Goal: Information Seeking & Learning: Learn about a topic

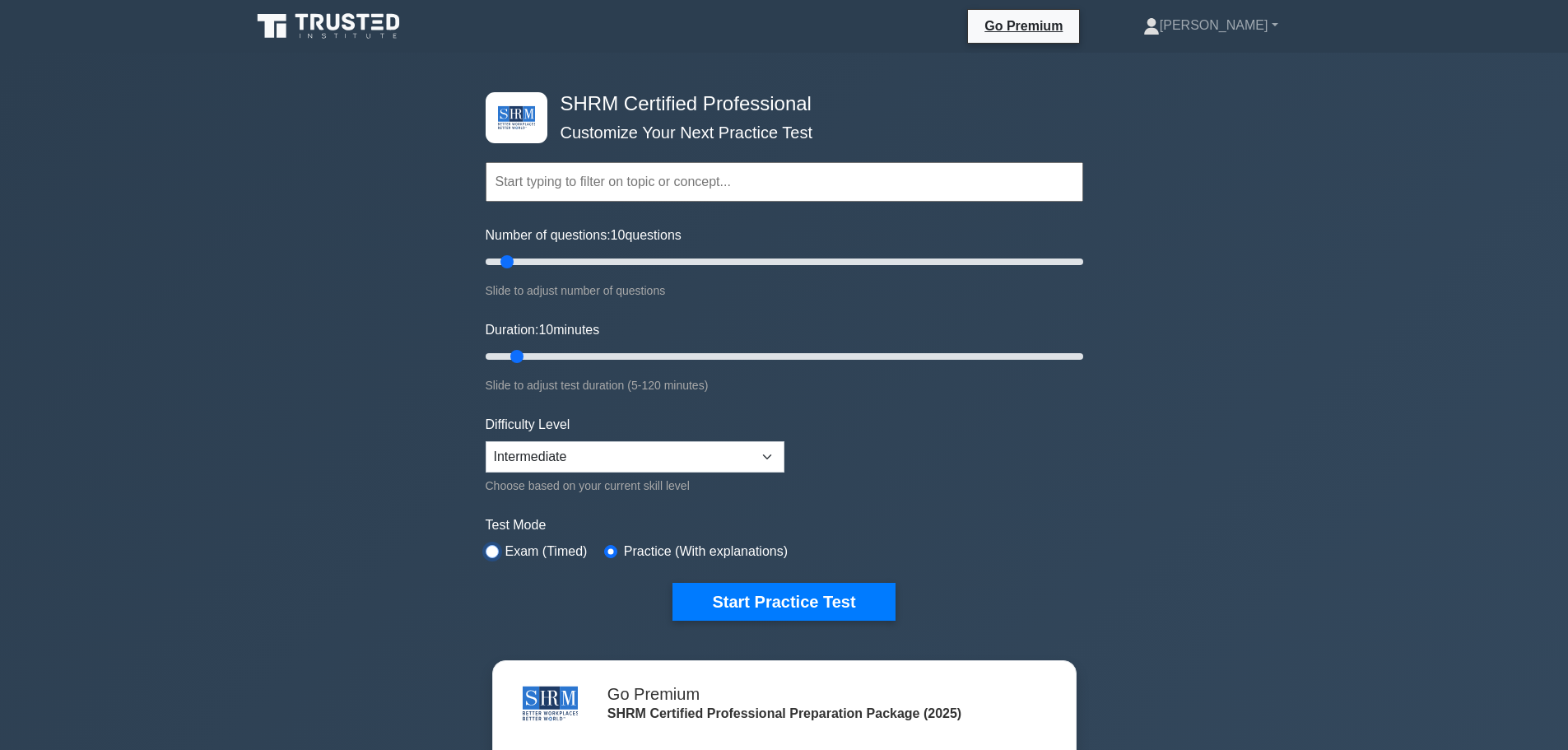
click at [494, 550] on input "radio" at bounding box center [492, 551] width 13 height 13
radio input "true"
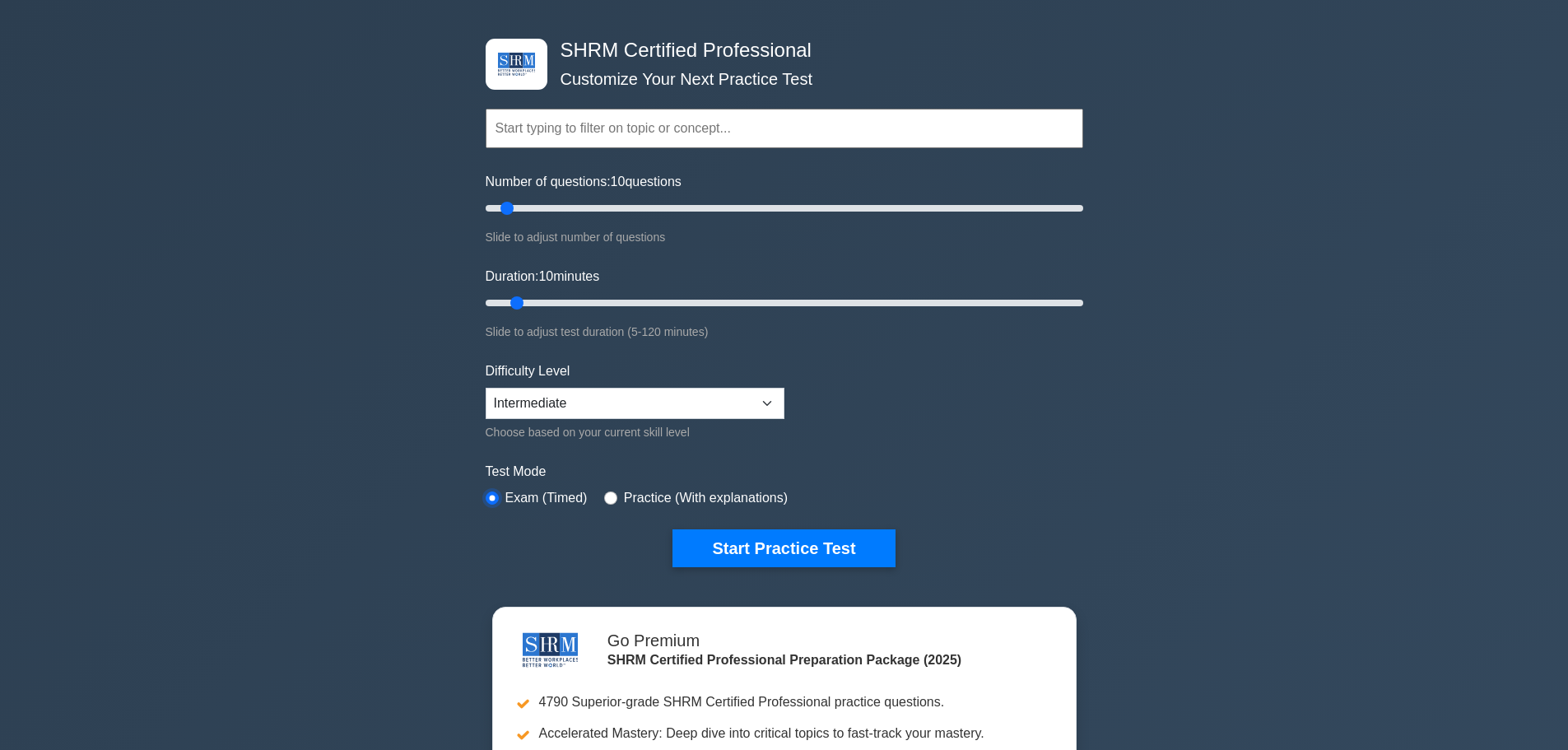
scroll to position [82, 0]
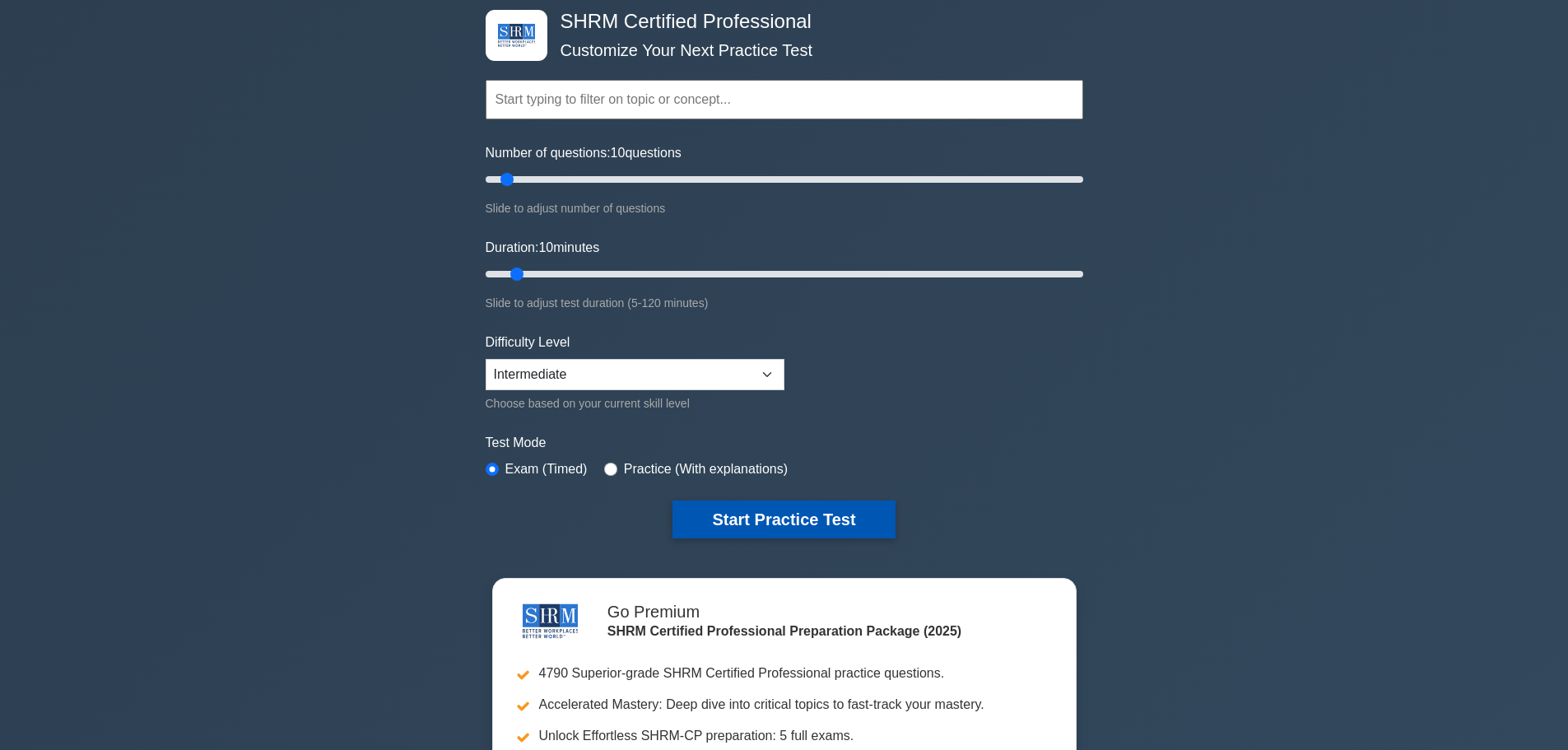
click at [787, 515] on button "Start Practice Test" at bounding box center [784, 519] width 222 height 38
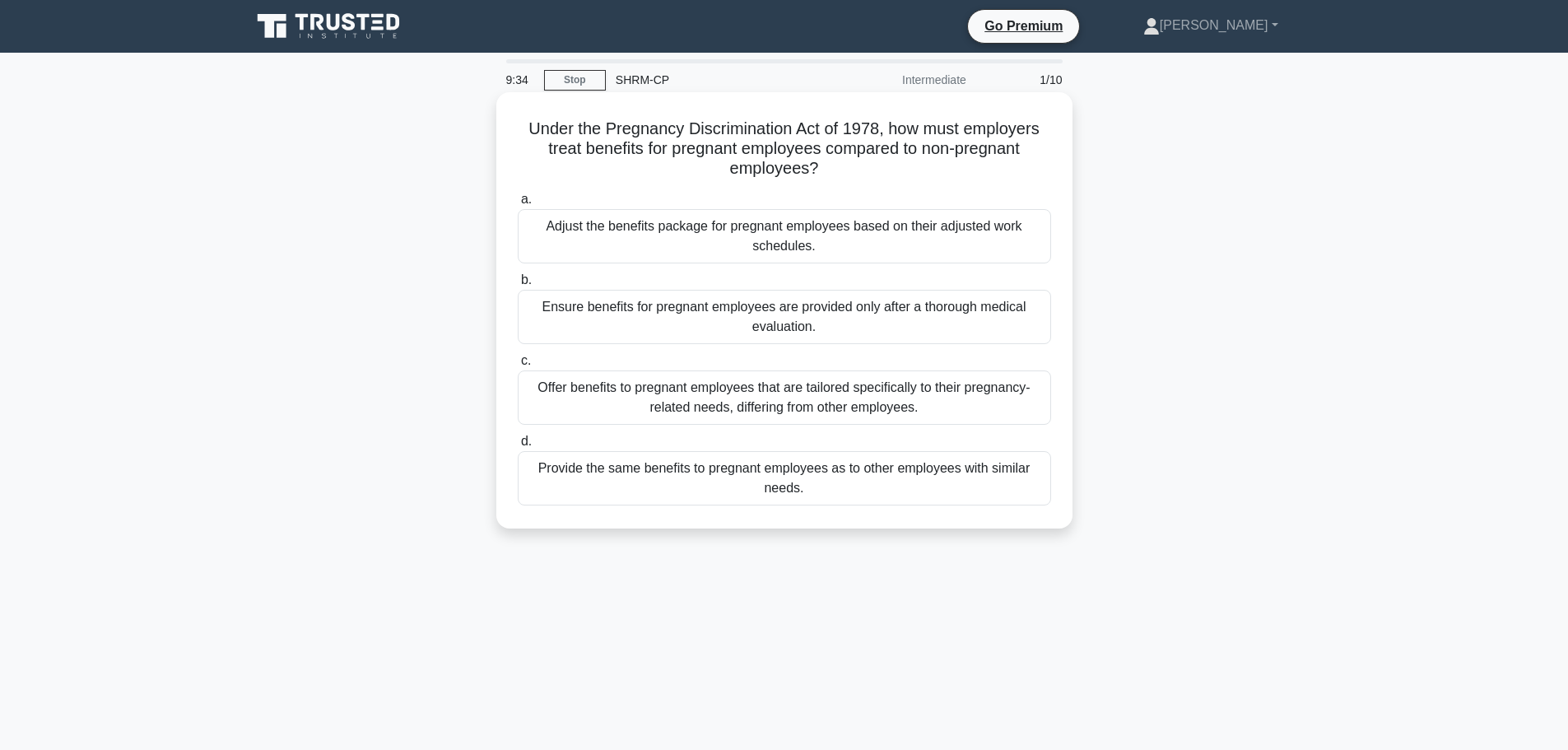
click at [1016, 480] on div "Provide the same benefits to pregnant employees as to other employees with simi…" at bounding box center [784, 478] width 533 height 55
click at [518, 447] on input "d. Provide the same benefits to pregnant employees as to other employees with s…" at bounding box center [518, 442] width 0 height 11
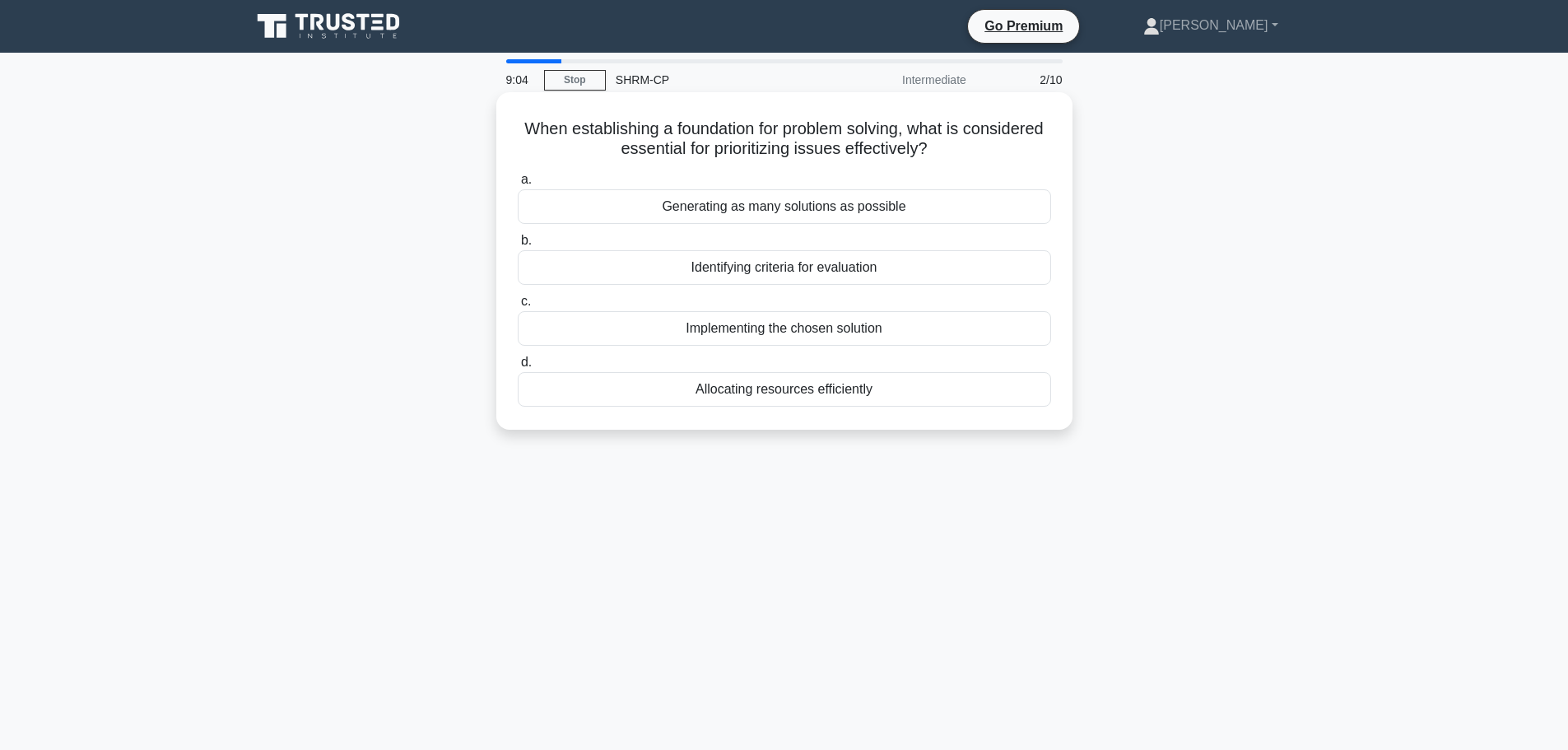
click at [855, 268] on div "Identifying criteria for evaluation" at bounding box center [784, 267] width 533 height 35
click at [518, 246] on input "b. Identifying criteria for evaluation" at bounding box center [518, 241] width 0 height 11
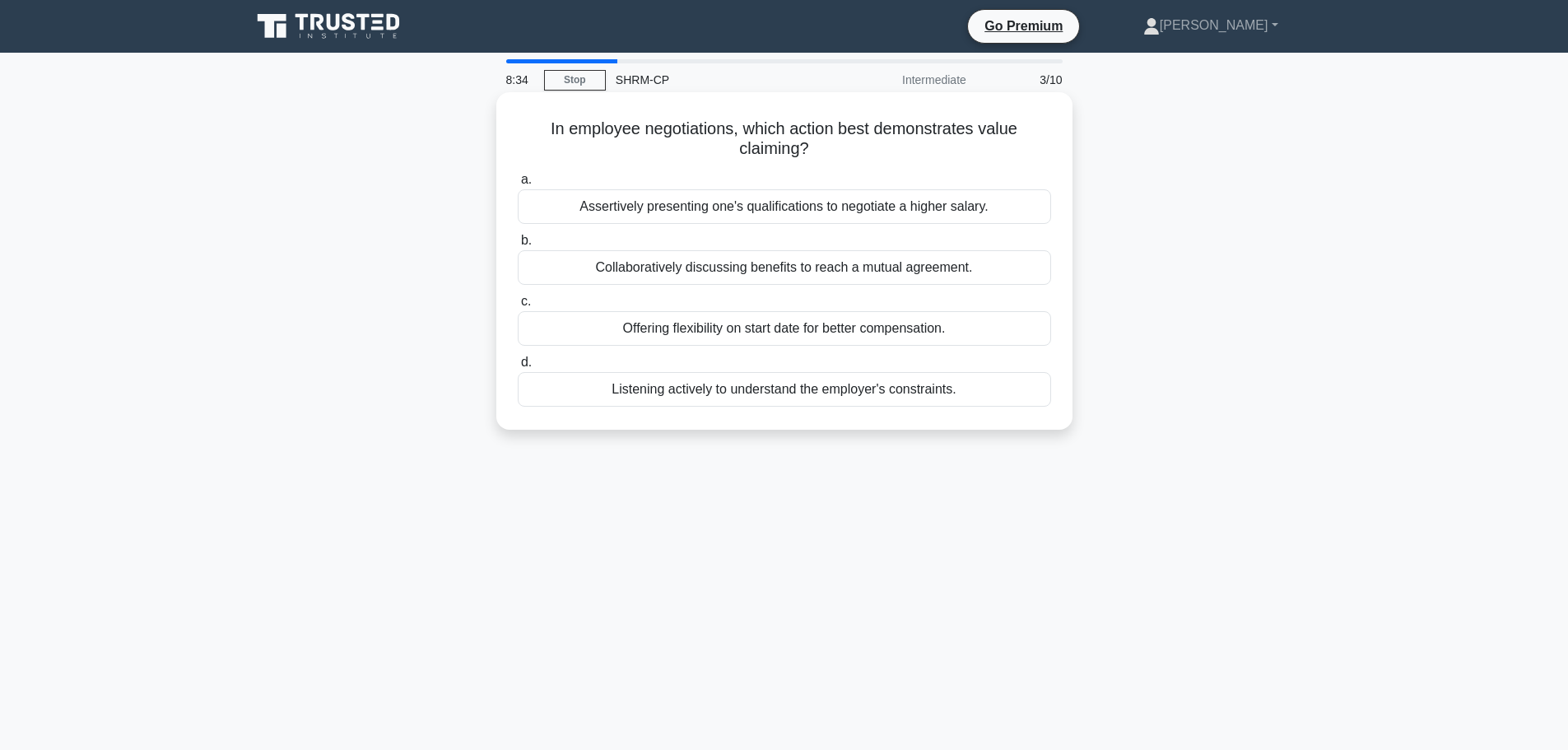
click at [981, 217] on div "Assertively presenting one's qualifications to negotiate a higher salary." at bounding box center [784, 207] width 533 height 35
click at [518, 185] on input "a. Assertively presenting one's qualifications to negotiate a higher salary." at bounding box center [518, 180] width 0 height 11
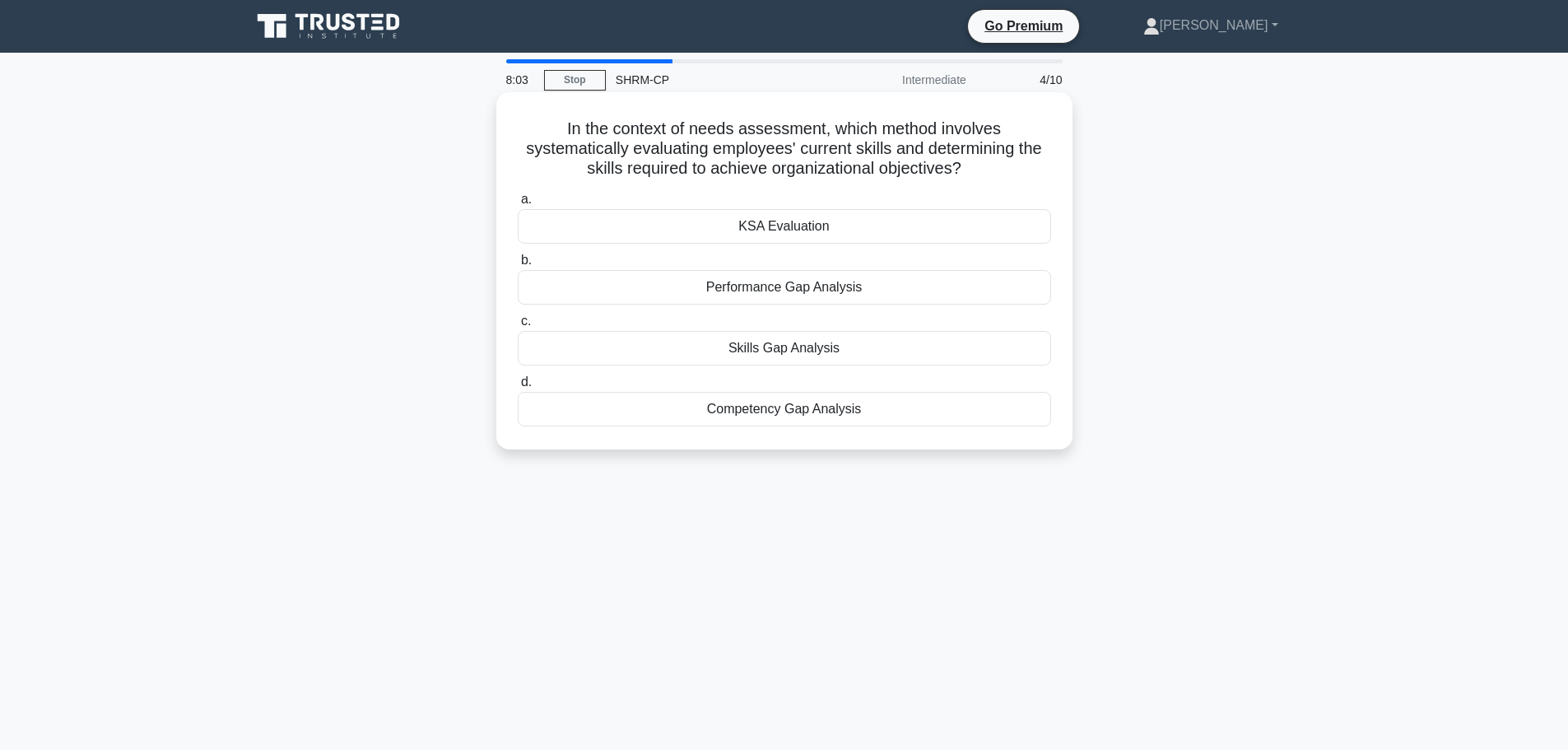
click at [1004, 347] on div "Skills Gap Analysis" at bounding box center [784, 348] width 533 height 35
click at [518, 326] on input "c. Skills Gap Analysis" at bounding box center [518, 322] width 0 height 11
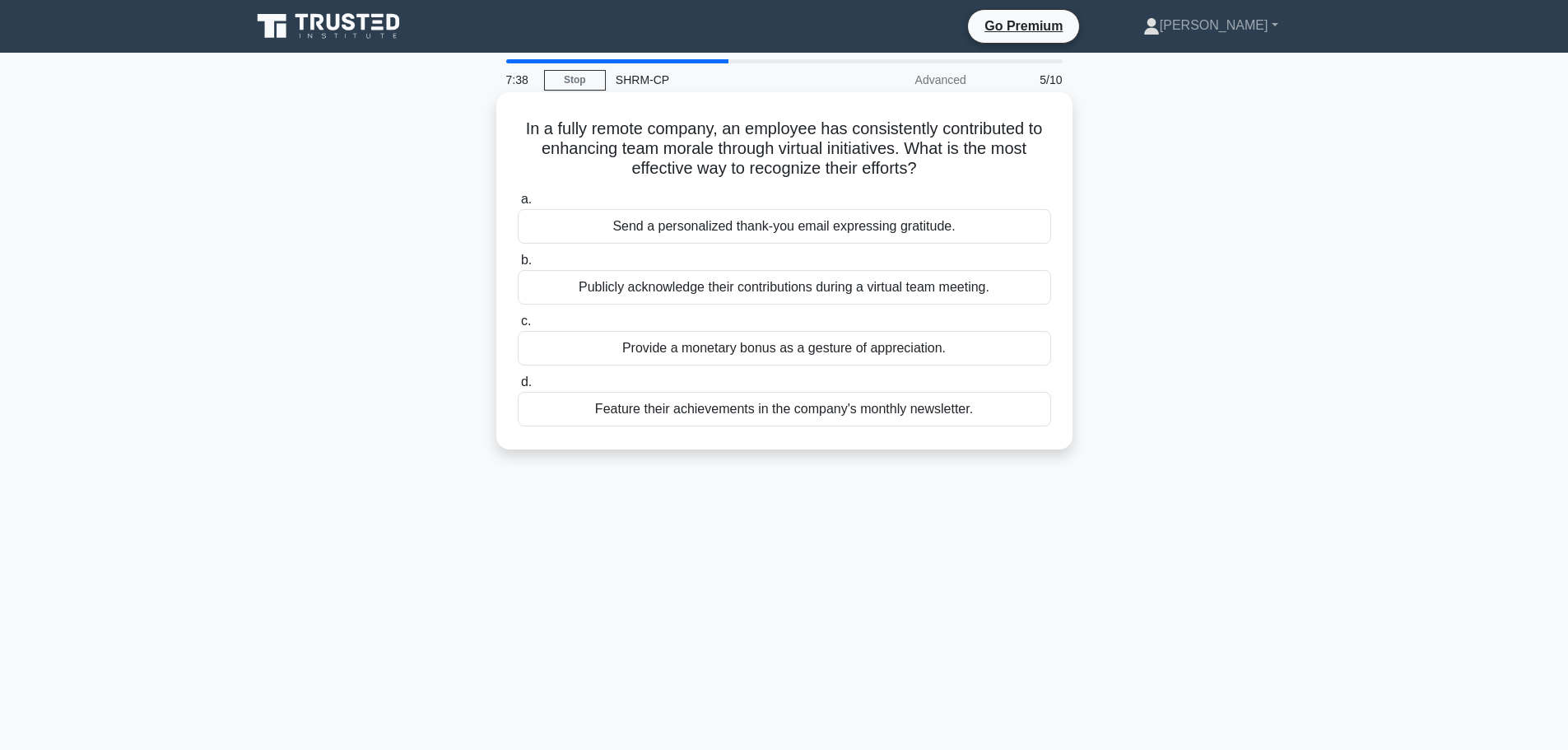
click at [965, 293] on div "Publicly acknowledge their contributions during a virtual team meeting." at bounding box center [784, 287] width 533 height 35
click at [518, 266] on input "b. Publicly acknowledge their contributions during a virtual team meeting." at bounding box center [518, 261] width 0 height 11
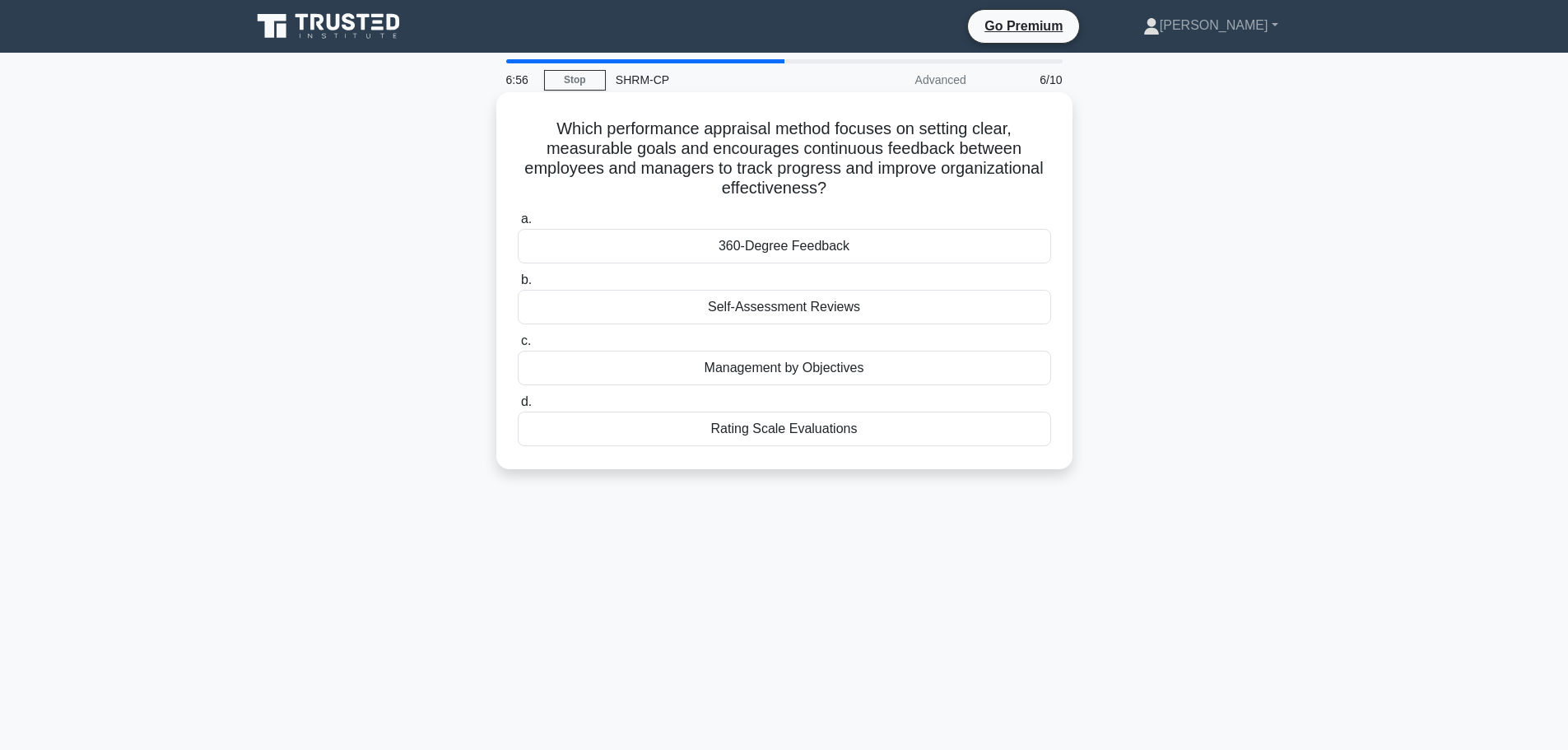
click at [893, 254] on div "360-Degree Feedback" at bounding box center [784, 246] width 533 height 35
click at [518, 225] on input "a. 360-Degree Feedback" at bounding box center [518, 220] width 0 height 11
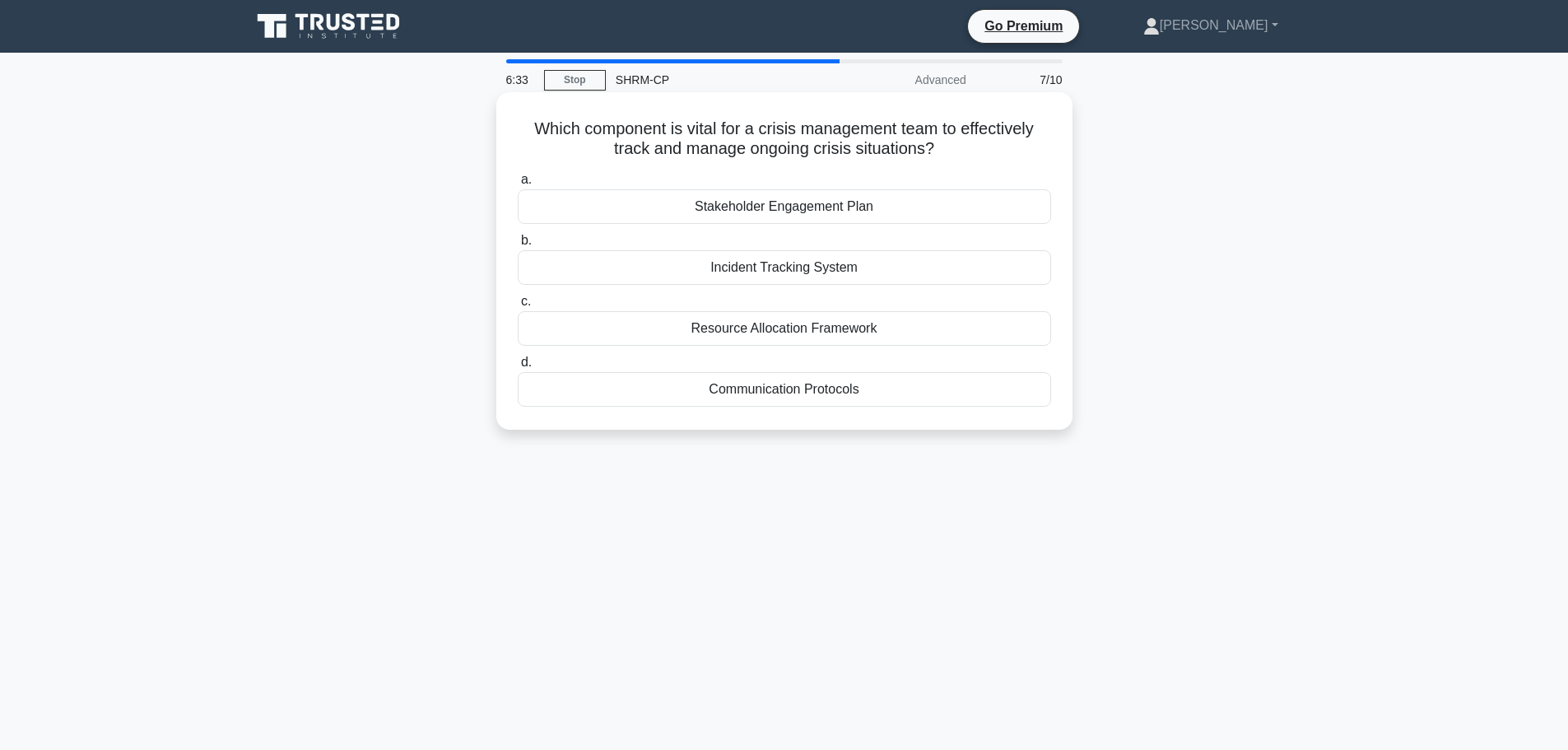
click at [819, 275] on div "Incident Tracking System" at bounding box center [784, 267] width 533 height 35
click at [518, 246] on input "b. Incident Tracking System" at bounding box center [518, 241] width 0 height 11
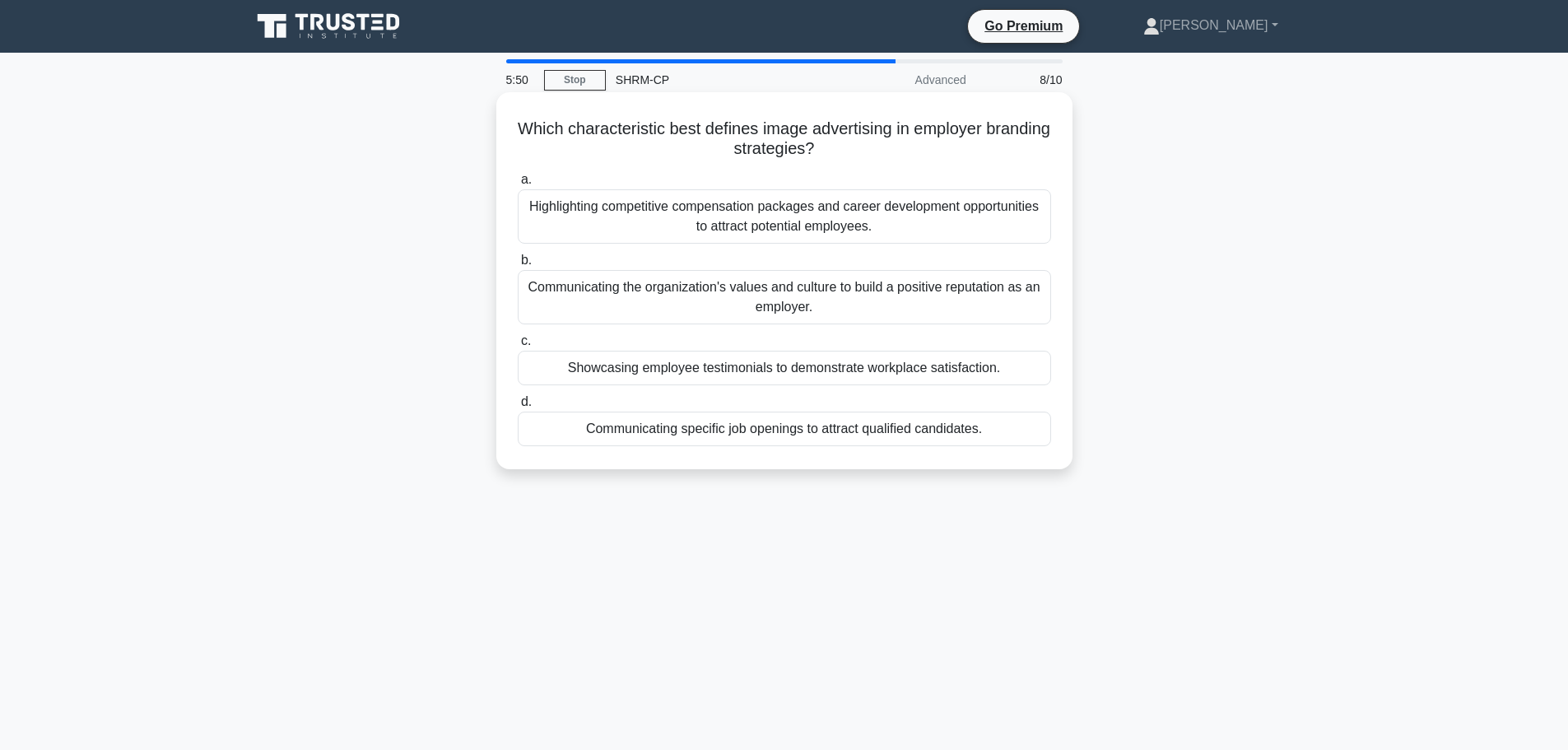
click at [997, 289] on div "Communicating the organization's values and culture to build a positive reputat…" at bounding box center [784, 297] width 533 height 55
click at [518, 266] on input "b. Communicating the organization's values and culture to build a positive repu…" at bounding box center [518, 261] width 0 height 11
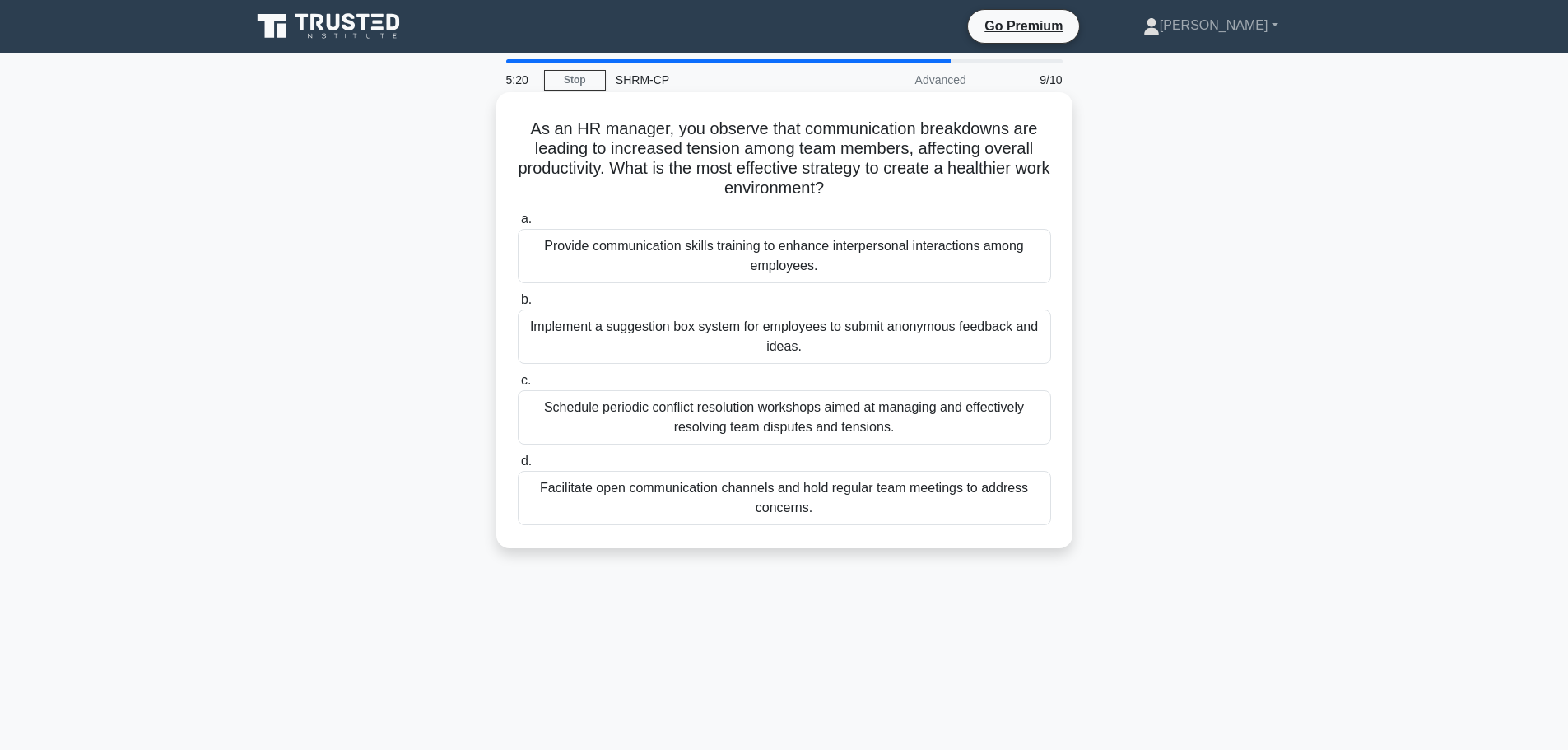
click at [977, 501] on div "Facilitate open communication channels and hold regular team meetings to addres…" at bounding box center [784, 498] width 533 height 55
click at [518, 467] on input "d. Facilitate open communication channels and hold regular team meetings to add…" at bounding box center [518, 461] width 0 height 11
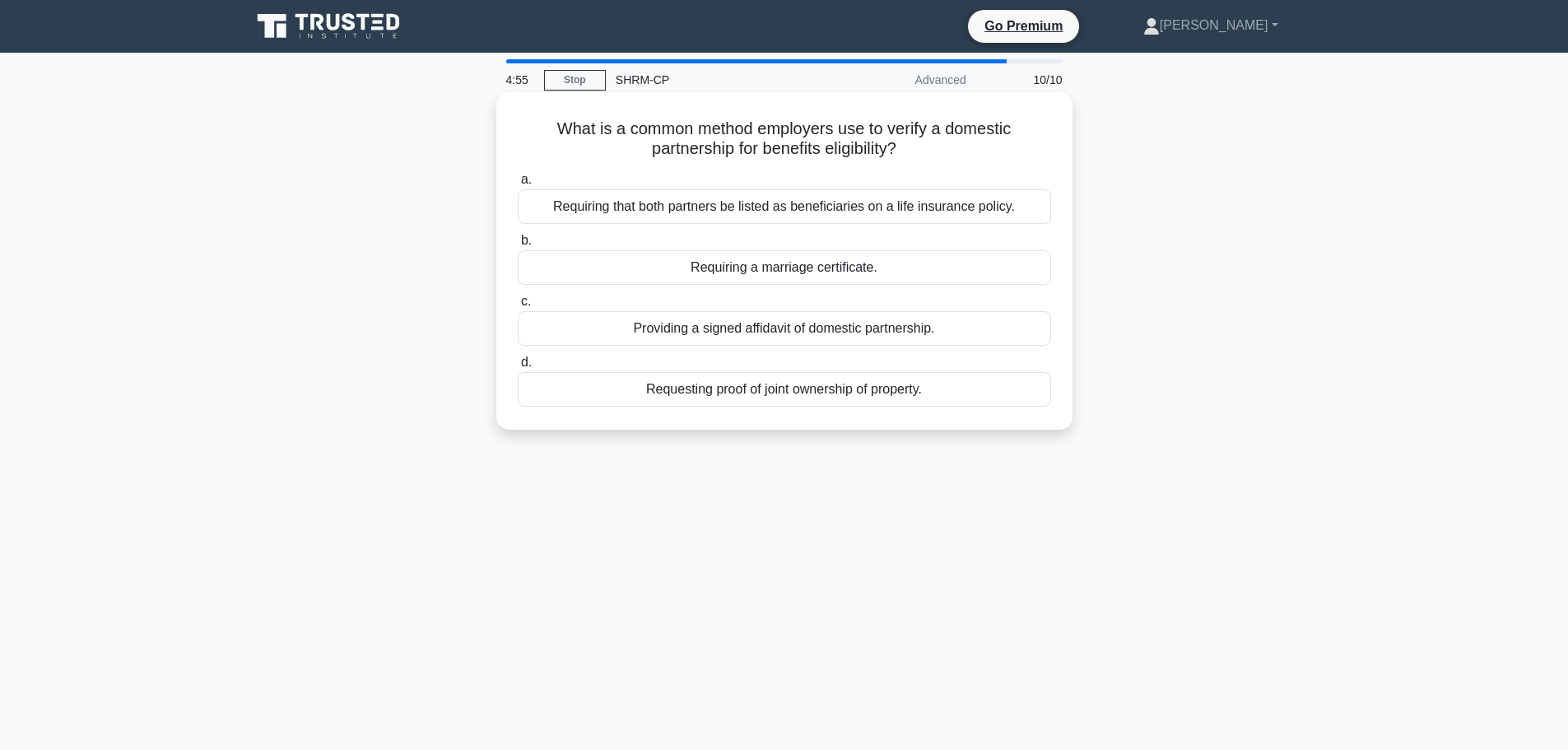
click at [945, 388] on div "Requesting proof of joint ownership of property." at bounding box center [784, 389] width 533 height 35
click at [518, 368] on input "d. Requesting proof of joint ownership of property." at bounding box center [518, 363] width 0 height 11
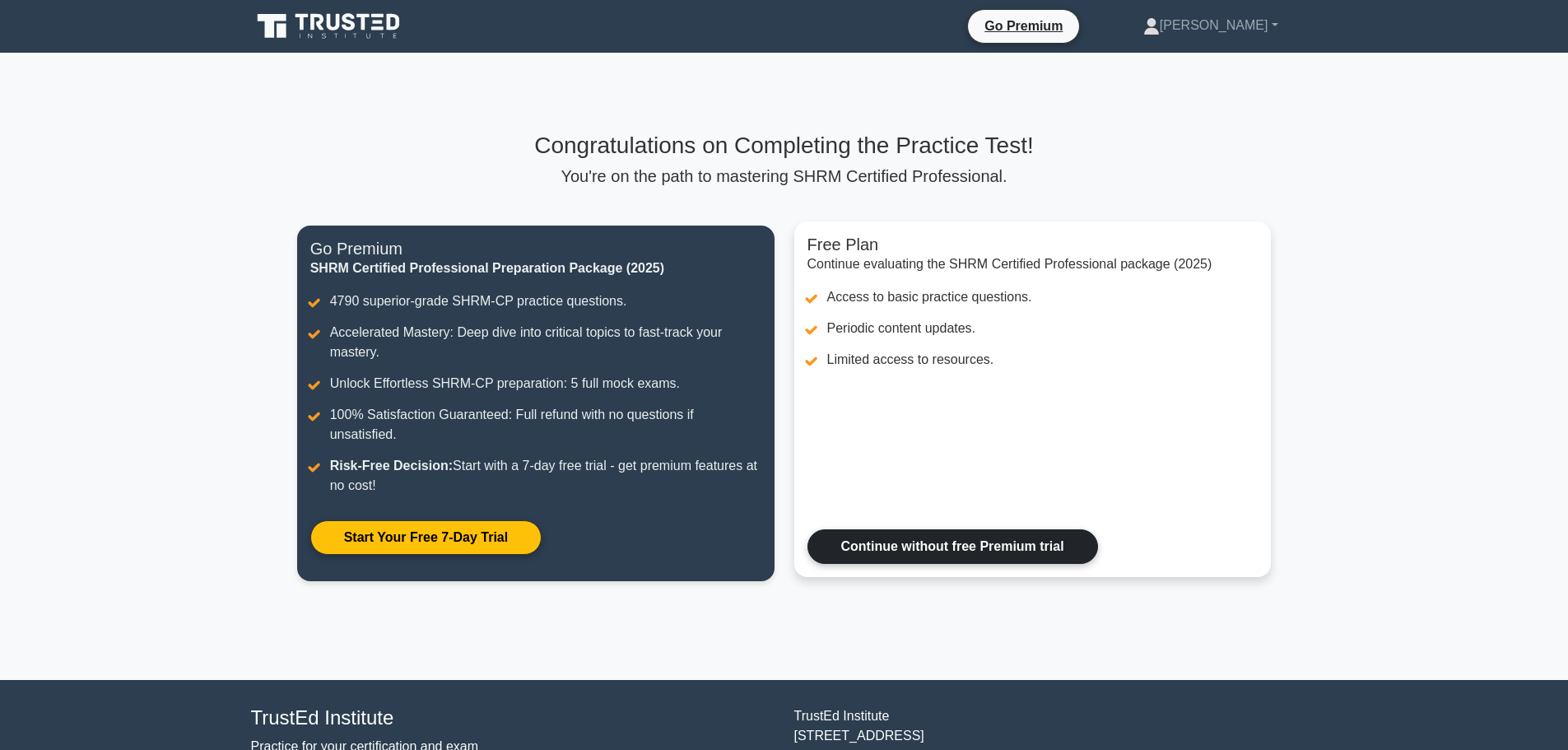
click at [1022, 543] on link "Continue without free Premium trial" at bounding box center [953, 547] width 291 height 35
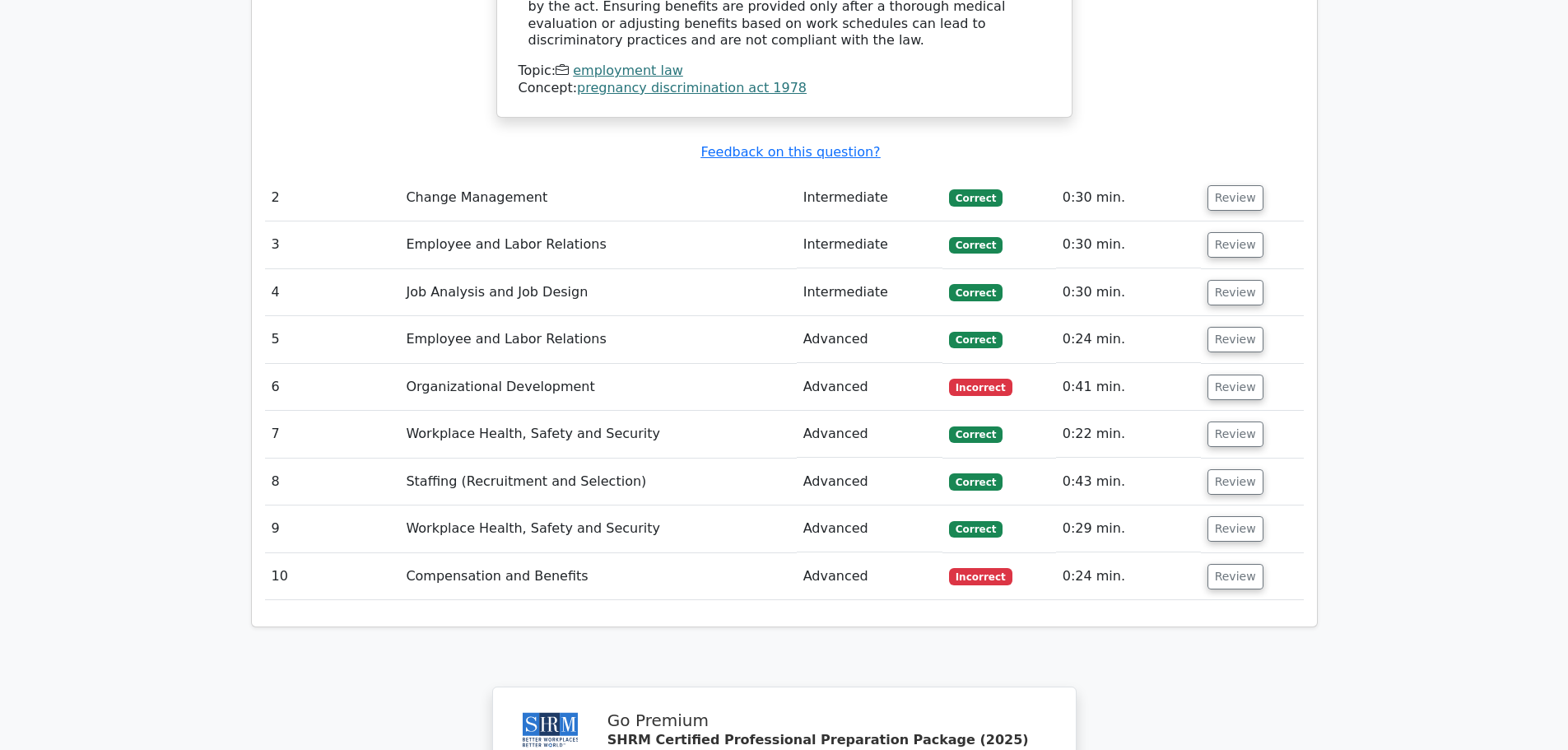
scroll to position [2057, 0]
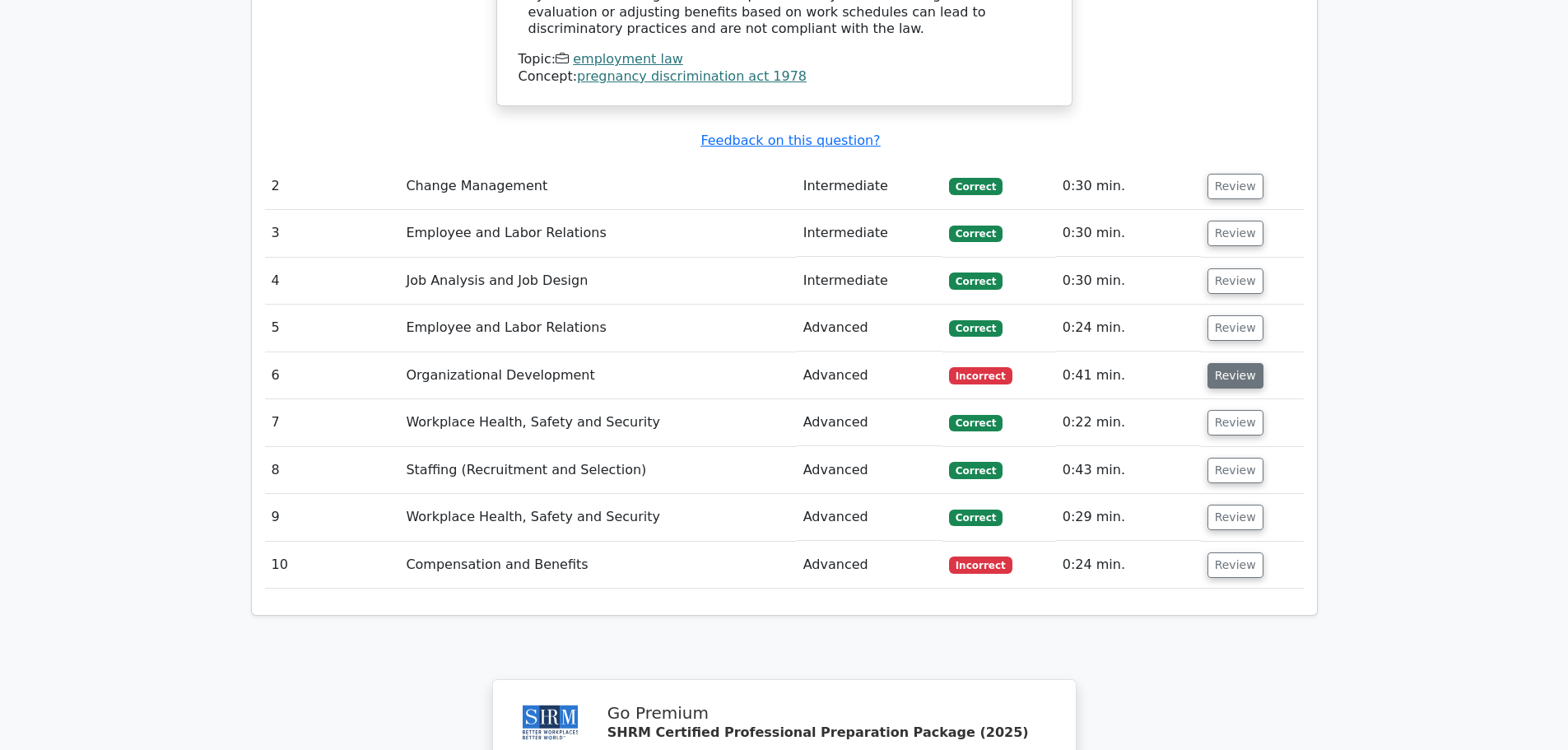
click at [1219, 363] on button "Review" at bounding box center [1235, 375] width 56 height 26
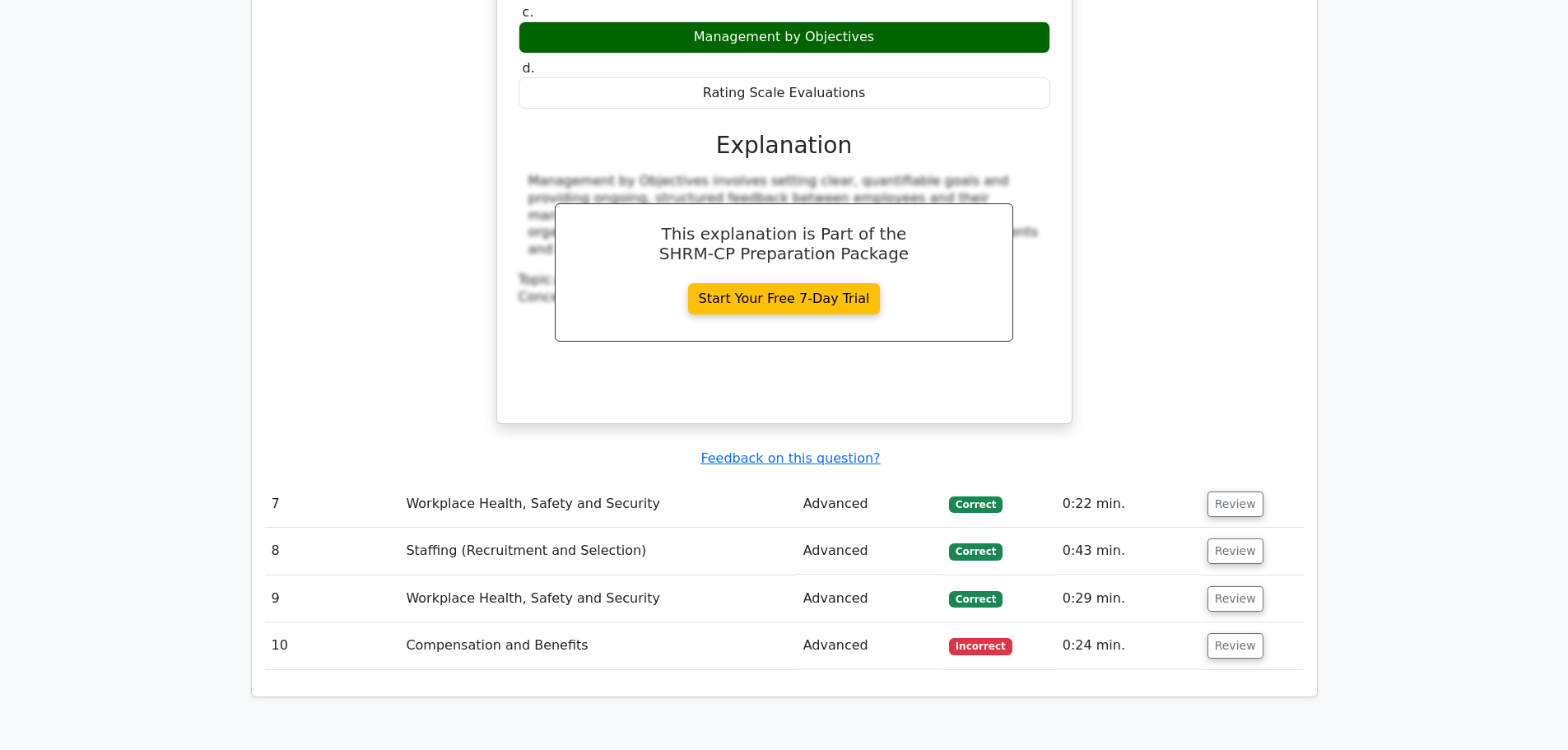
scroll to position [2716, 0]
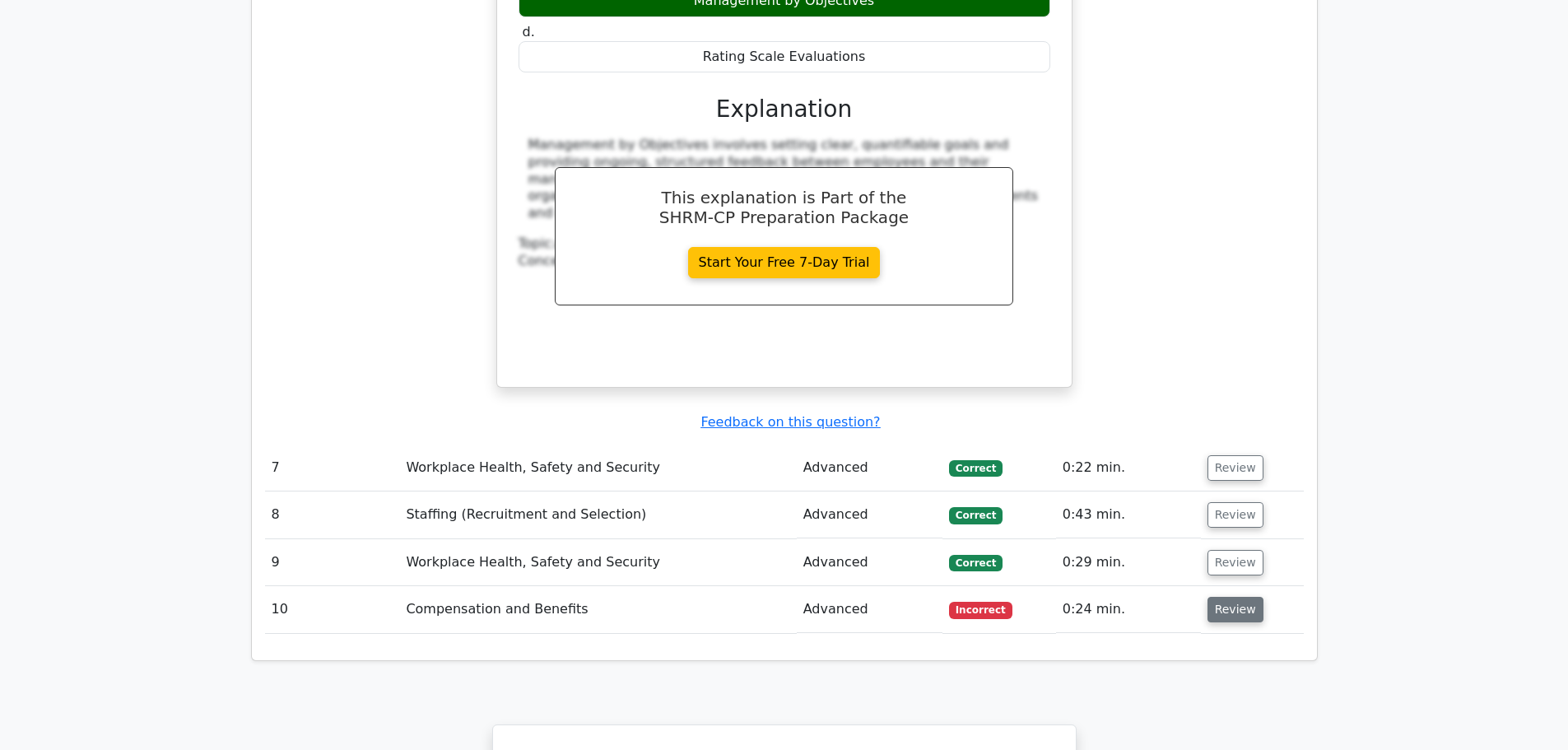
click at [1217, 597] on button "Review" at bounding box center [1235, 610] width 56 height 26
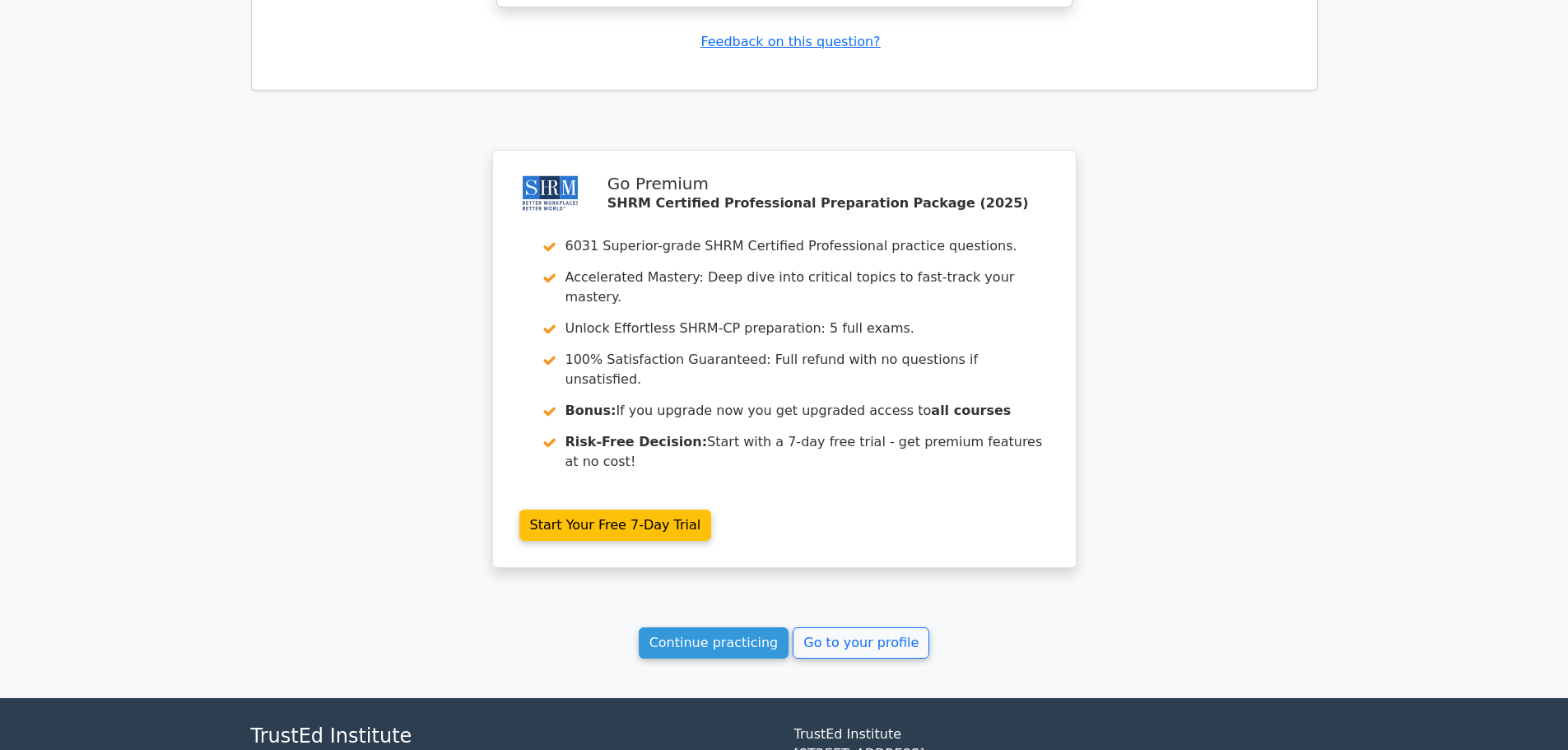
scroll to position [3972, 0]
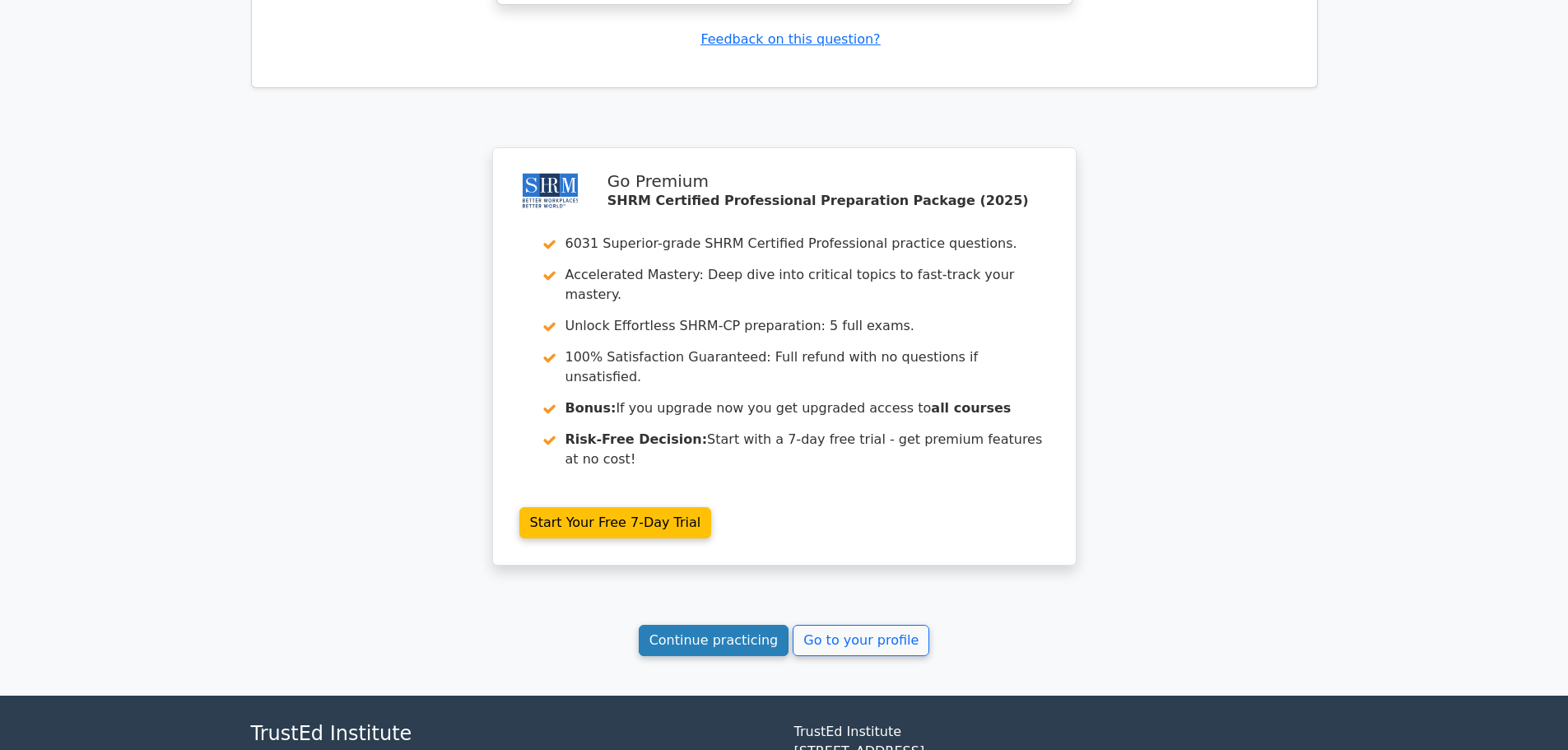
click at [740, 624] on link "Continue practicing" at bounding box center [714, 640] width 150 height 31
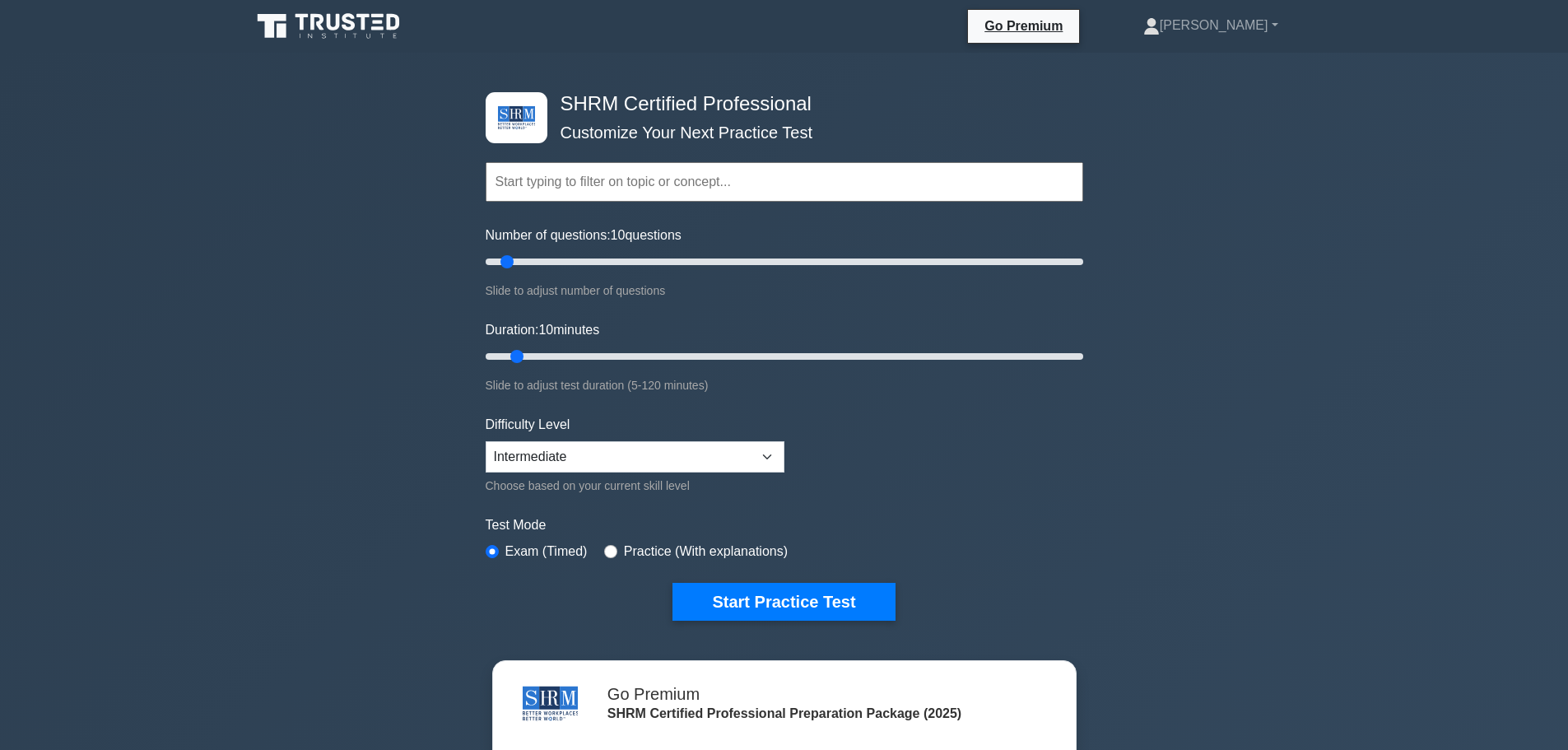
scroll to position [82, 0]
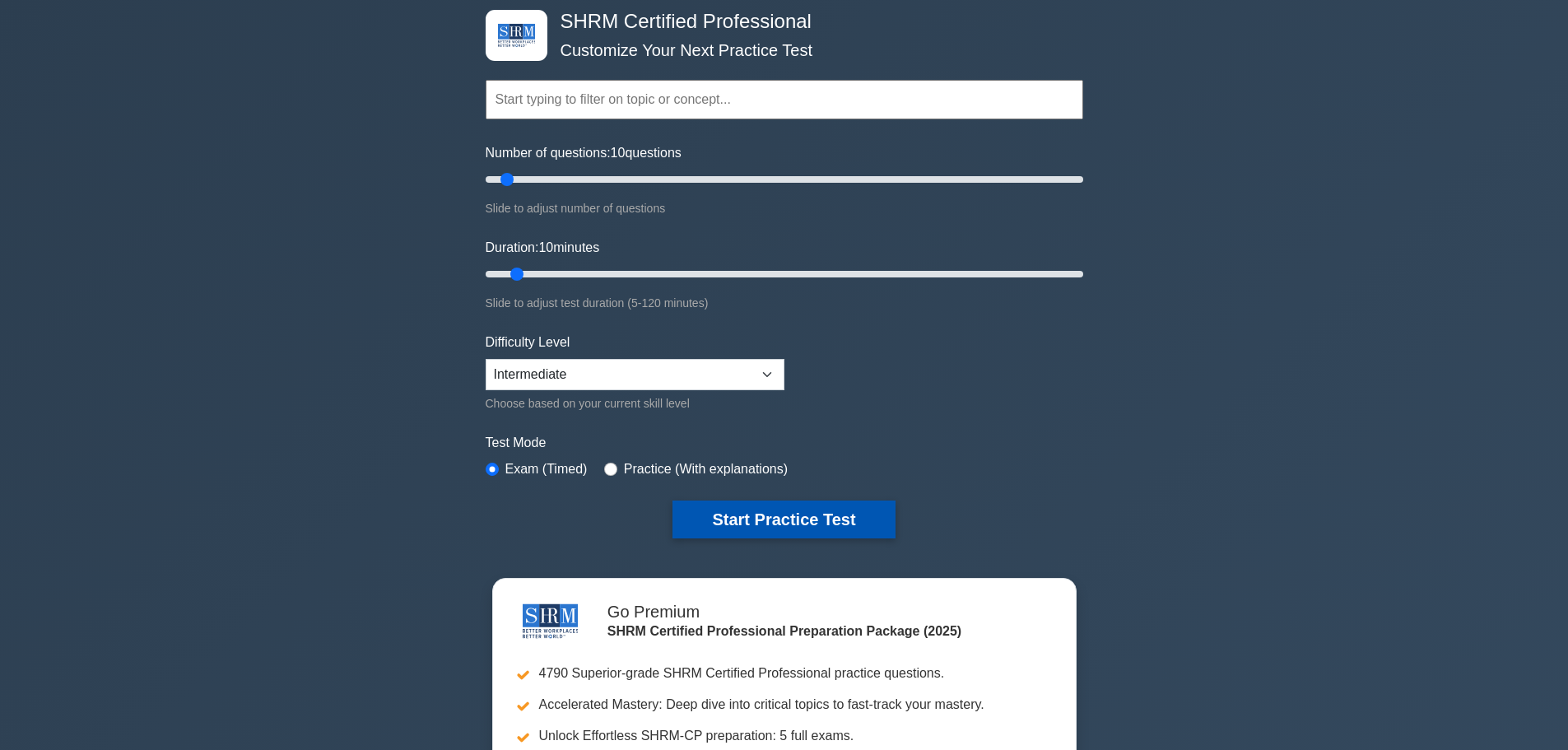
click at [736, 525] on button "Start Practice Test" at bounding box center [784, 519] width 222 height 38
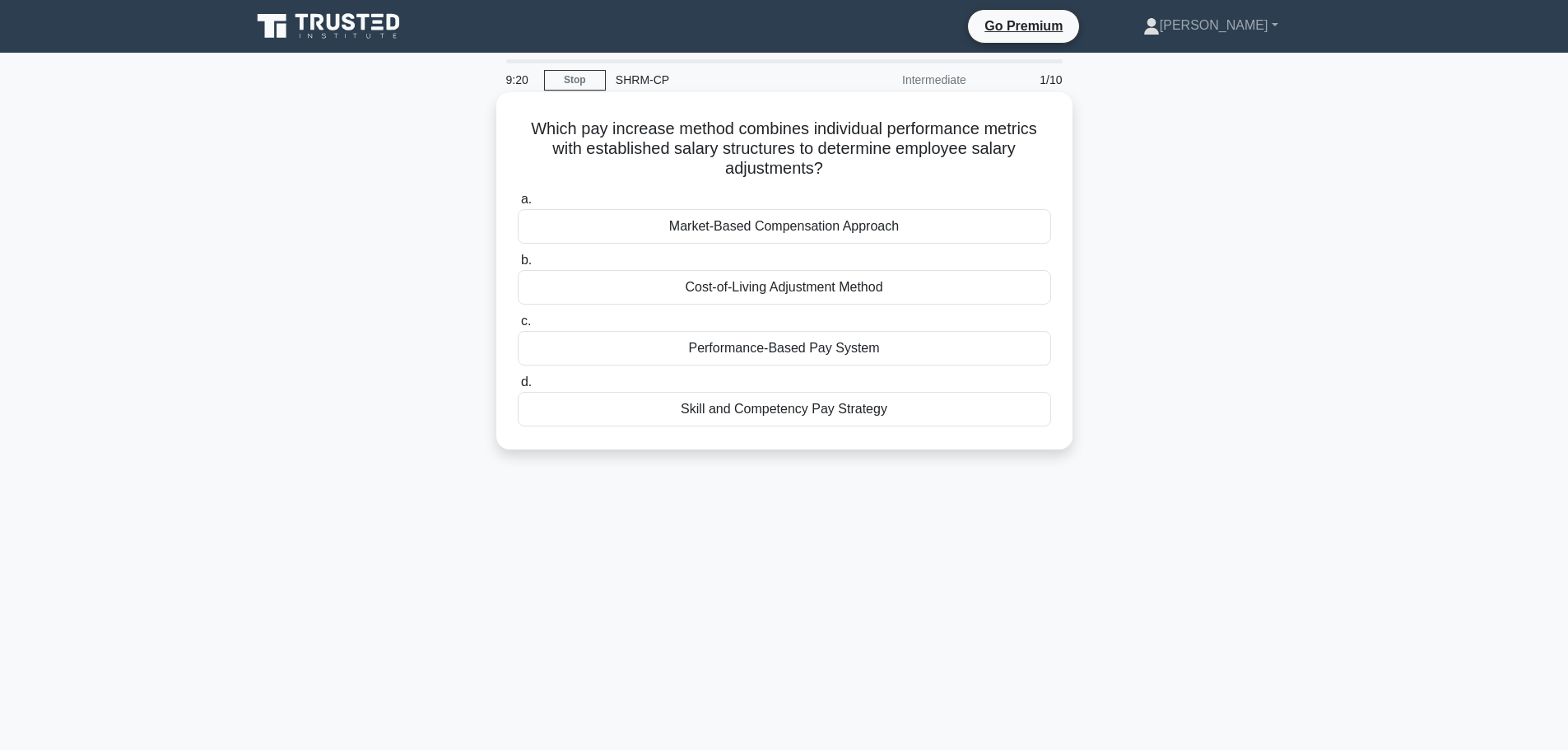
click at [838, 230] on div "Market-Based Compensation Approach" at bounding box center [784, 226] width 533 height 35
click at [518, 205] on input "a. Market-Based Compensation Approach" at bounding box center [518, 200] width 0 height 11
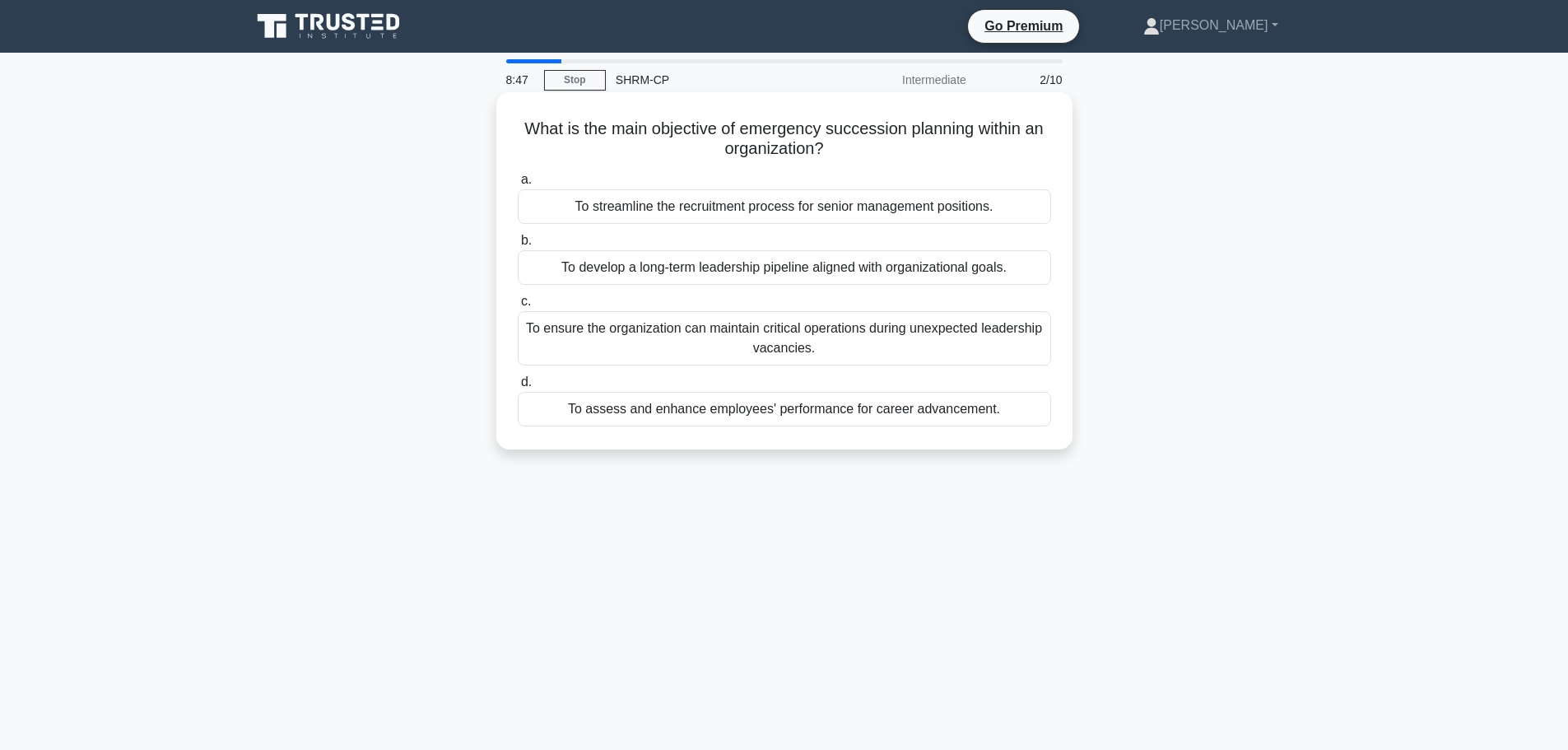
click at [899, 348] on div "To ensure the organization can maintain critical operations during unexpected l…" at bounding box center [784, 338] width 533 height 55
click at [518, 307] on input "c. To ensure the organization can maintain critical operations during unexpecte…" at bounding box center [518, 302] width 0 height 11
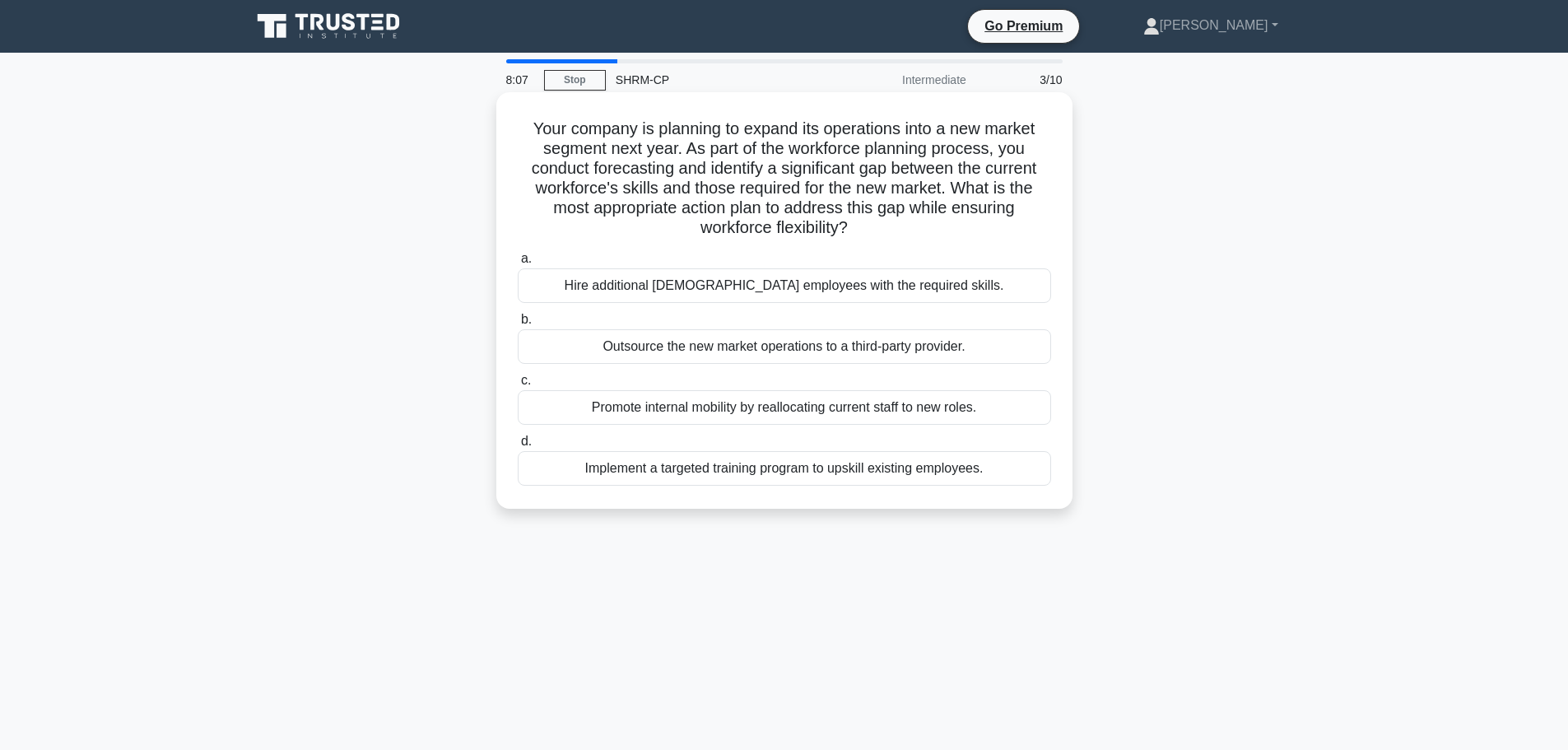
click at [963, 468] on div "Implement a targeted training program to upskill existing employees." at bounding box center [784, 468] width 533 height 35
click at [518, 447] on input "d. Implement a targeted training program to upskill existing employees." at bounding box center [518, 442] width 0 height 11
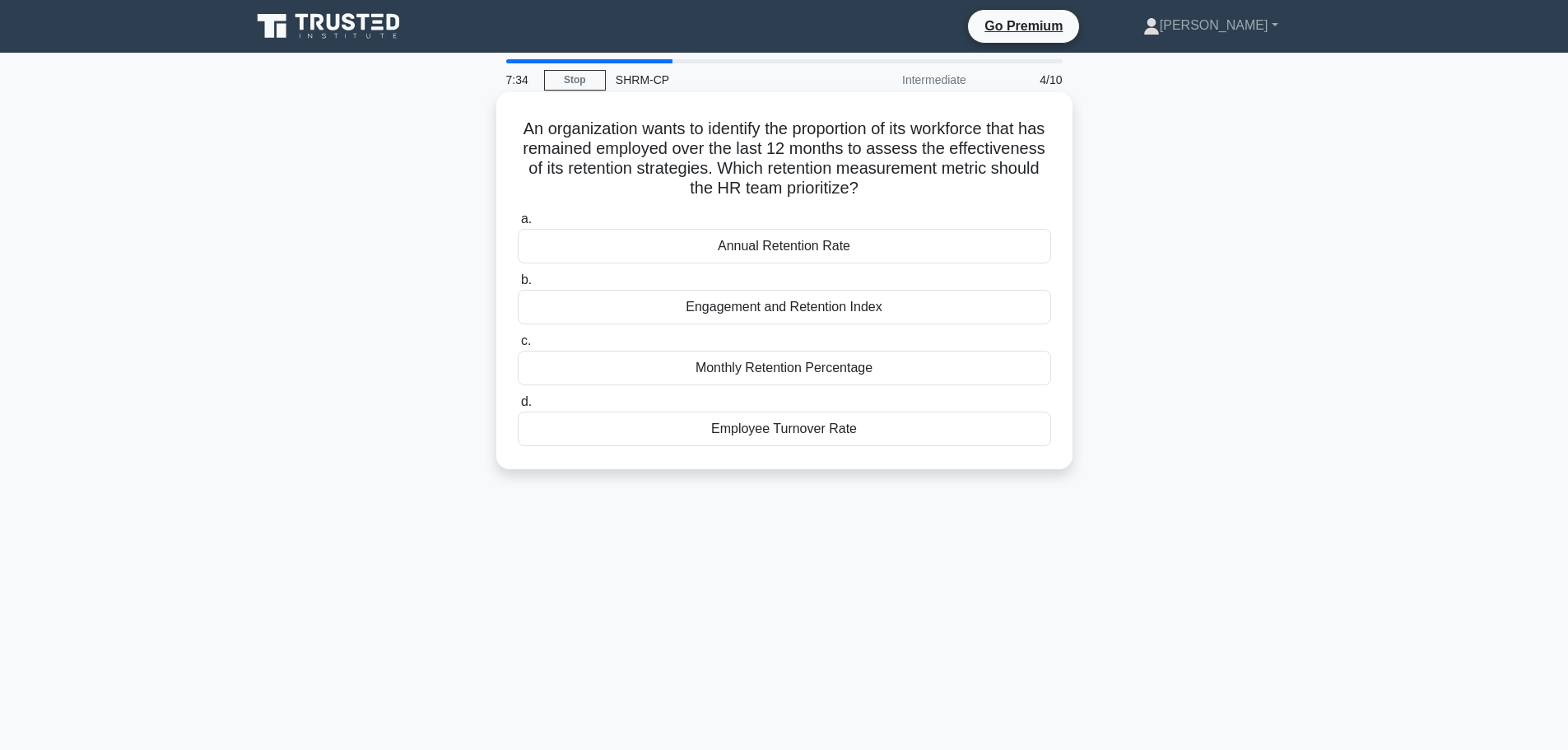
click at [832, 252] on div "Annual Retention Rate" at bounding box center [784, 246] width 533 height 35
click at [518, 225] on input "a. Annual Retention Rate" at bounding box center [518, 220] width 0 height 11
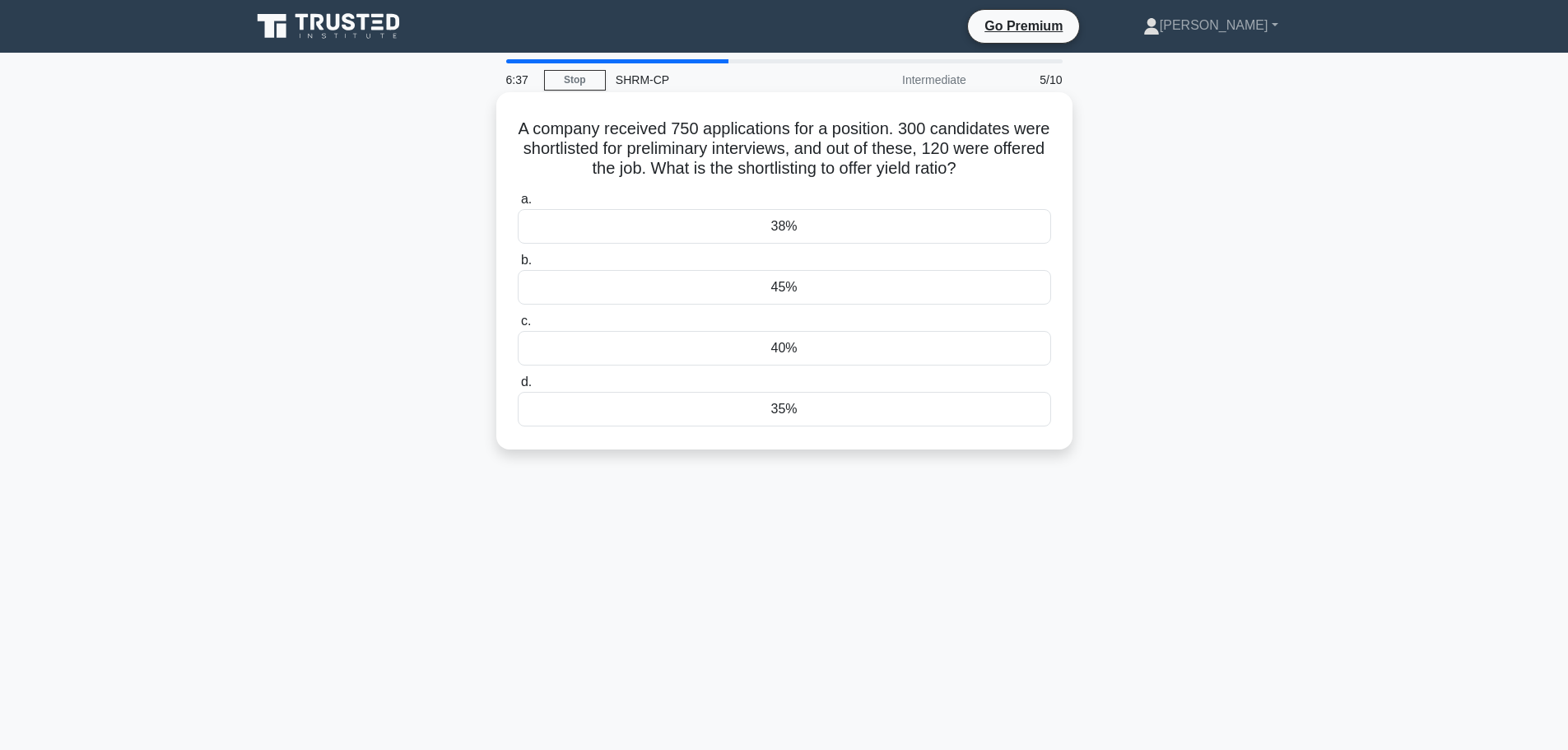
click at [843, 350] on div "40%" at bounding box center [784, 348] width 533 height 35
click at [518, 326] on input "c. 40%" at bounding box center [518, 322] width 0 height 11
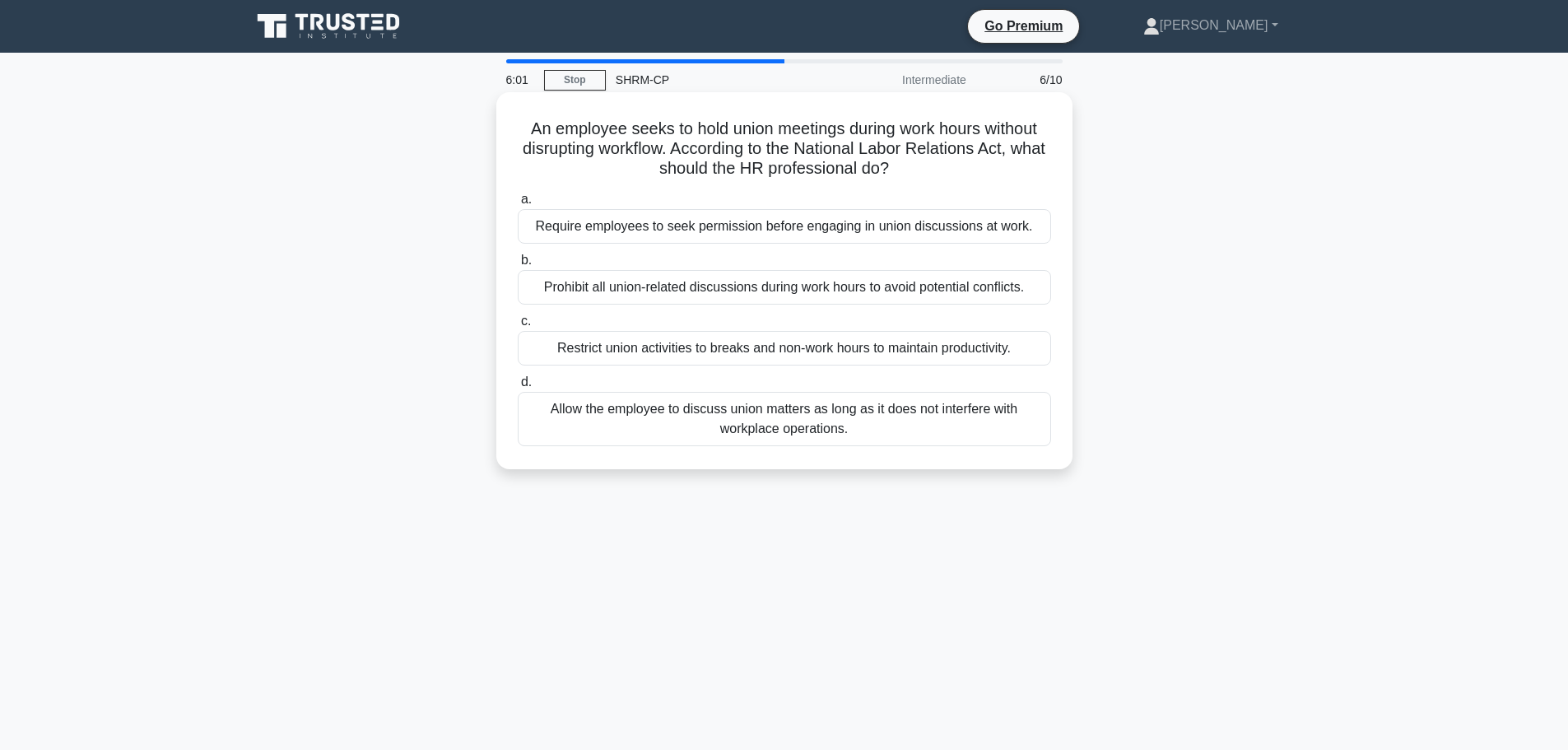
click at [908, 289] on div "Prohibit all union-related discussions during work hours to avoid potential con…" at bounding box center [784, 287] width 533 height 35
click at [518, 266] on input "b. Prohibit all union-related discussions during work hours to avoid potential …" at bounding box center [518, 261] width 0 height 11
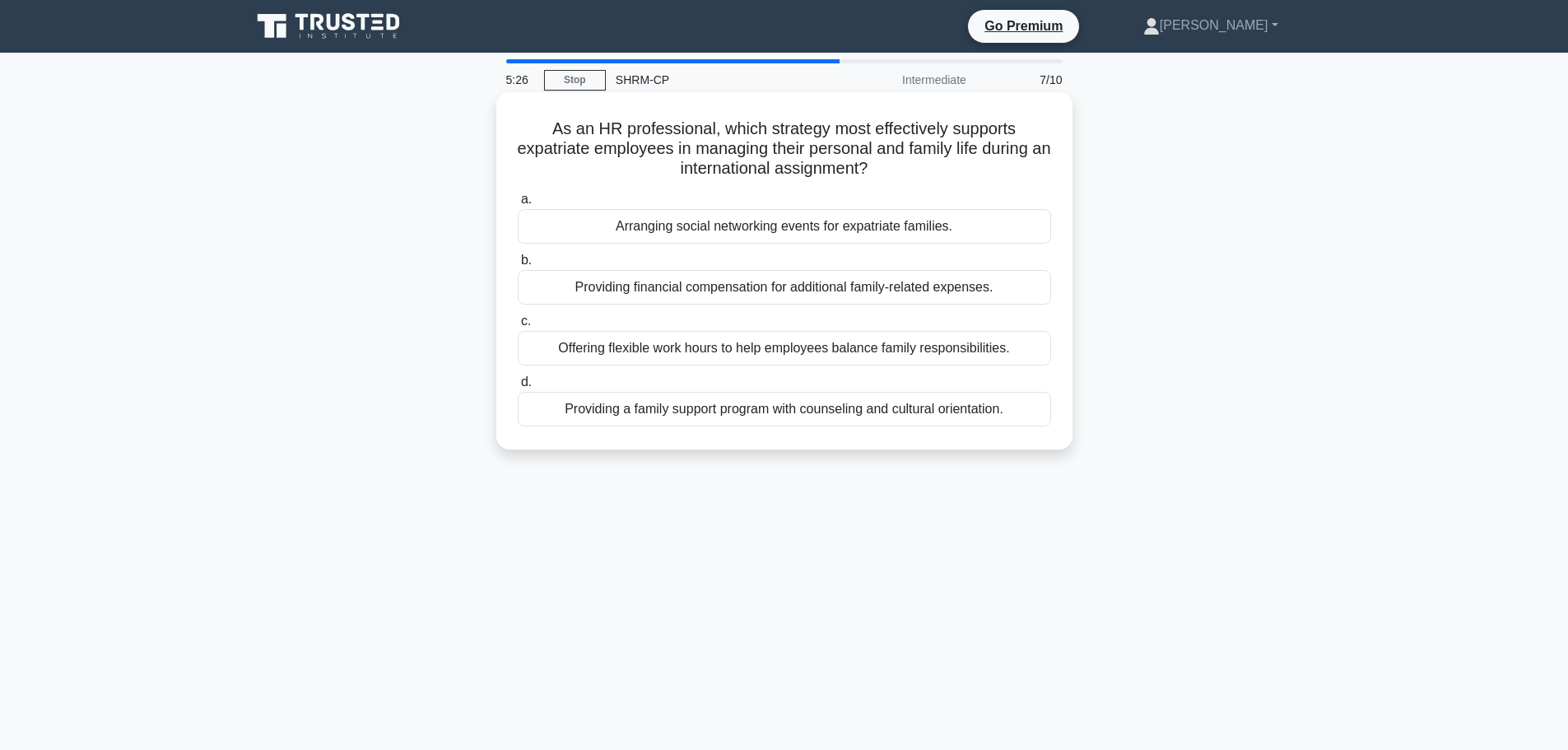
click at [971, 415] on div "Providing a family support program with counseling and cultural orientation." at bounding box center [784, 409] width 533 height 35
click at [518, 387] on input "d. Providing a family support program with counseling and cultural orientation." at bounding box center [518, 383] width 0 height 11
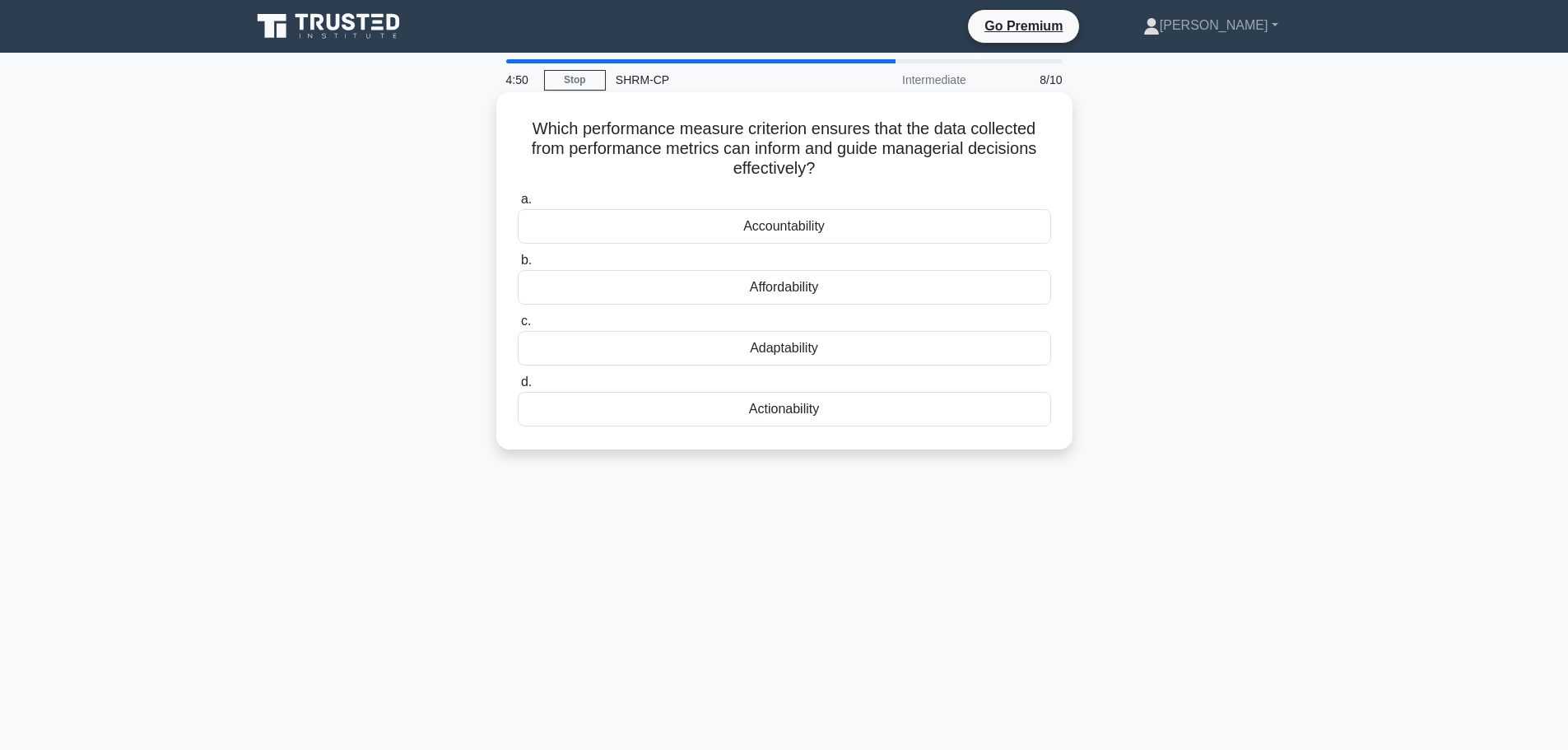
click at [818, 419] on div "Actionability" at bounding box center [784, 409] width 533 height 35
click at [518, 387] on input "d. Actionability" at bounding box center [518, 383] width 0 height 11
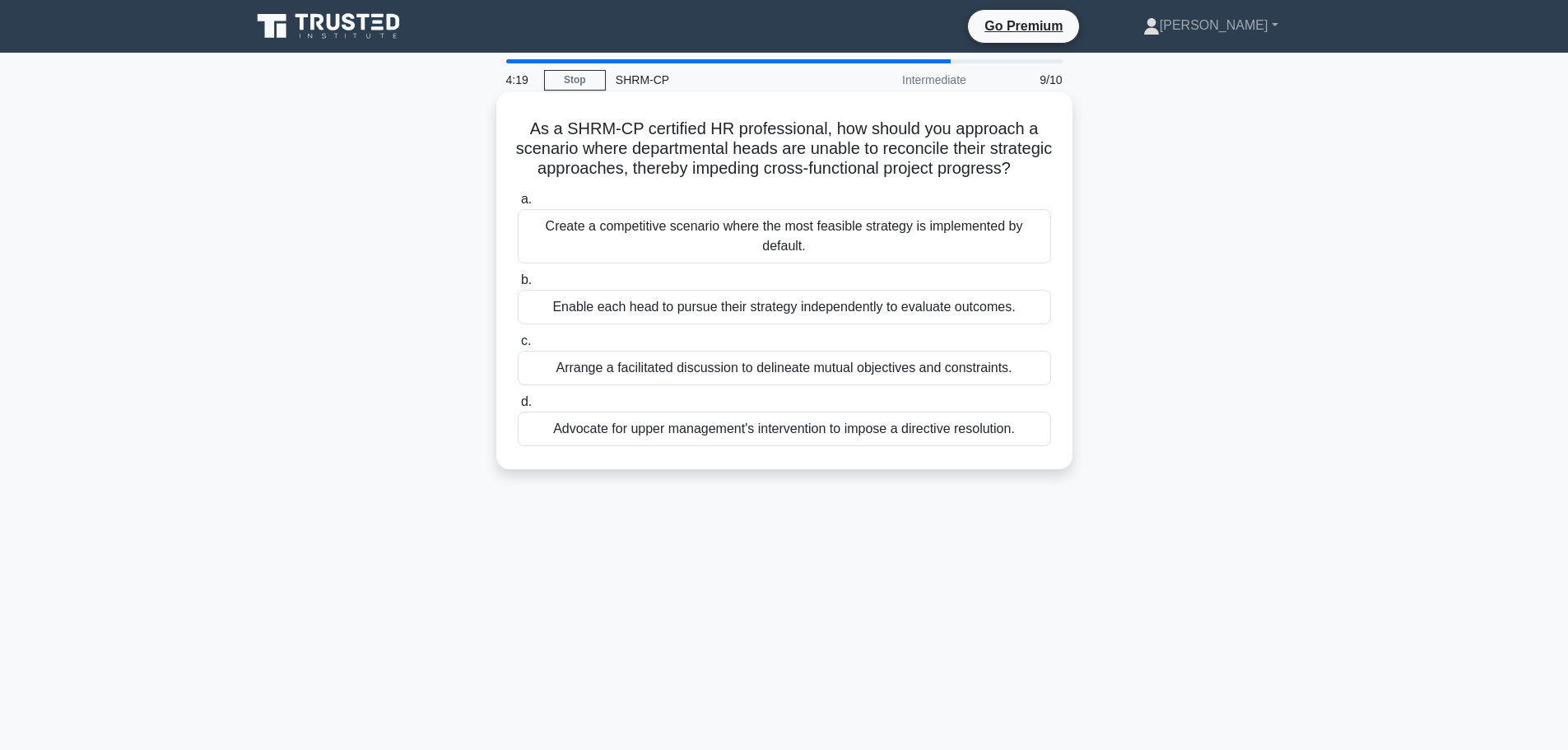
click at [890, 385] on div "Arrange a facilitated discussion to delineate mutual objectives and constraints." at bounding box center [784, 368] width 533 height 35
click at [518, 346] on input "c. Arrange a facilitated discussion to delineate mutual objectives and constrai…" at bounding box center [518, 341] width 0 height 11
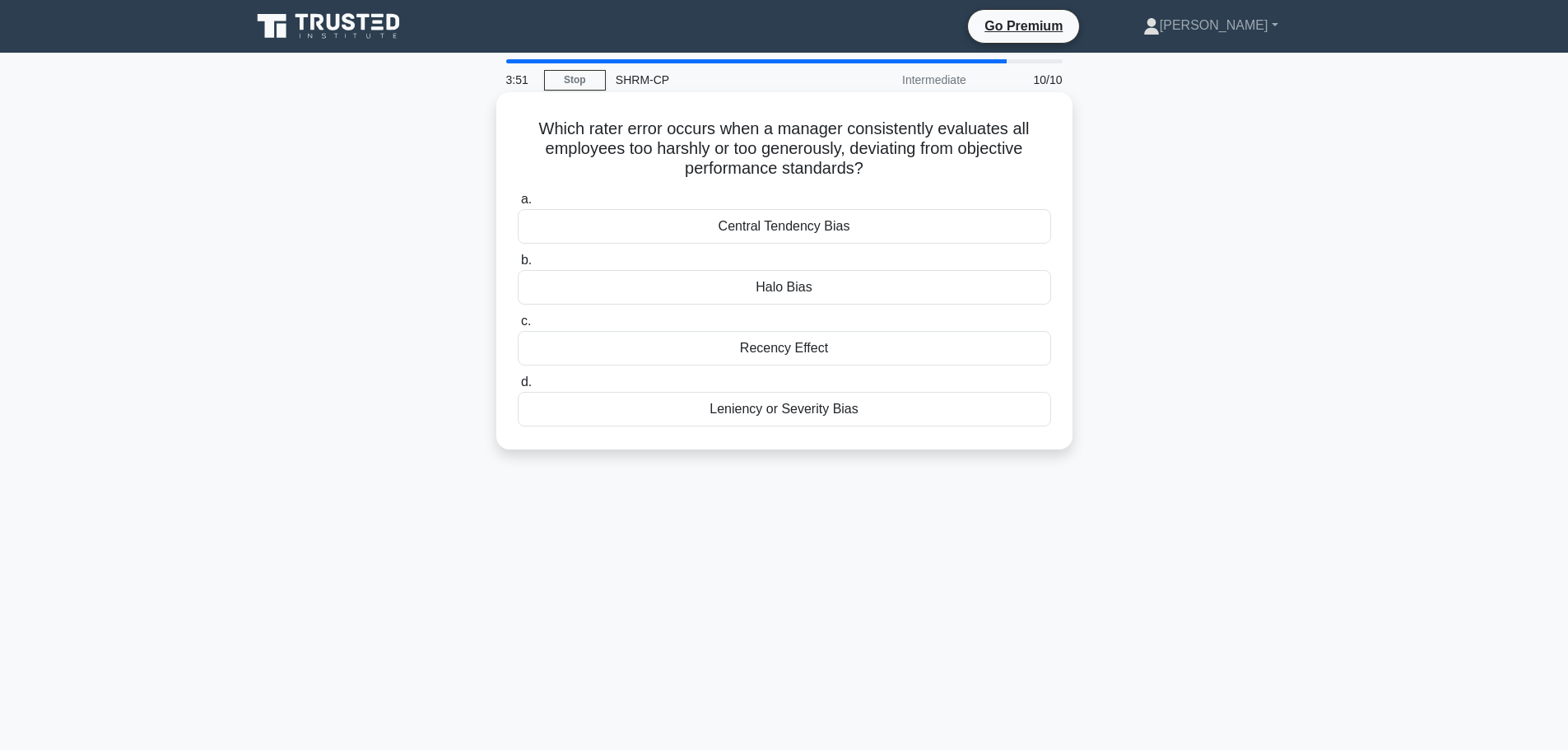
click at [962, 348] on div "Recency Effect" at bounding box center [784, 348] width 533 height 35
click at [518, 326] on input "c. Recency Effect" at bounding box center [518, 322] width 0 height 11
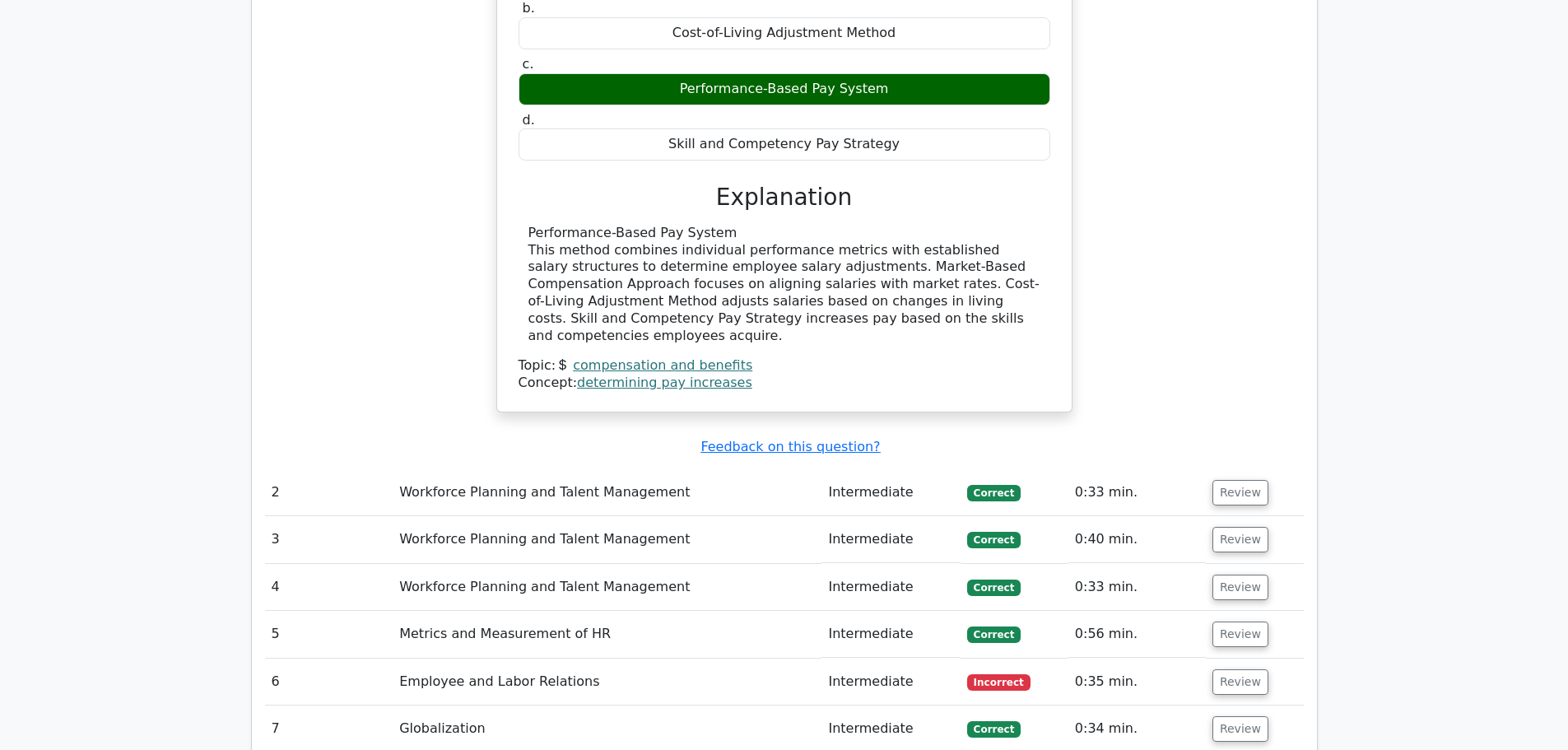
scroll to position [1646, 0]
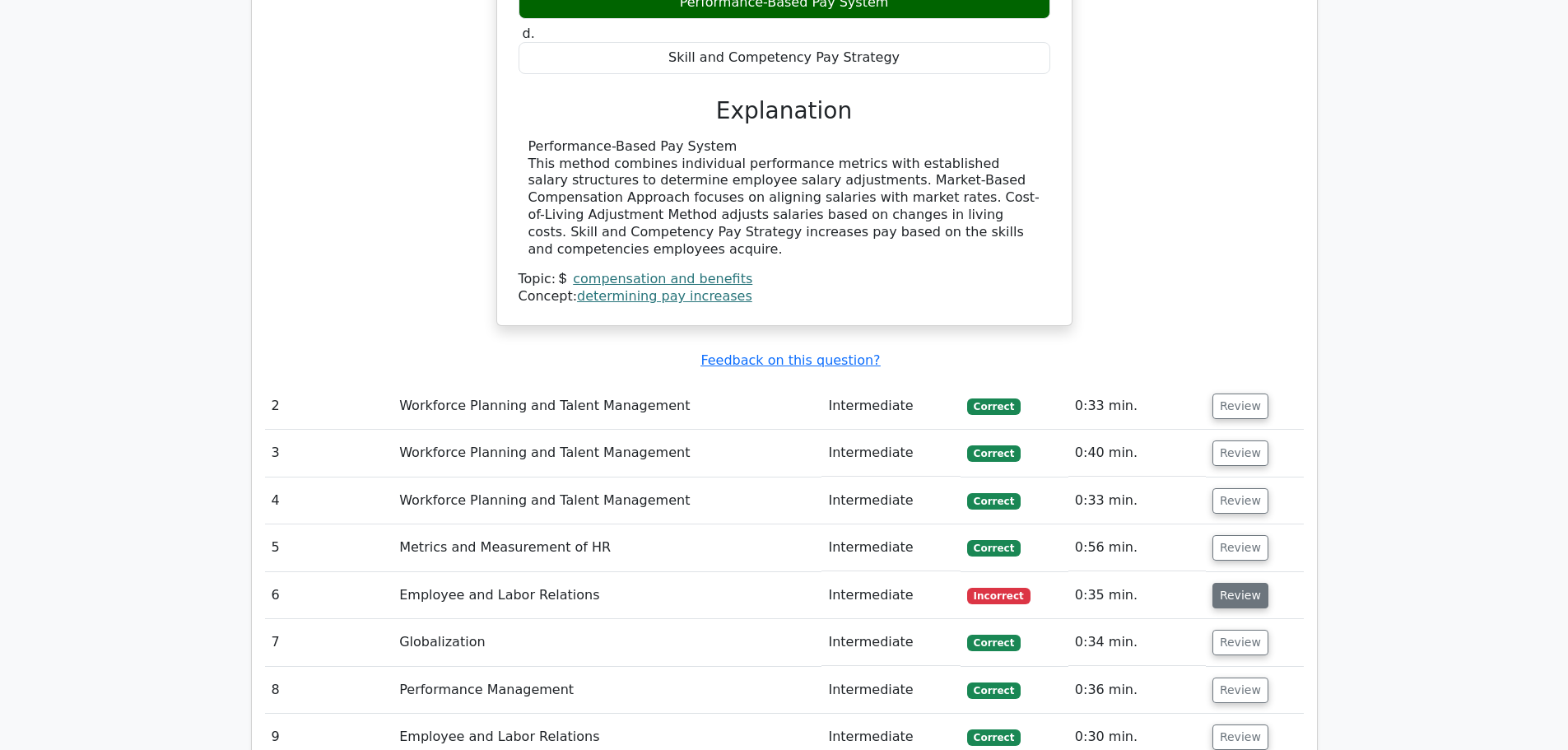
click at [1234, 582] on button "Review" at bounding box center [1240, 595] width 56 height 26
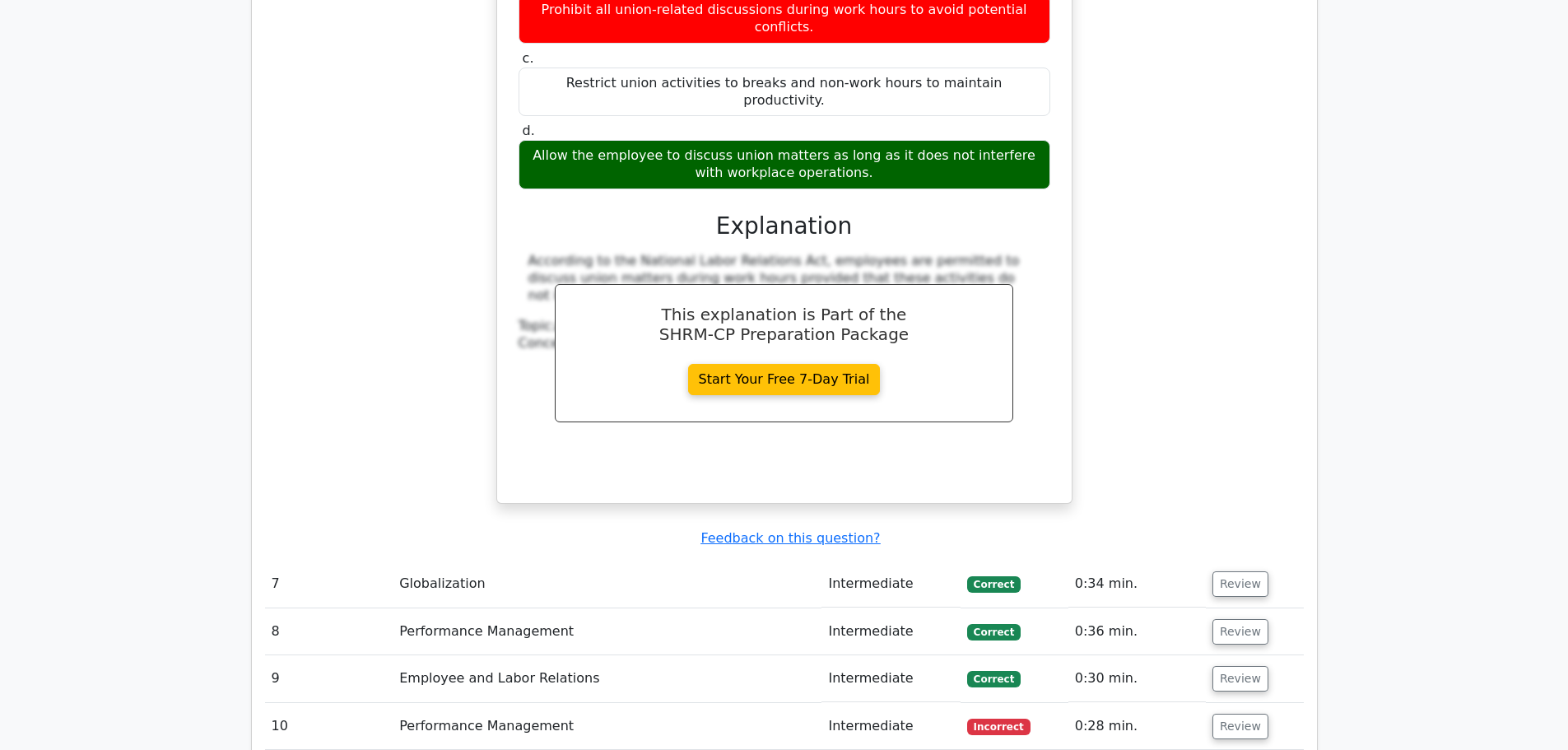
scroll to position [2469, 0]
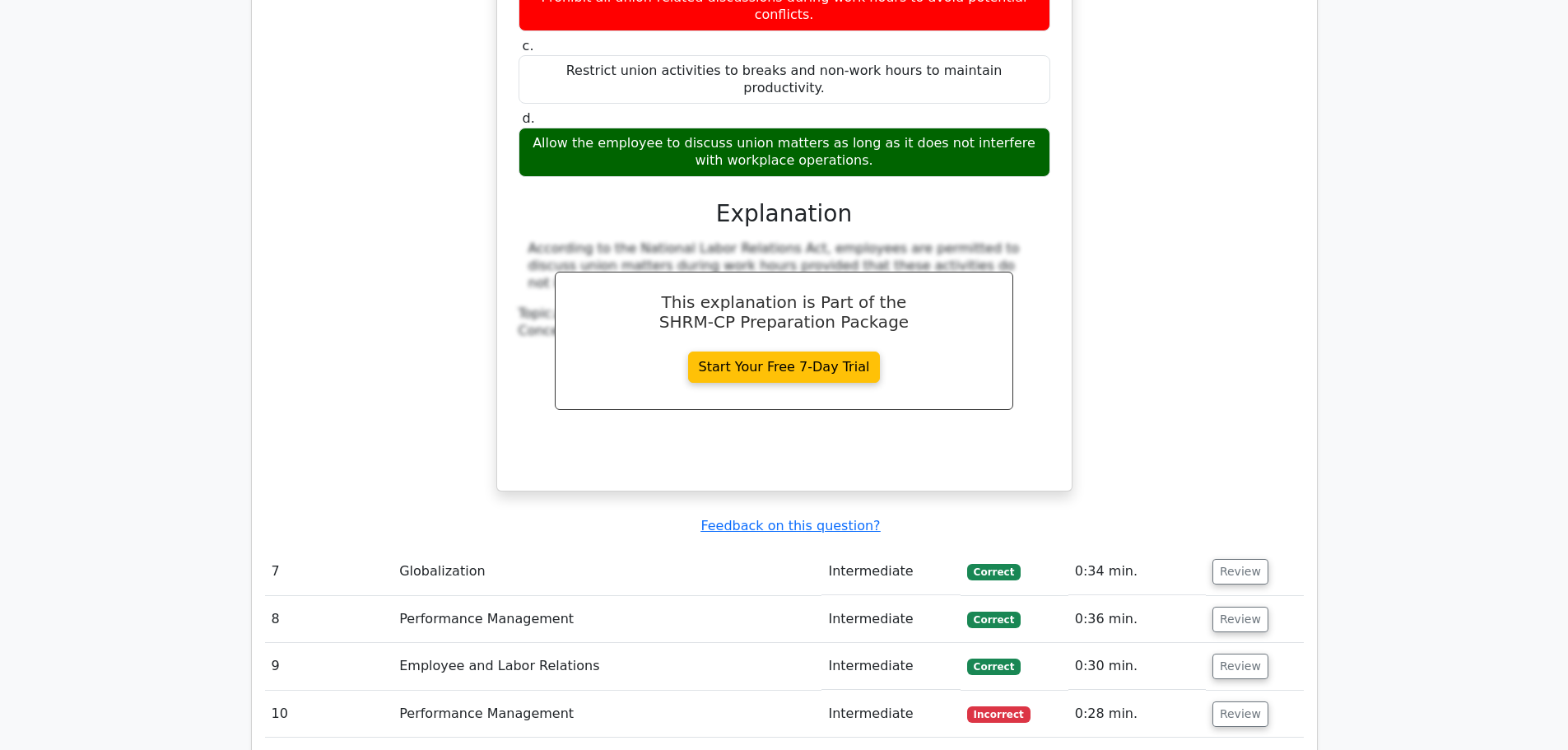
click at [570, 691] on td "Performance Management" at bounding box center [607, 714] width 428 height 46
click at [1244, 701] on button "Review" at bounding box center [1240, 714] width 56 height 26
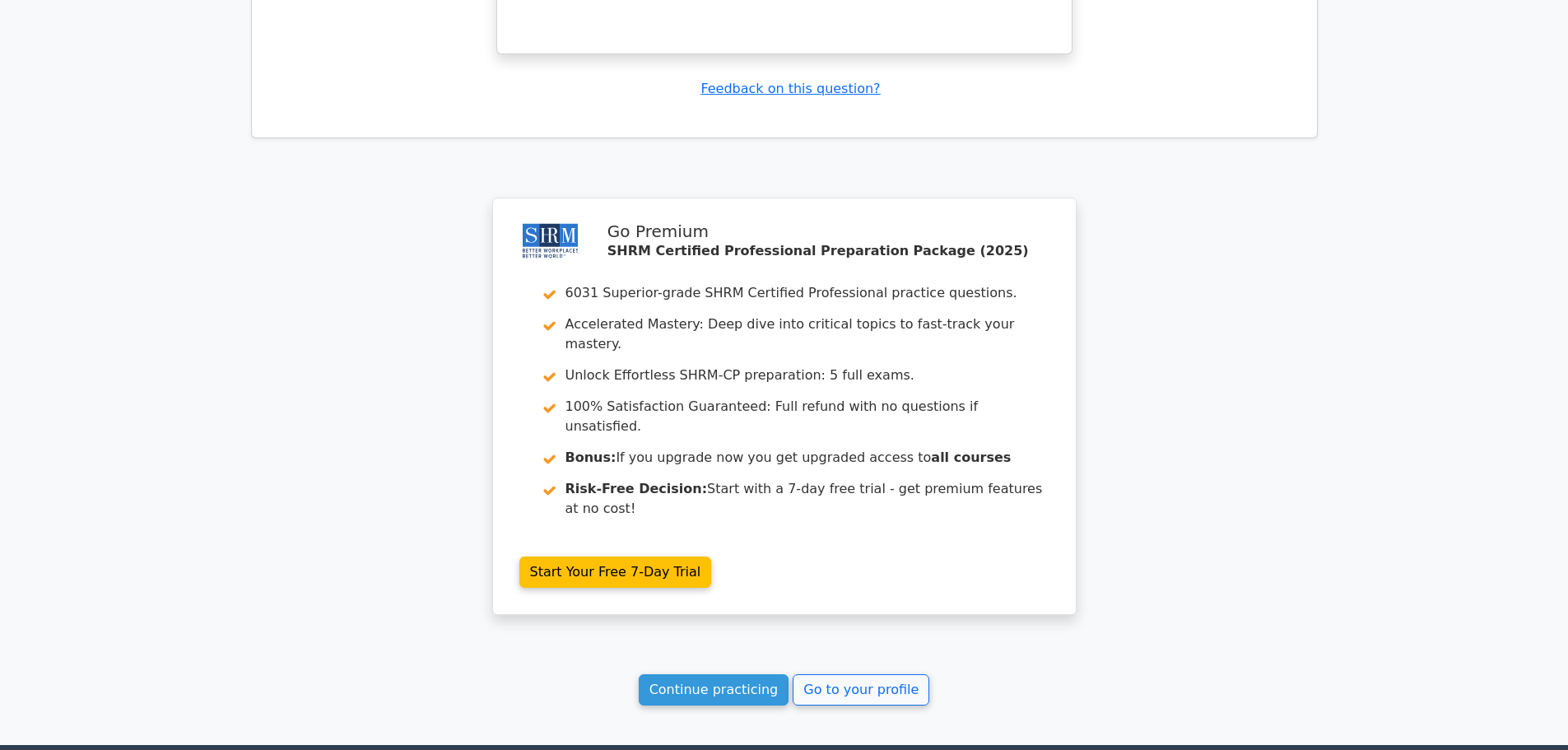
scroll to position [3786, 0]
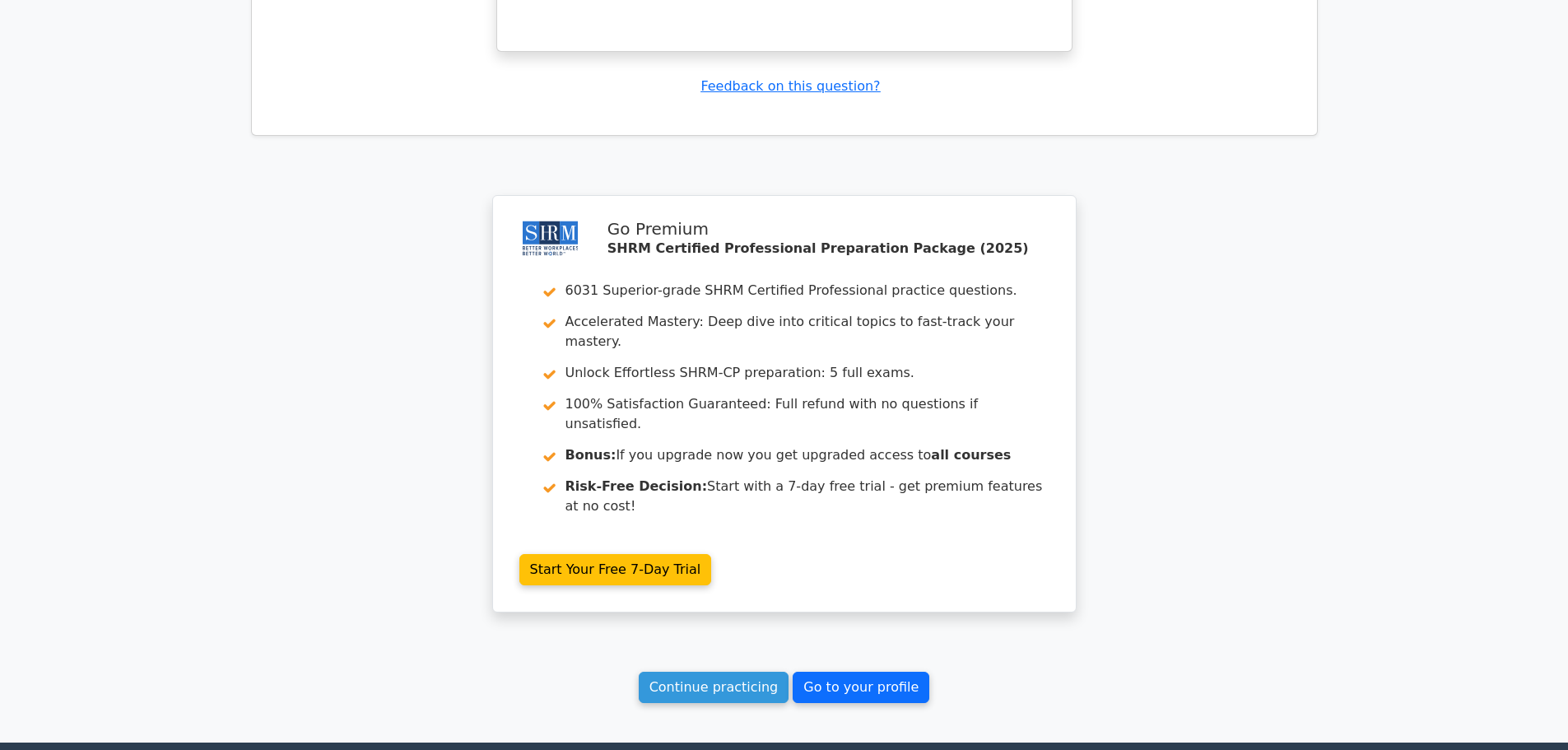
click at [856, 672] on link "Go to your profile" at bounding box center [861, 687] width 137 height 31
click at [746, 672] on link "Continue practicing" at bounding box center [714, 687] width 150 height 31
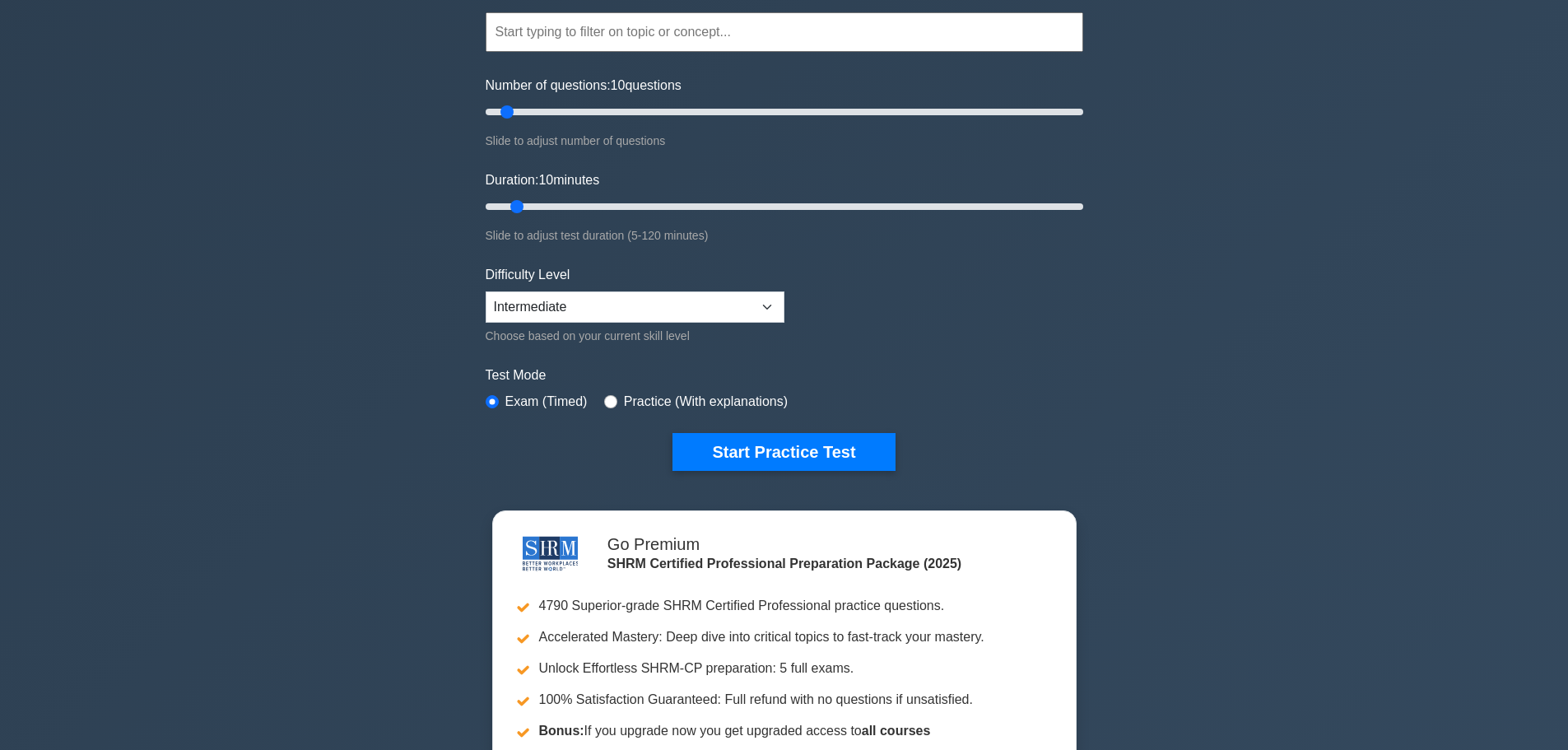
scroll to position [165, 0]
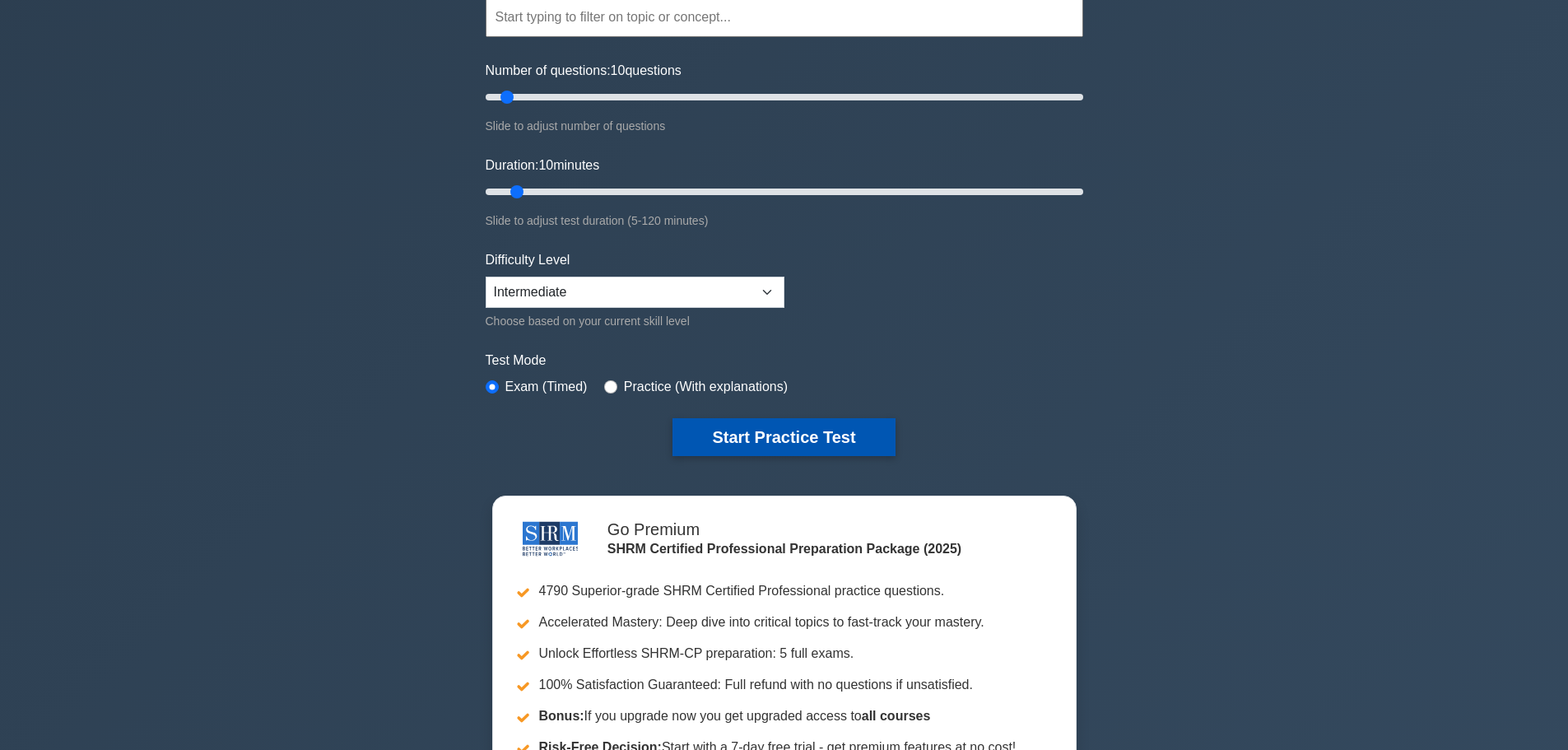
click at [760, 437] on button "Start Practice Test" at bounding box center [784, 437] width 222 height 38
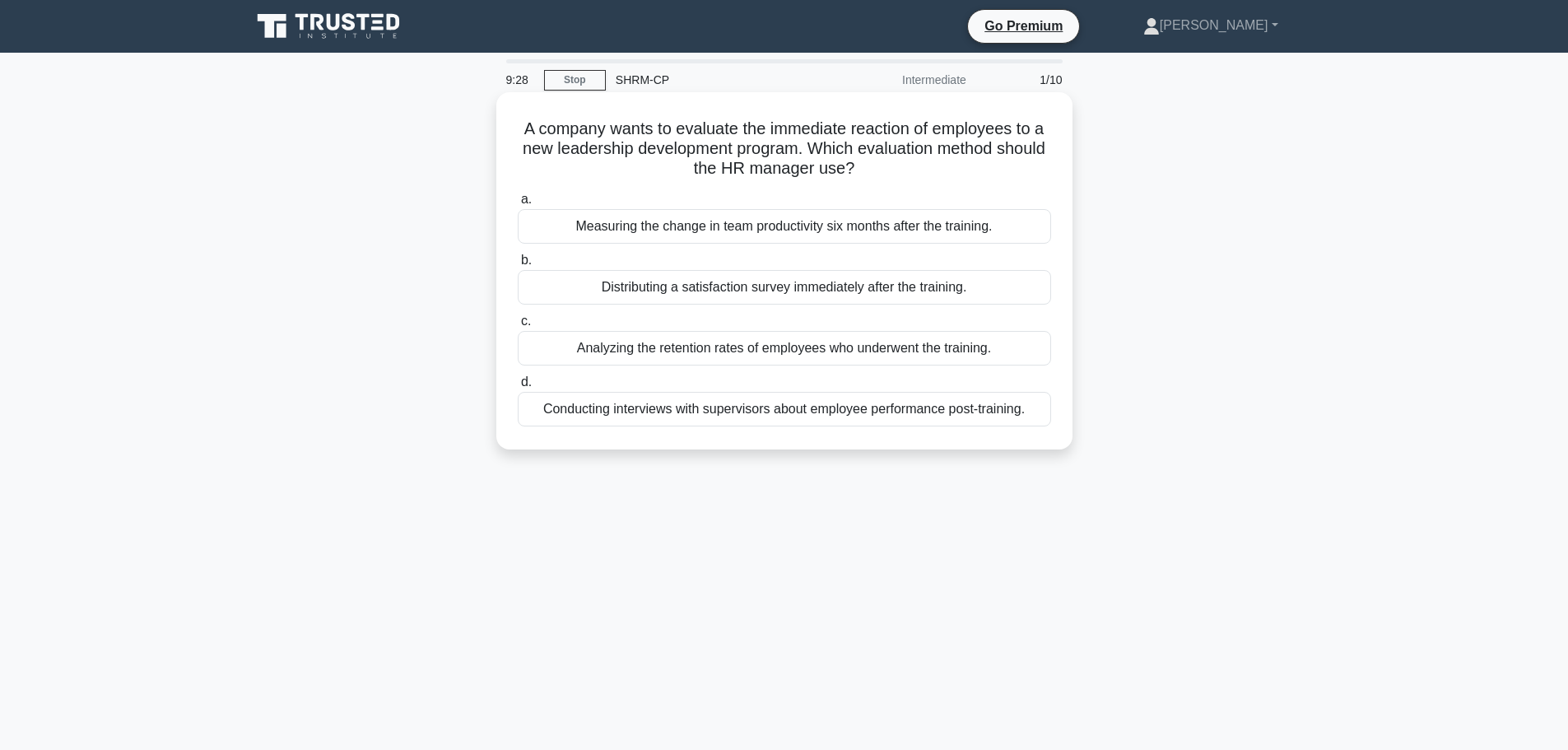
click at [898, 294] on div "Distributing a satisfaction survey immediately after the training." at bounding box center [784, 287] width 533 height 35
click at [518, 266] on input "b. Distributing a satisfaction survey immediately after the training." at bounding box center [518, 261] width 0 height 11
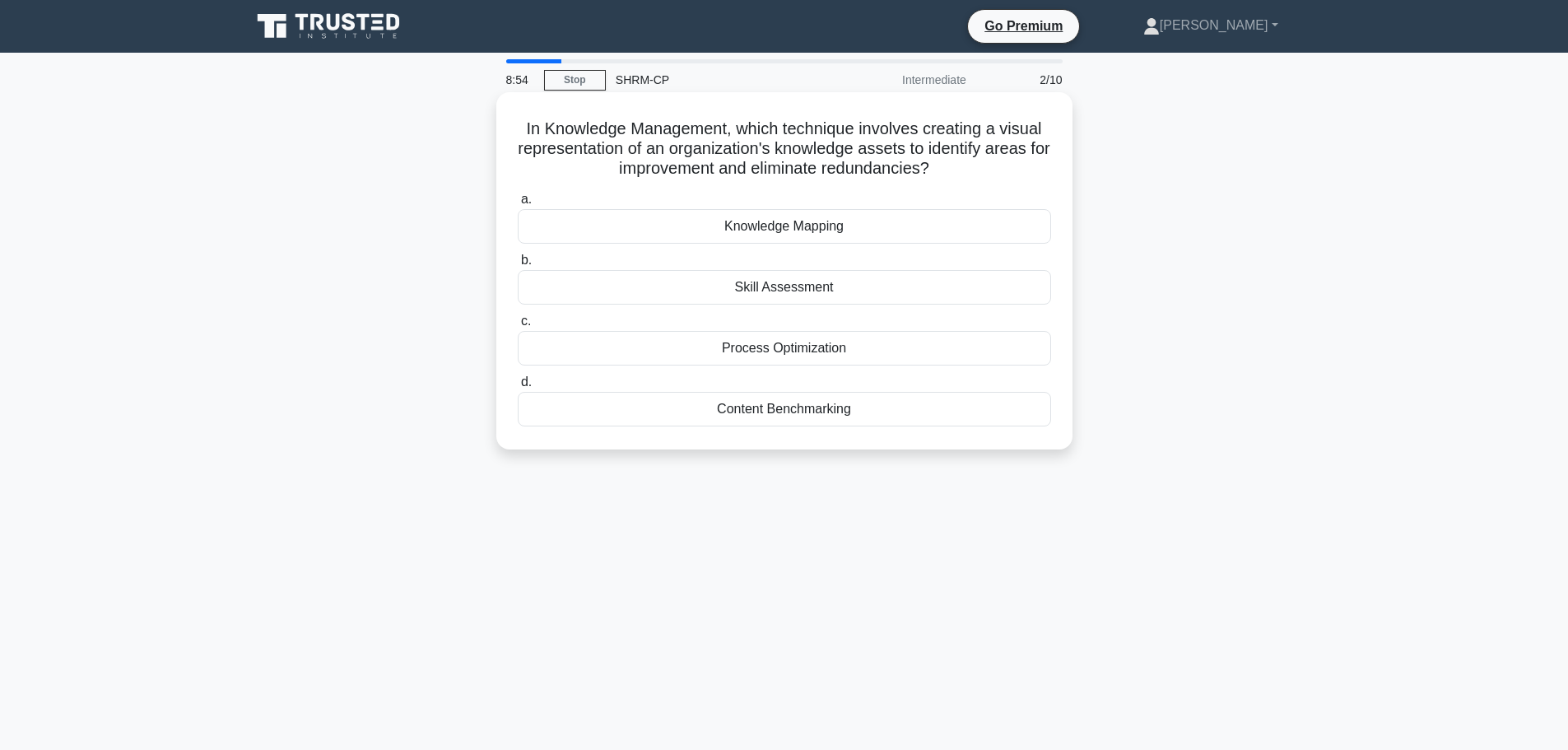
click at [825, 226] on div "Knowledge Mapping" at bounding box center [784, 226] width 533 height 35
click at [518, 205] on input "a. Knowledge Mapping" at bounding box center [518, 200] width 0 height 11
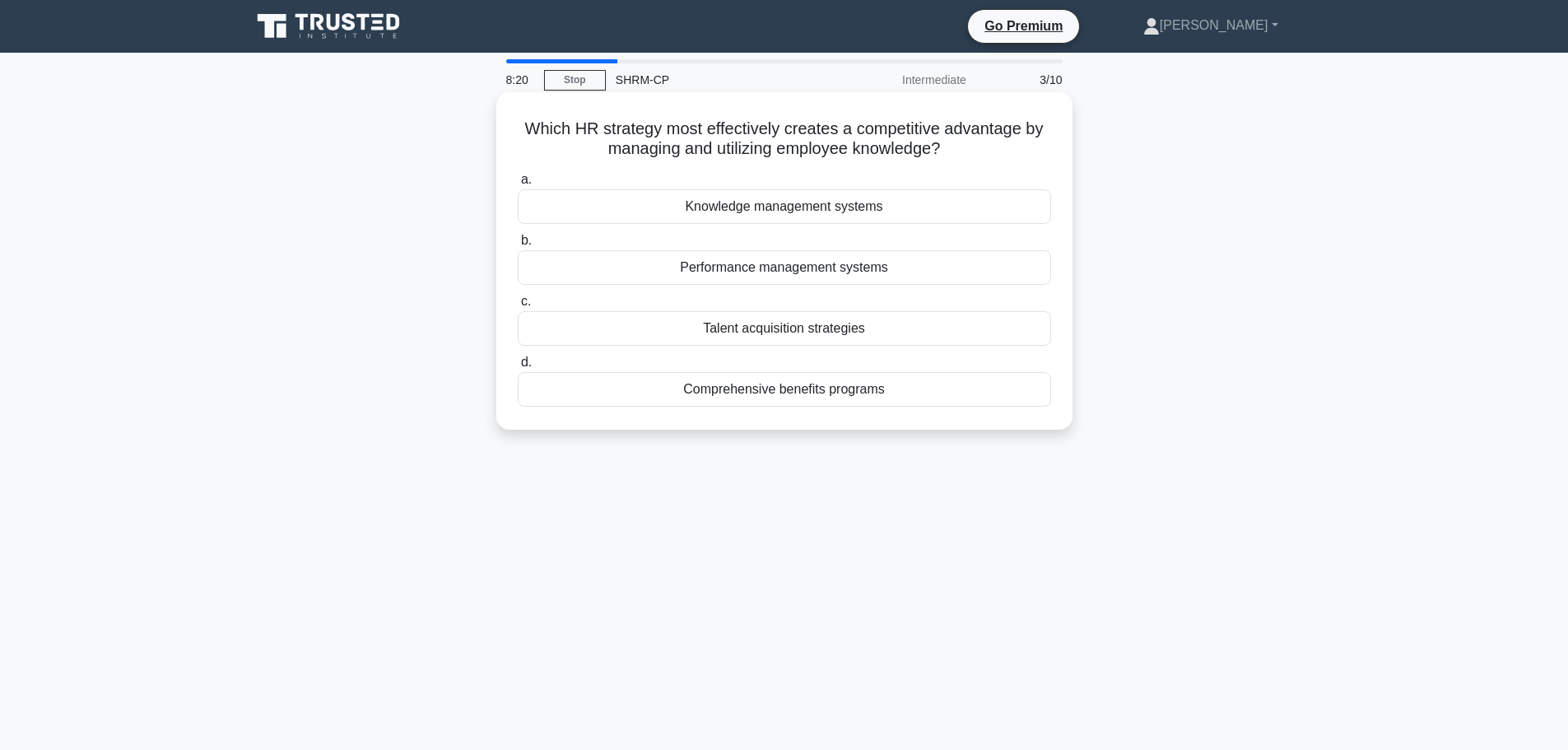
click at [815, 209] on div "Knowledge management systems" at bounding box center [784, 207] width 533 height 35
click at [518, 185] on input "a. Knowledge management systems" at bounding box center [518, 180] width 0 height 11
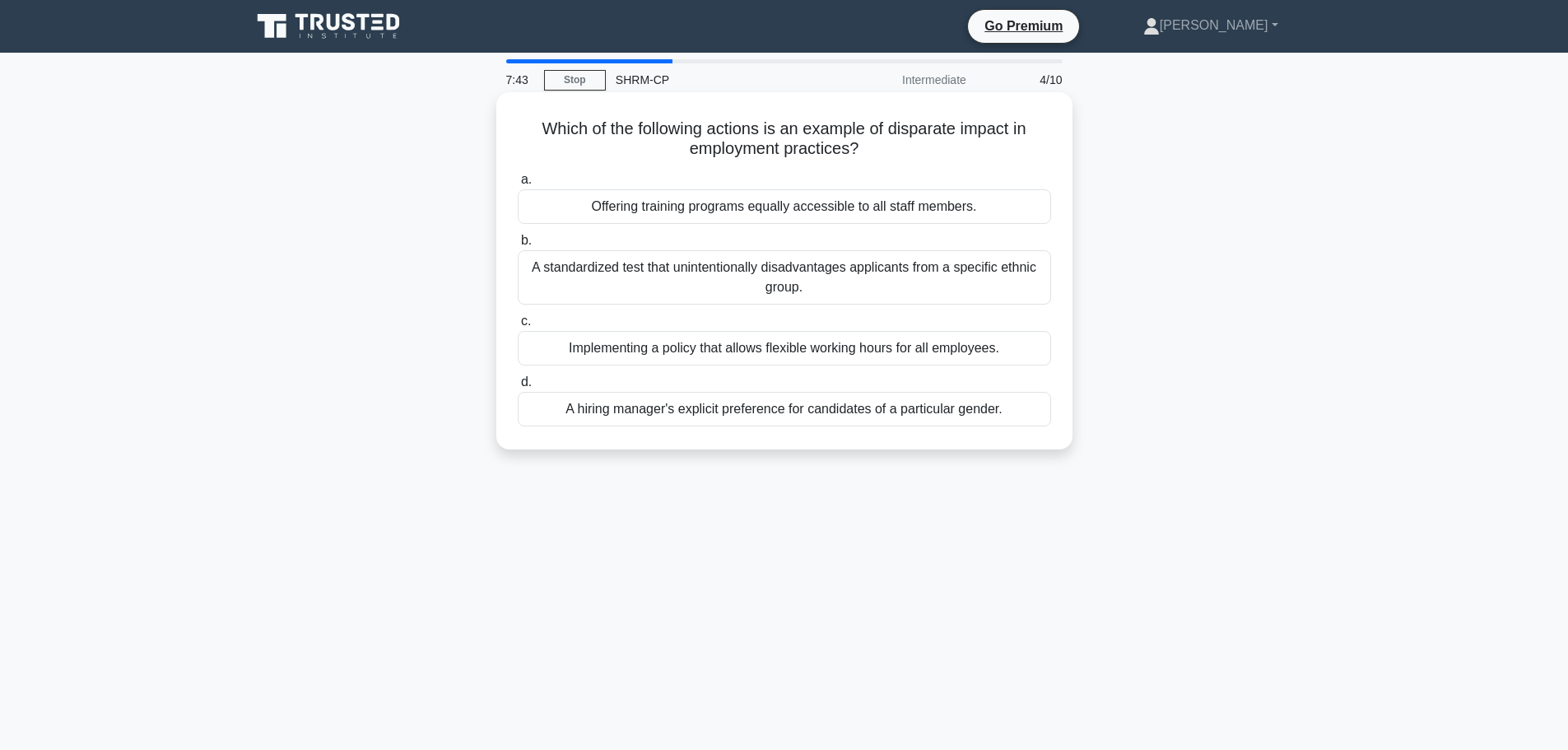
click at [988, 284] on div "A standardized test that unintentionally disadvantages applicants from a specif…" at bounding box center [784, 277] width 533 height 55
click at [518, 246] on input "b. A standardized test that unintentionally disadvantages applicants from a spe…" at bounding box center [518, 241] width 0 height 11
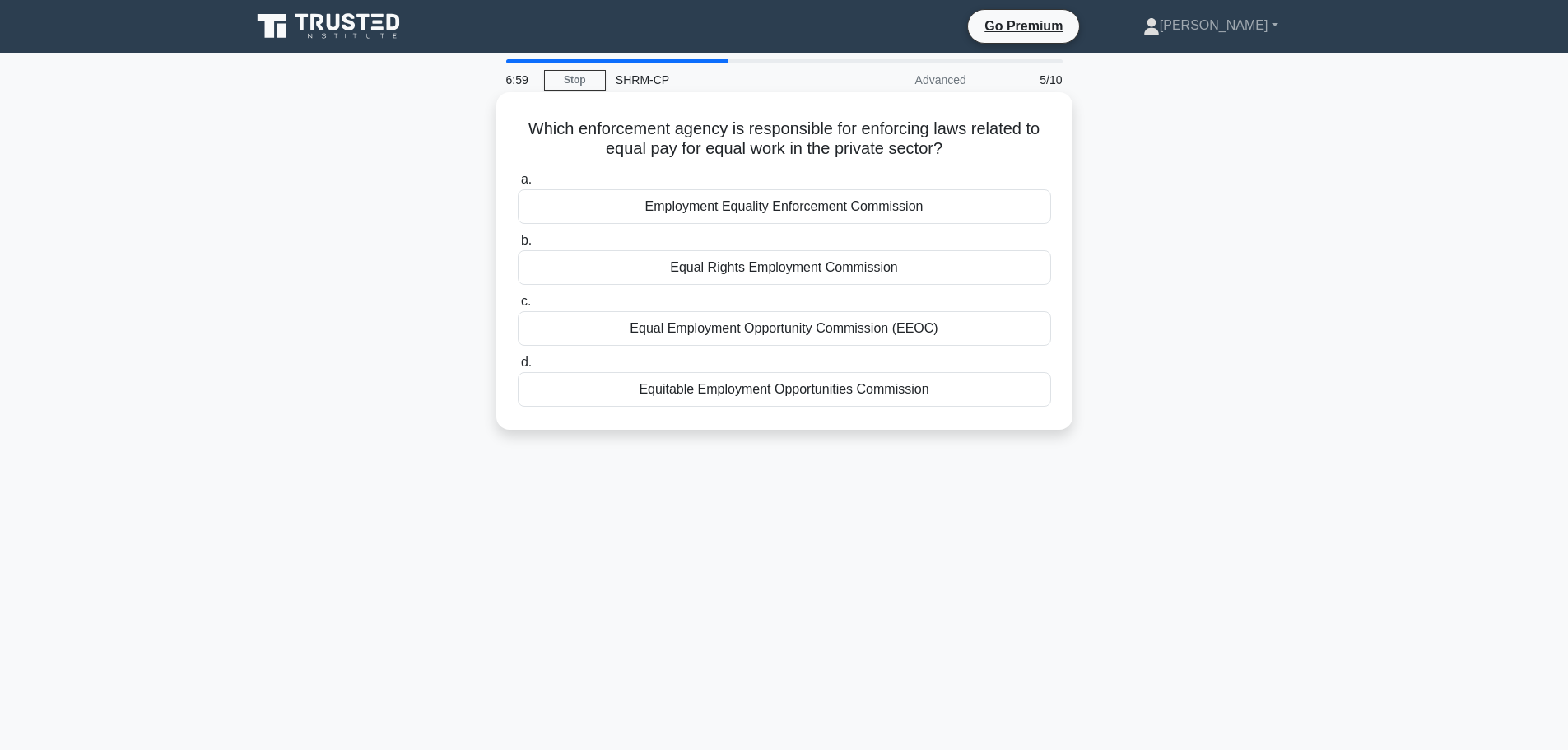
click at [846, 203] on div "Employment Equality Enforcement Commission" at bounding box center [784, 207] width 533 height 35
click at [518, 185] on input "a. Employment Equality Enforcement Commission" at bounding box center [518, 180] width 0 height 11
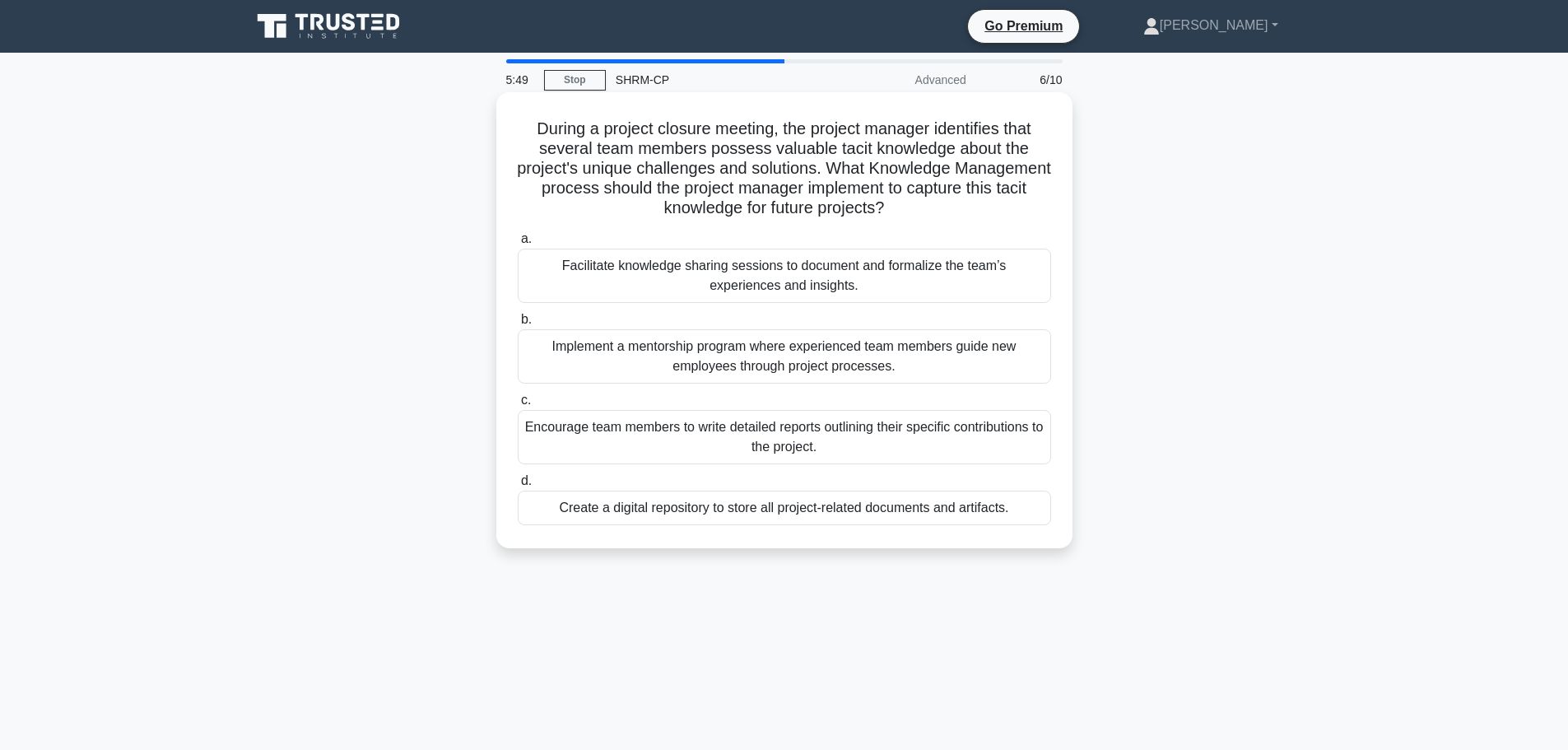
click at [965, 288] on div "Facilitate knowledge sharing sessions to document and formalize the team’s expe…" at bounding box center [784, 276] width 533 height 55
click at [518, 244] on input "a. Facilitate knowledge sharing sessions to document and formalize the team’s e…" at bounding box center [518, 239] width 0 height 11
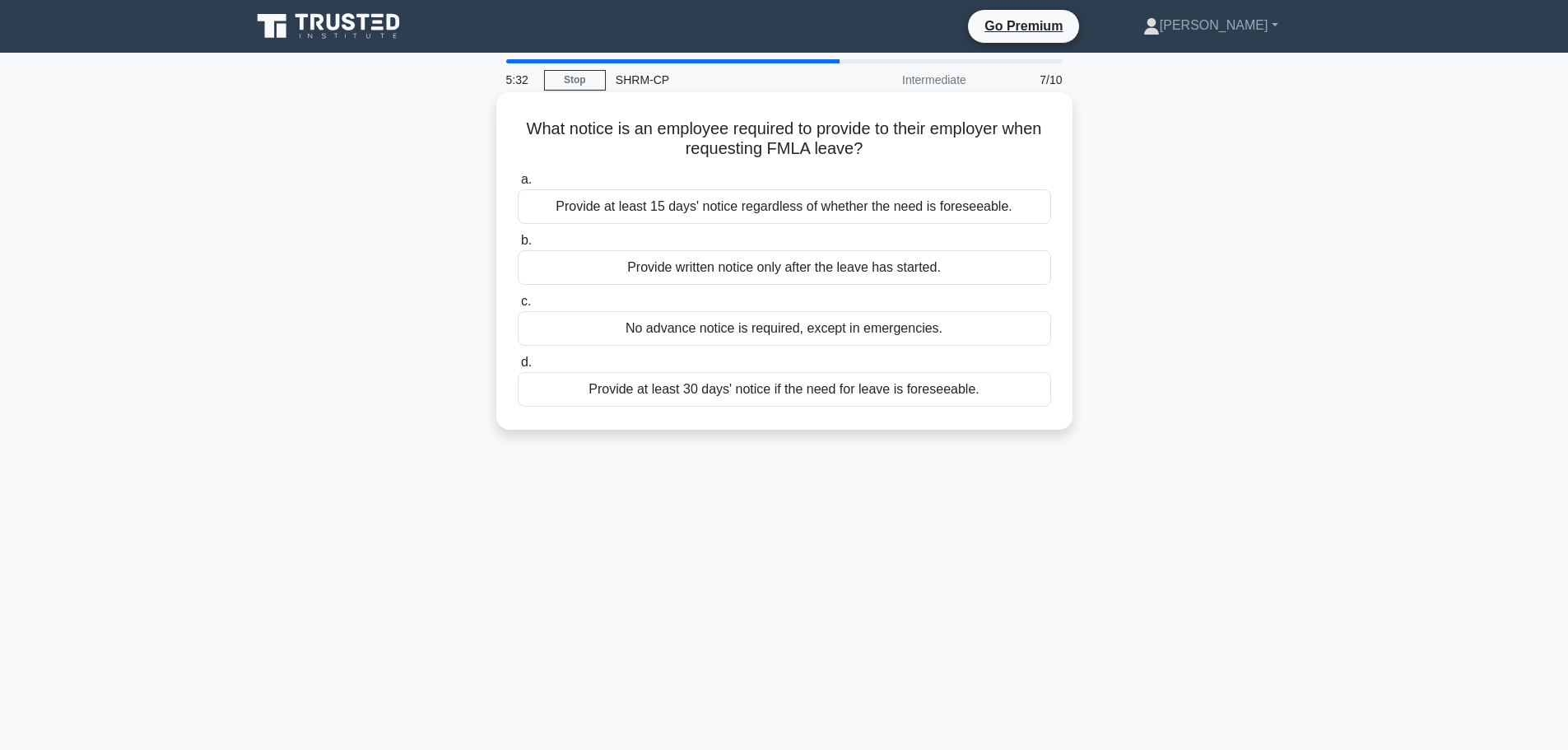
click at [949, 395] on div "Provide at least 30 days' notice if the need for leave is foreseeable." at bounding box center [784, 389] width 533 height 35
click at [518, 368] on input "d. Provide at least 30 days' notice if the need for leave is foreseeable." at bounding box center [518, 363] width 0 height 11
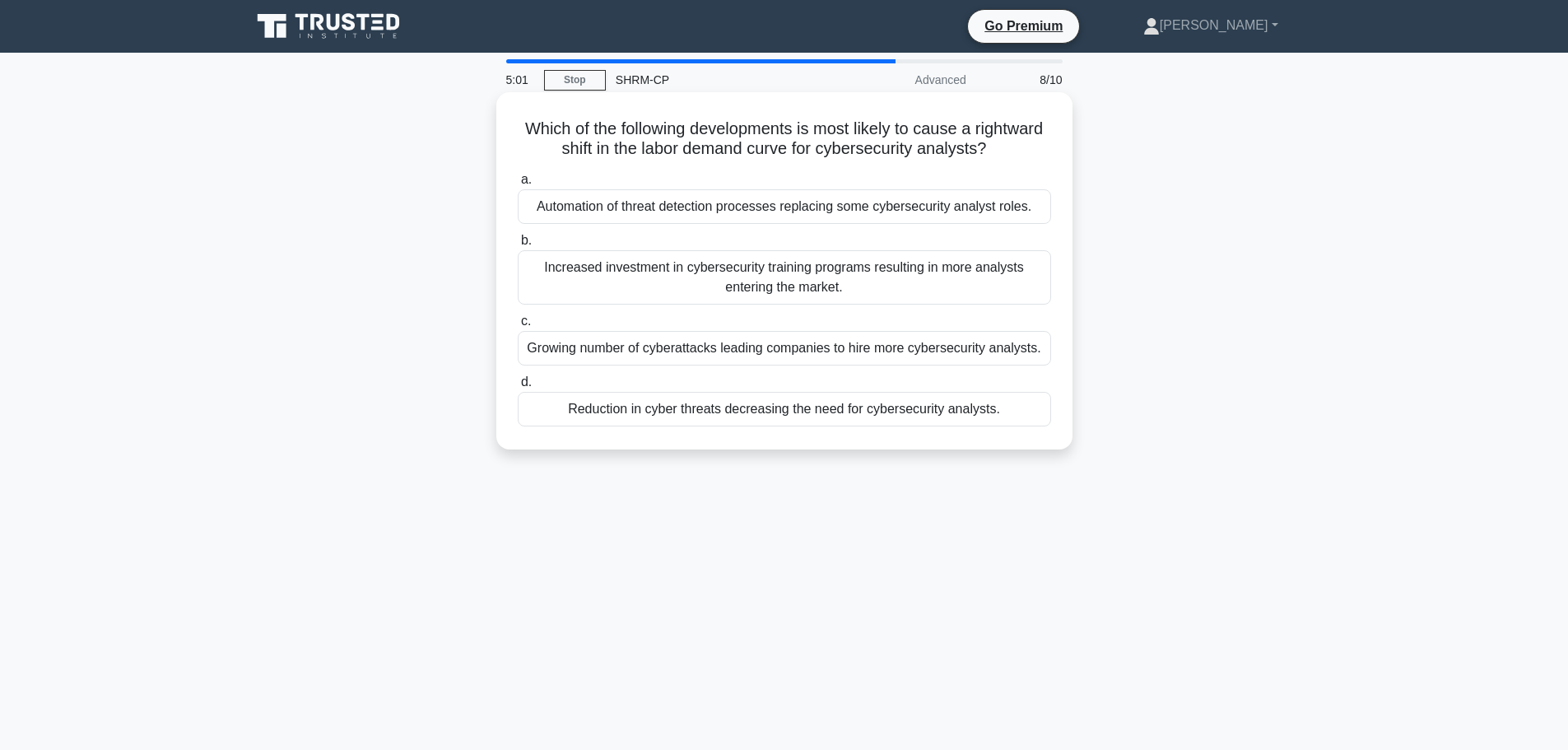
click at [1010, 365] on div "Growing number of cyberattacks leading companies to hire more cybersecurity ana…" at bounding box center [784, 348] width 533 height 35
click at [518, 326] on input "c. Growing number of cyberattacks leading companies to hire more cybersecurity …" at bounding box center [518, 322] width 0 height 11
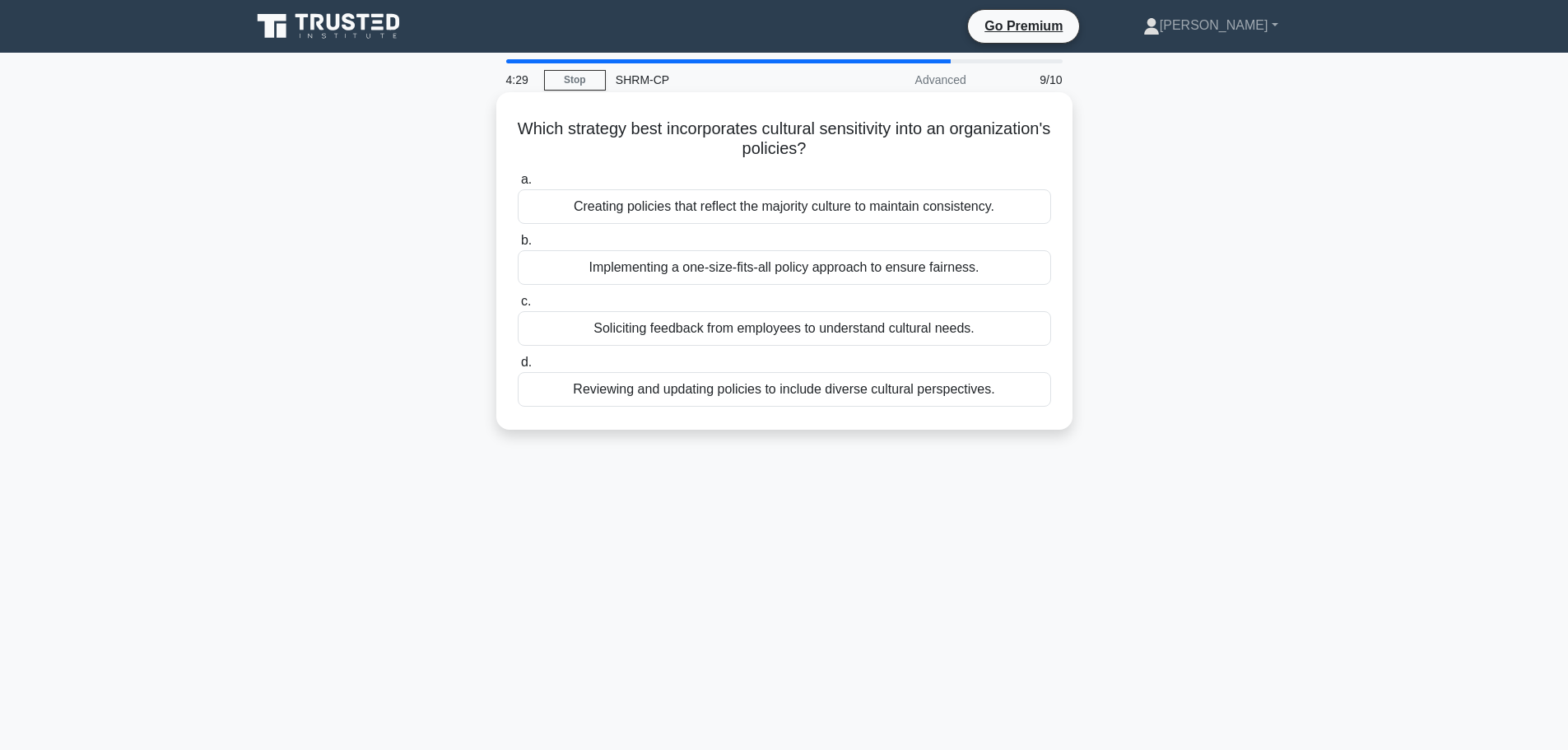
click at [967, 392] on div "Reviewing and updating policies to include diverse cultural perspectives." at bounding box center [784, 389] width 533 height 35
click at [518, 368] on input "d. Reviewing and updating policies to include diverse cultural perspectives." at bounding box center [518, 363] width 0 height 11
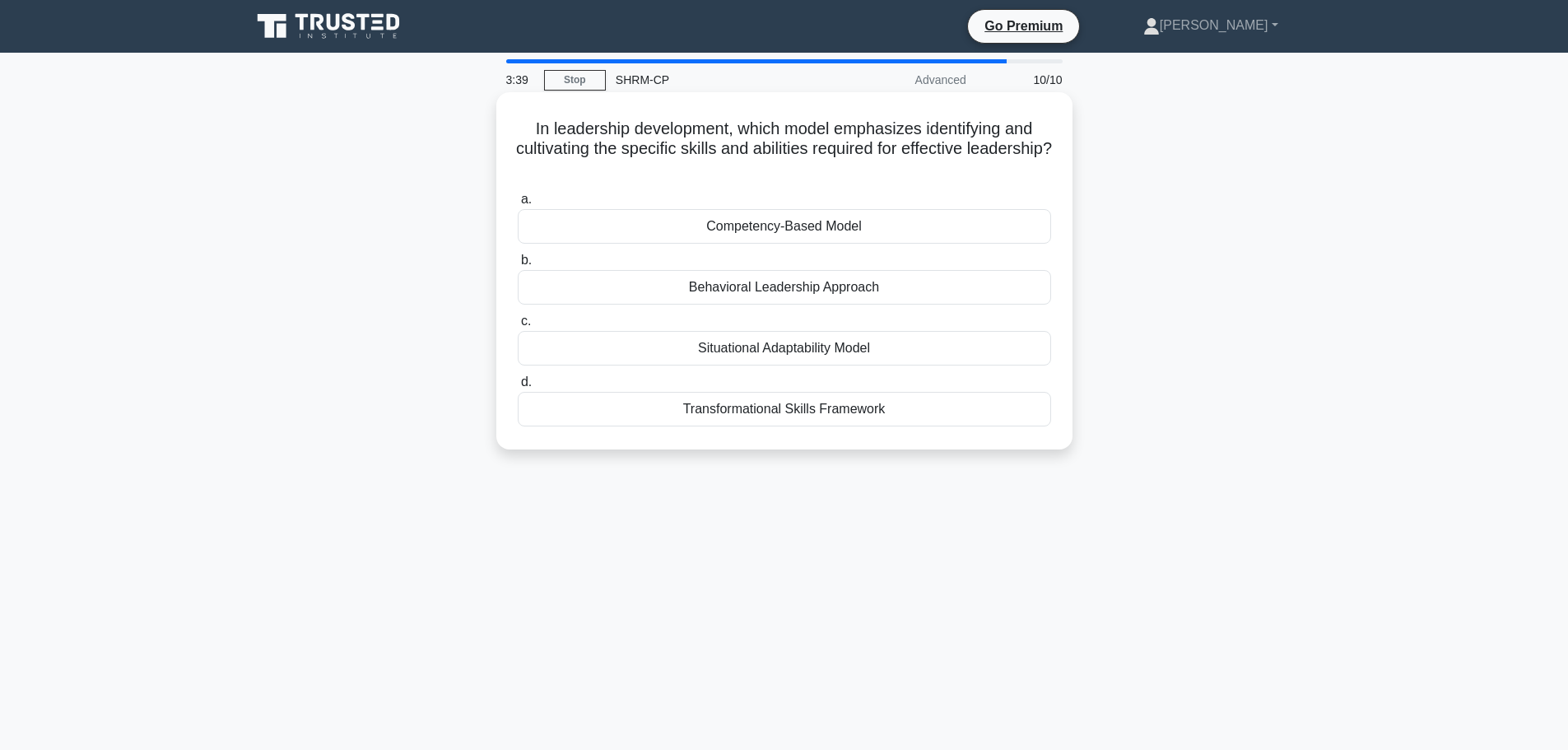
click at [849, 284] on div "Behavioral Leadership Approach" at bounding box center [784, 287] width 533 height 35
click at [518, 266] on input "b. Behavioral Leadership Approach" at bounding box center [518, 261] width 0 height 11
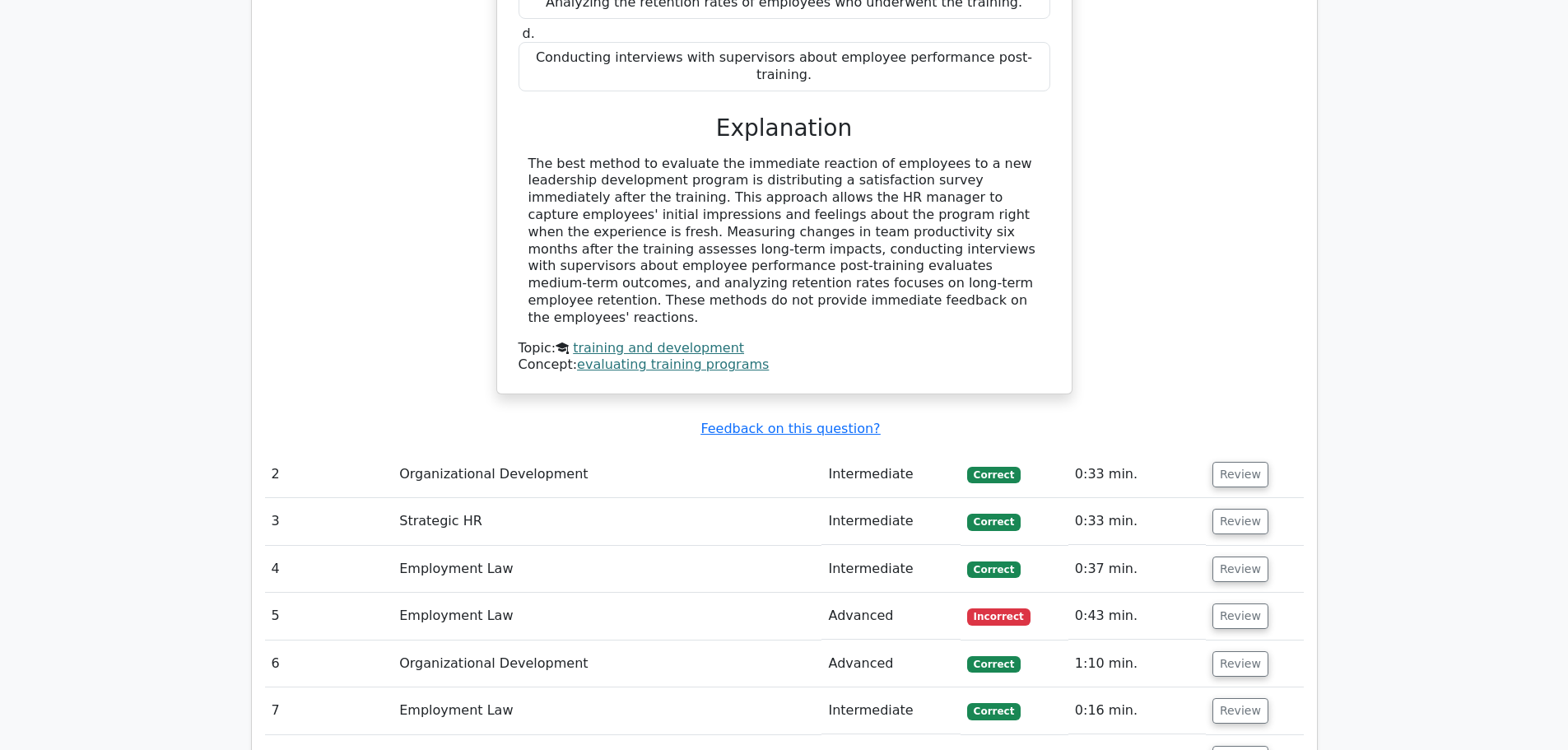
scroll to position [1728, 0]
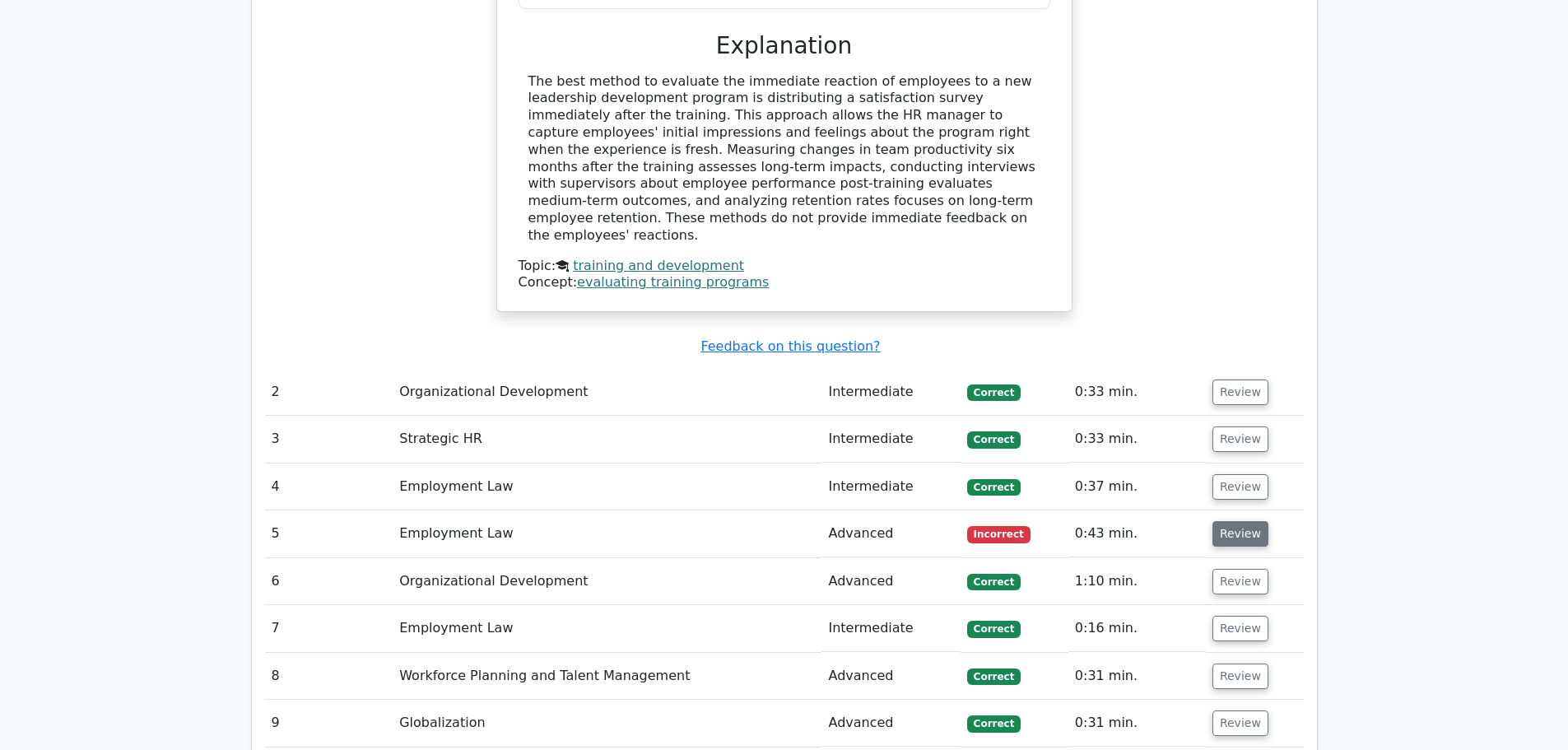
click at [1234, 521] on button "Review" at bounding box center [1240, 534] width 56 height 26
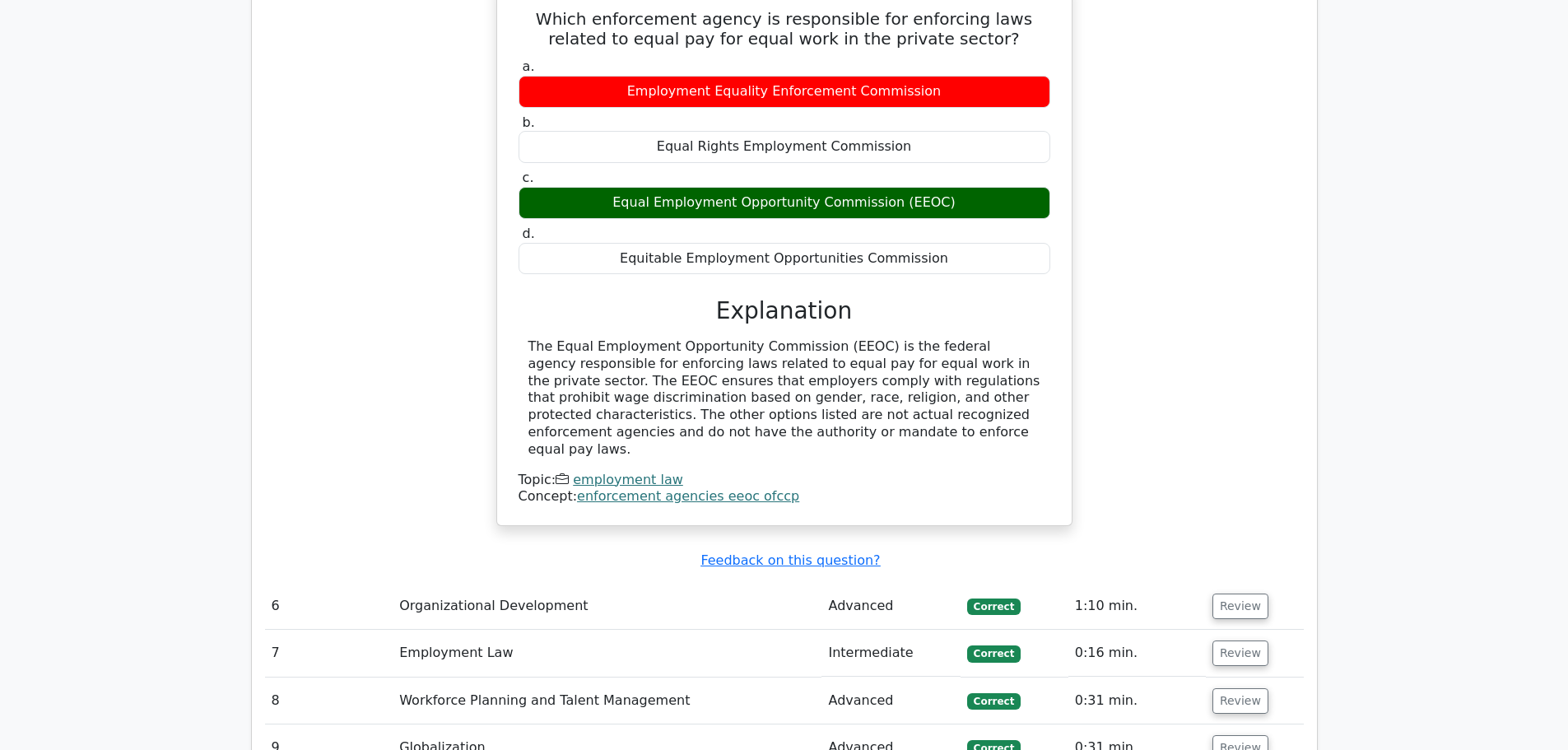
scroll to position [2387, 0]
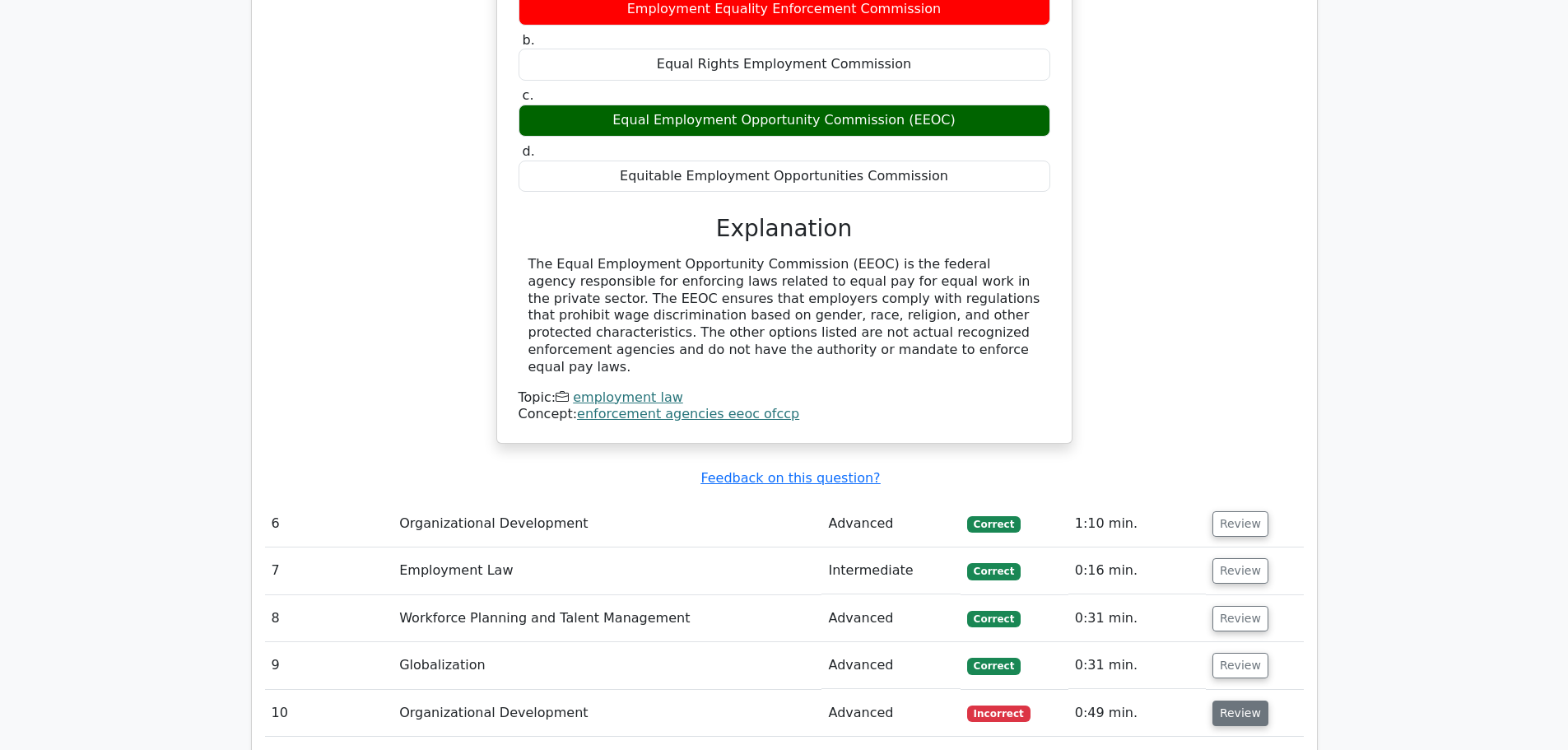
click at [1248, 700] on button "Review" at bounding box center [1240, 713] width 56 height 26
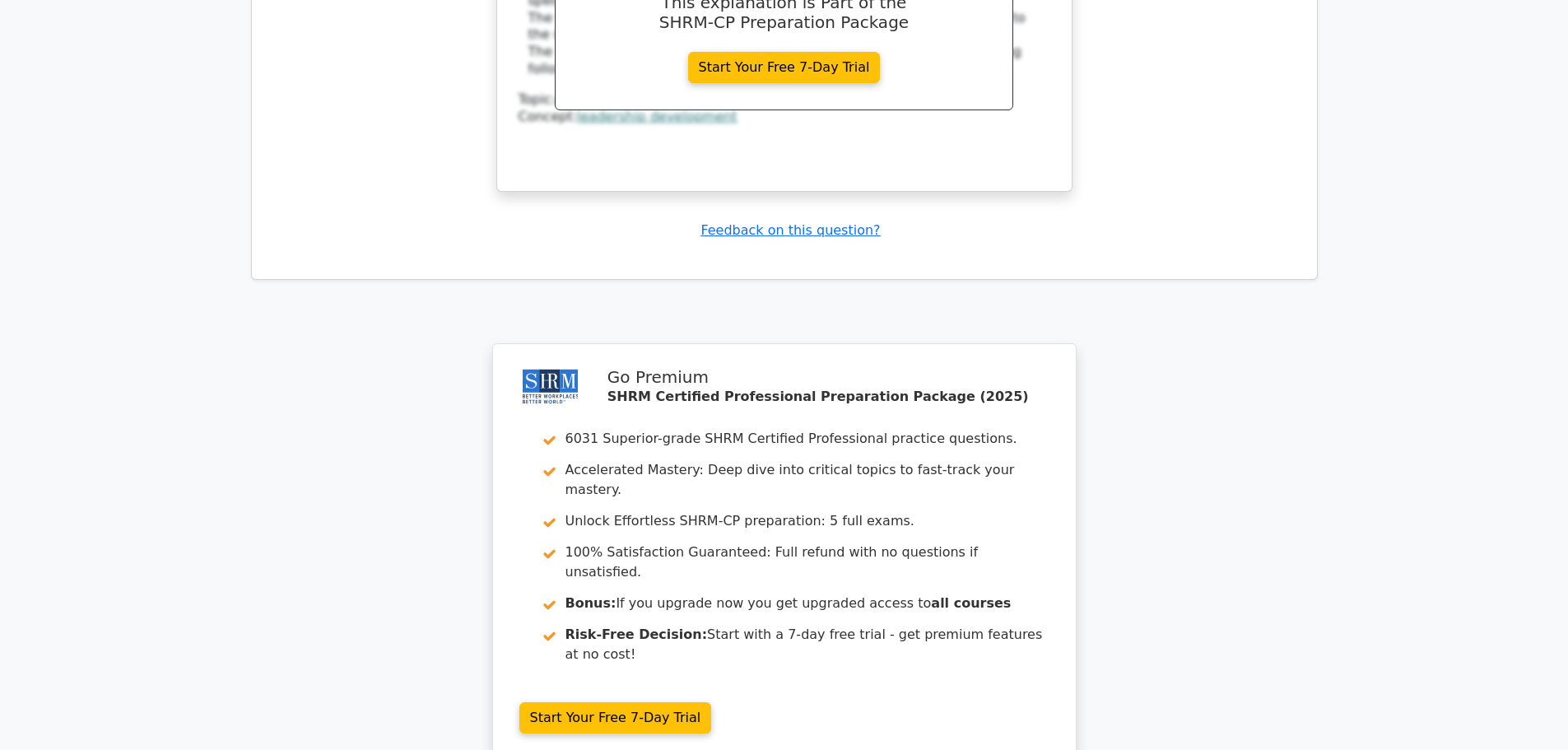
scroll to position [3703, 0]
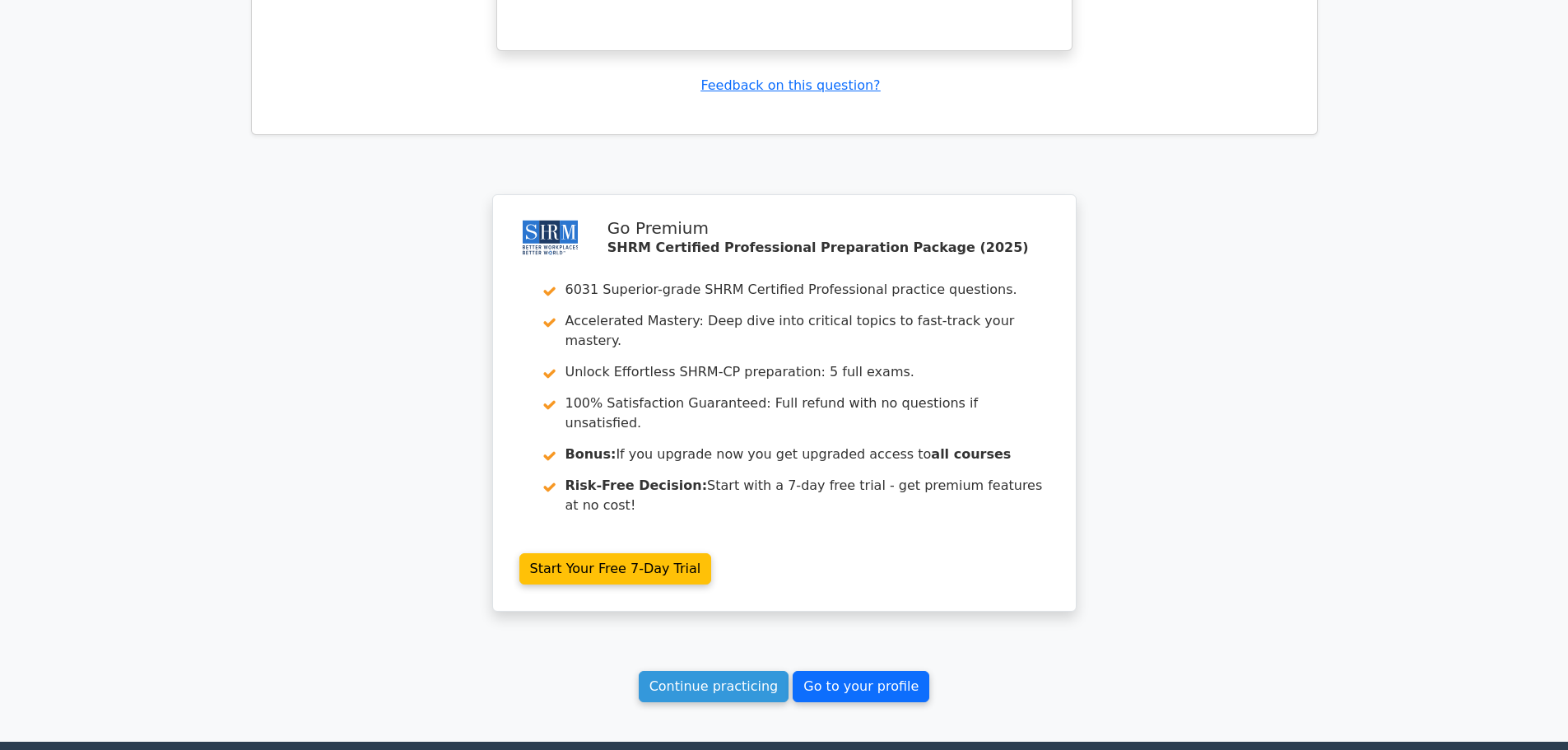
click at [858, 671] on link "Go to your profile" at bounding box center [861, 686] width 137 height 31
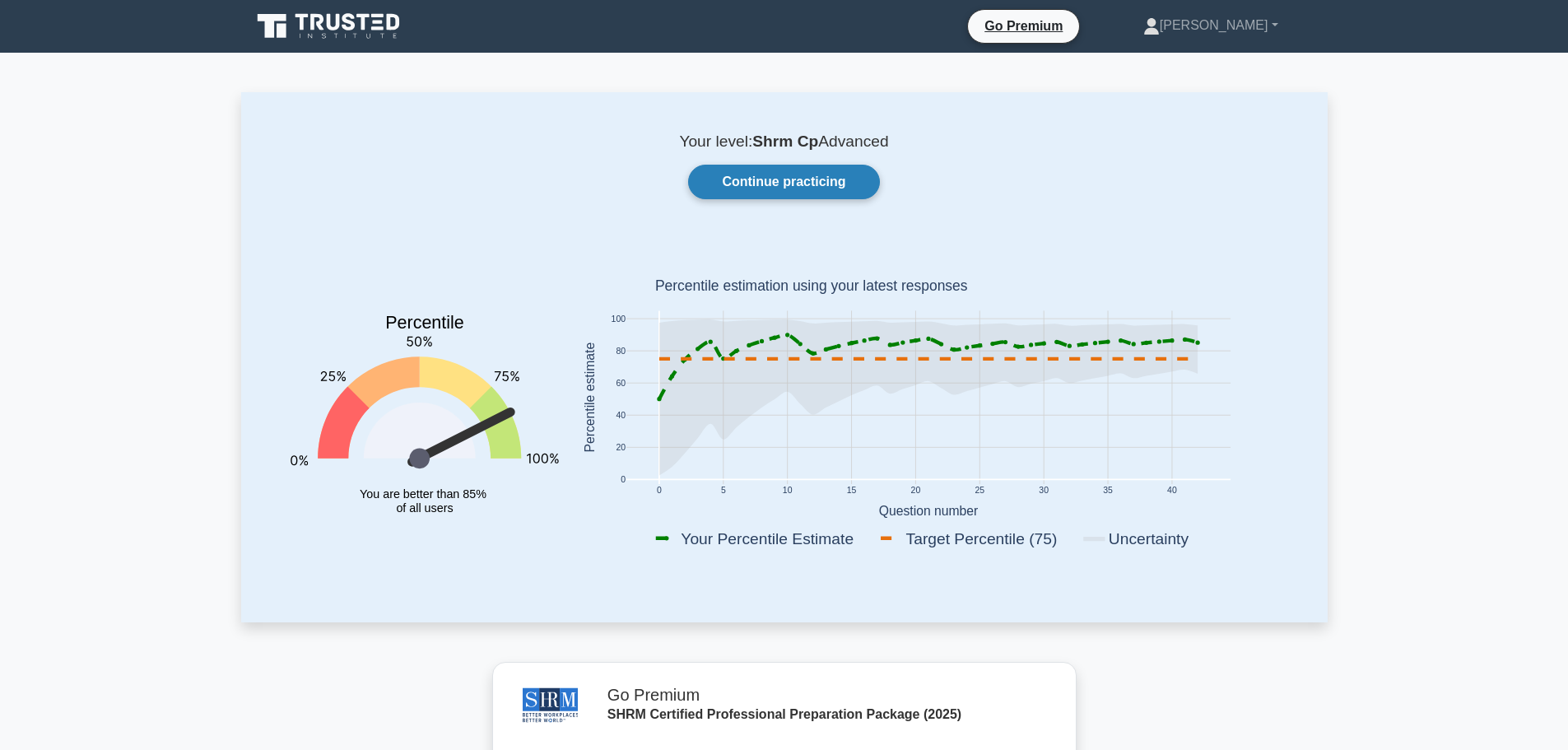
click at [741, 190] on link "Continue practicing" at bounding box center [783, 182] width 191 height 35
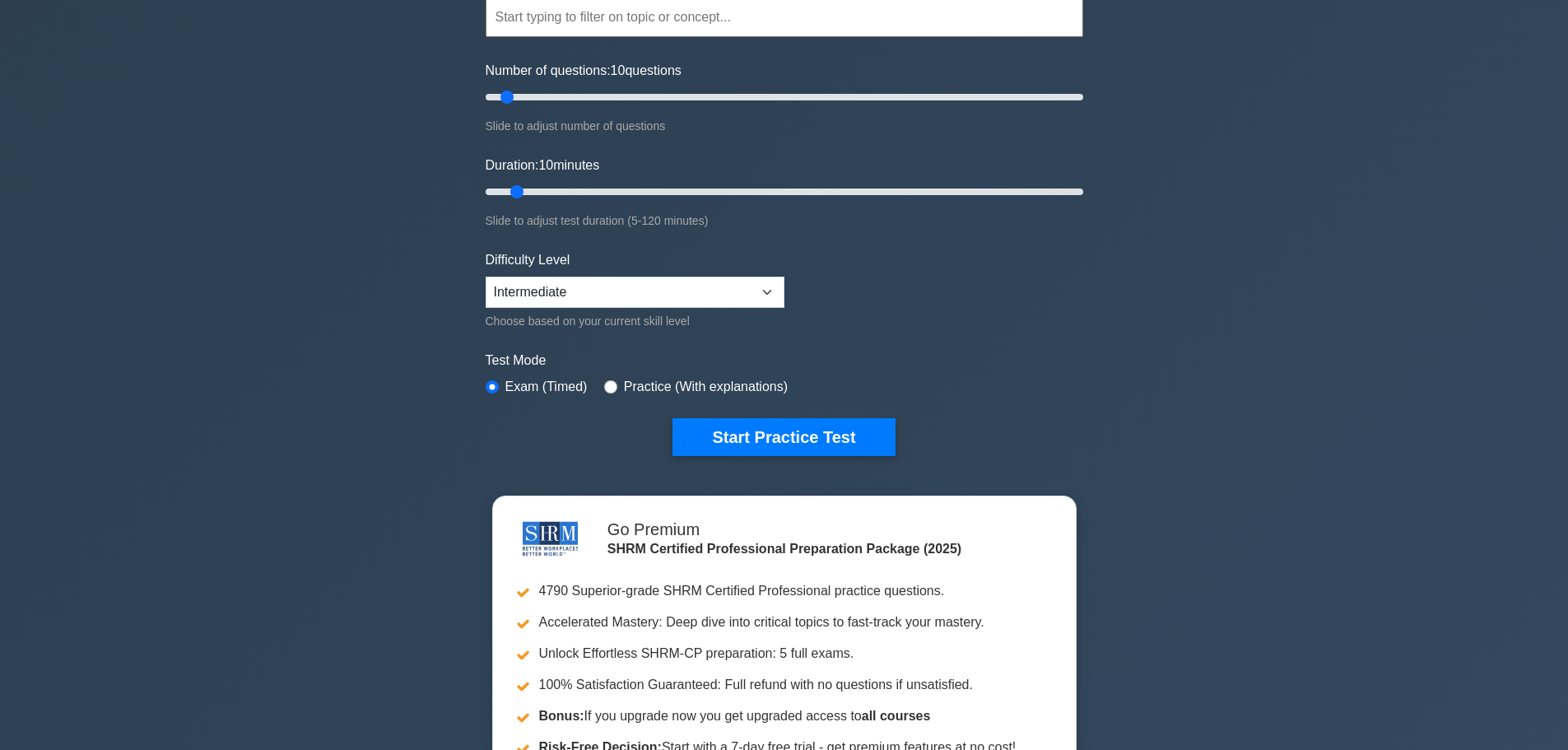
scroll to position [247, 0]
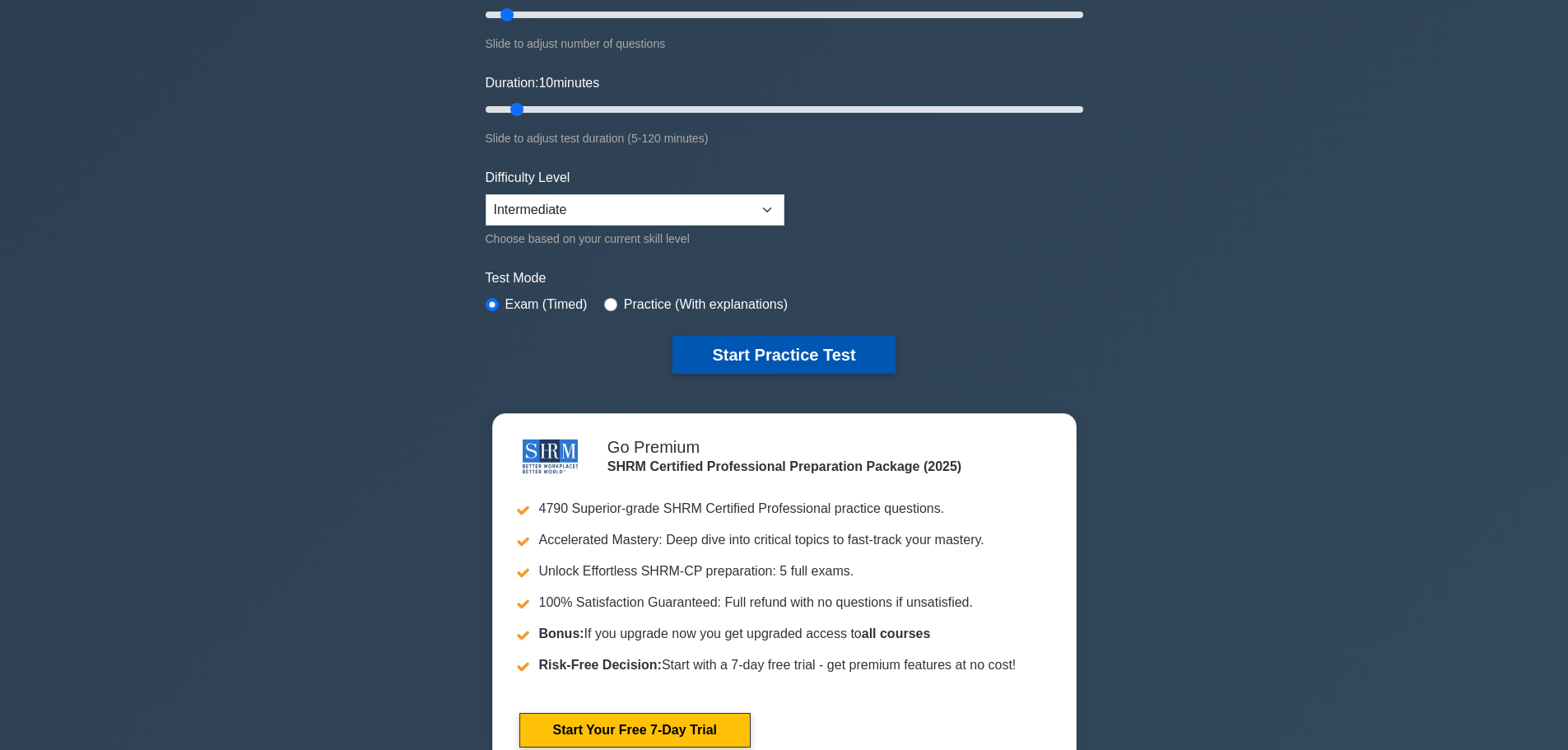
click at [786, 361] on button "Start Practice Test" at bounding box center [784, 354] width 222 height 38
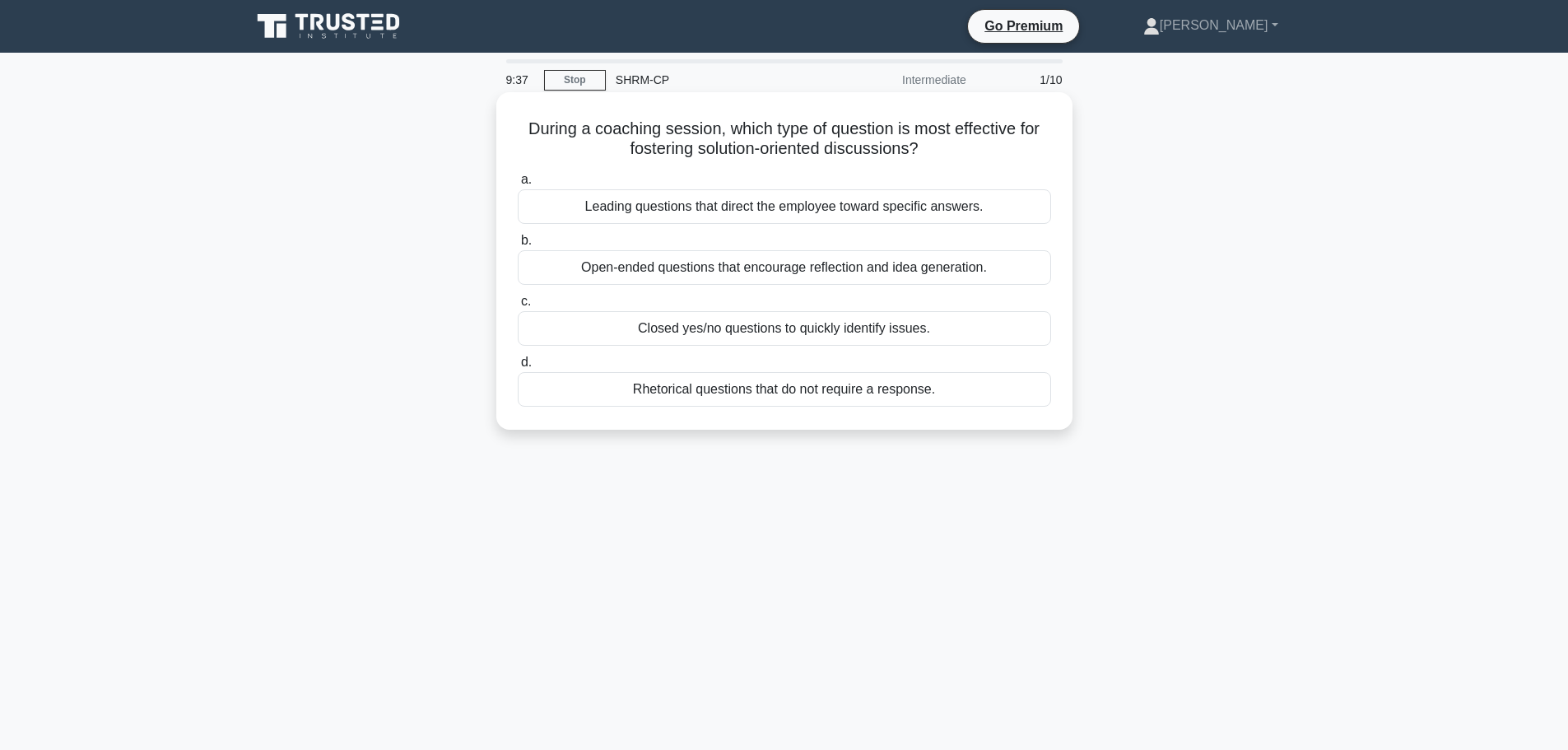
click at [997, 268] on div "Open-ended questions that encourage reflection and idea generation." at bounding box center [784, 267] width 533 height 35
click at [518, 246] on input "b. Open-ended questions that encourage reflection and idea generation." at bounding box center [518, 241] width 0 height 11
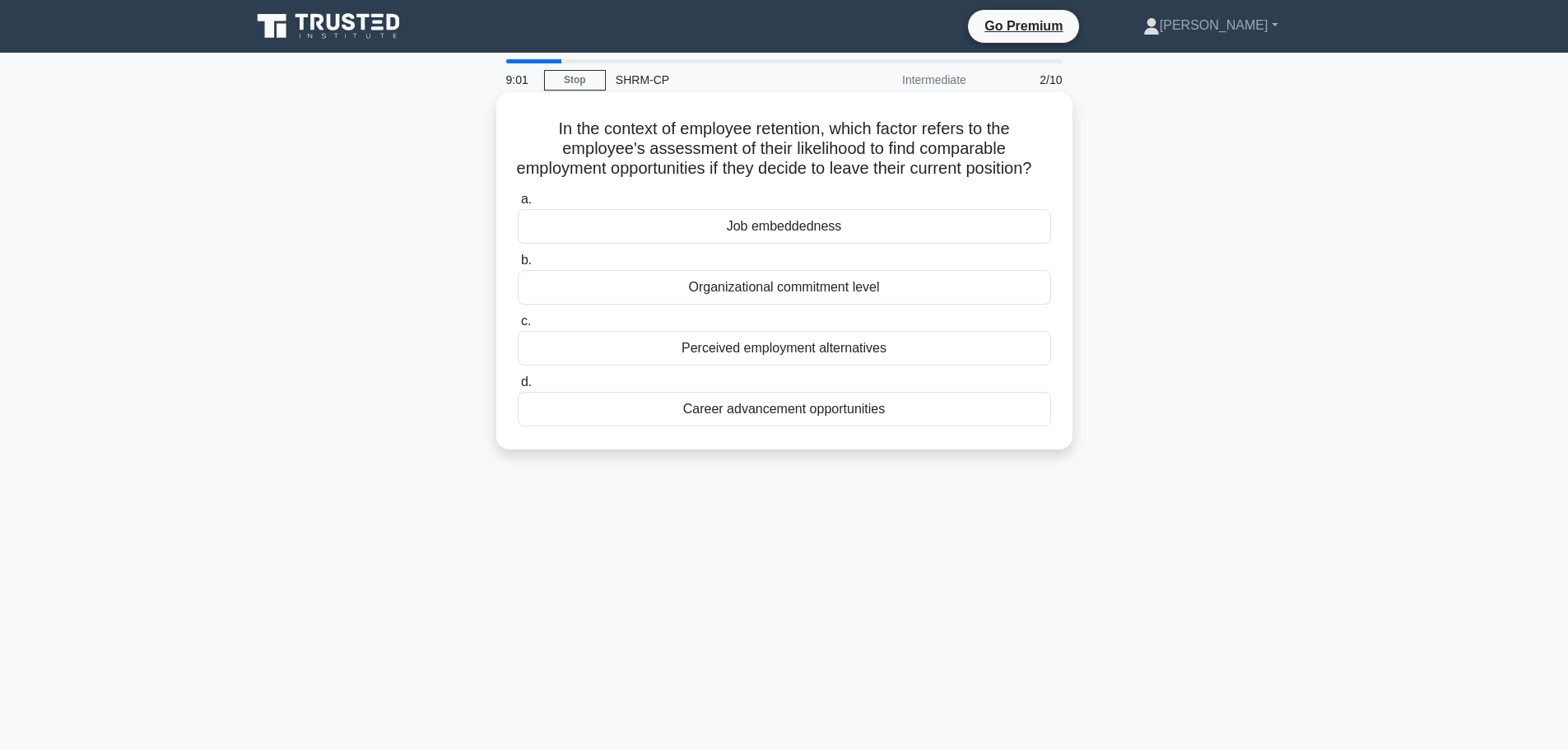
click at [820, 243] on div "Job embeddedness" at bounding box center [784, 226] width 533 height 35
click at [518, 205] on input "a. Job embeddedness" at bounding box center [518, 200] width 0 height 11
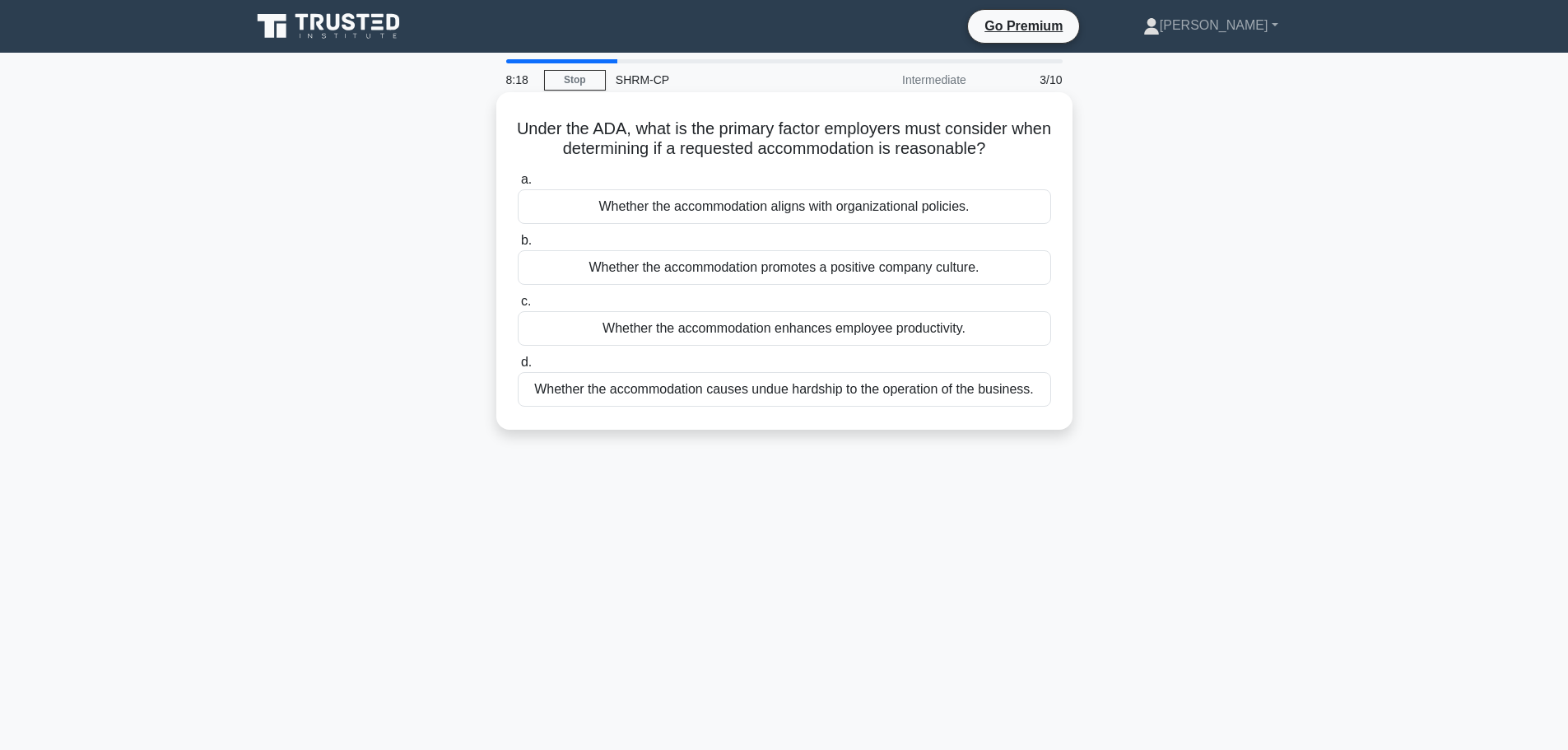
click at [861, 393] on div "Whether the accommodation causes undue hardship to the operation of the busines…" at bounding box center [784, 389] width 533 height 35
click at [518, 368] on input "d. Whether the accommodation causes undue hardship to the operation of the busi…" at bounding box center [518, 363] width 0 height 11
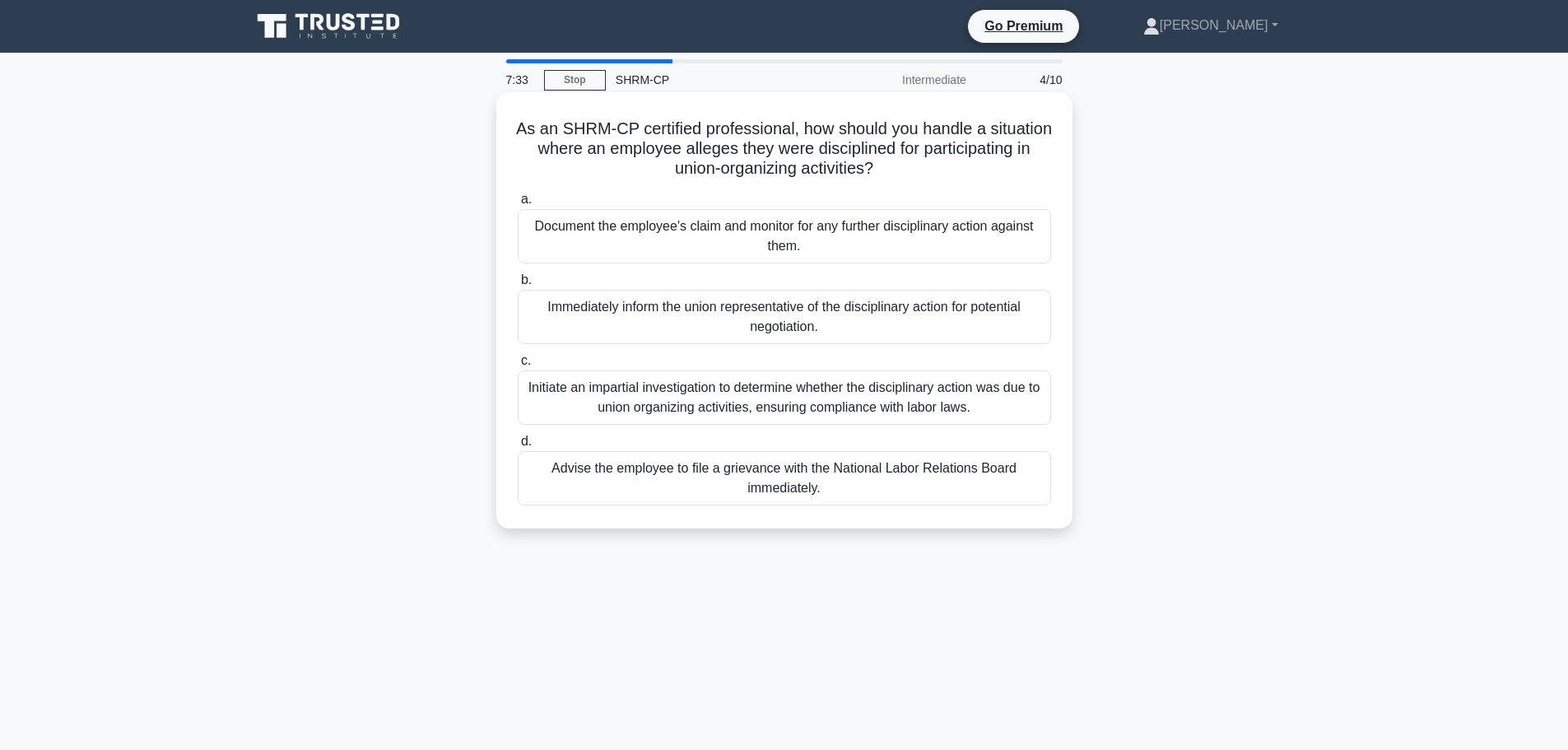
click at [799, 407] on div "Initiate an impartial investigation to determine whether the disciplinary actio…" at bounding box center [784, 397] width 533 height 55
click at [518, 366] on input "c. Initiate an impartial investigation to determine whether the disciplinary ac…" at bounding box center [518, 361] width 0 height 11
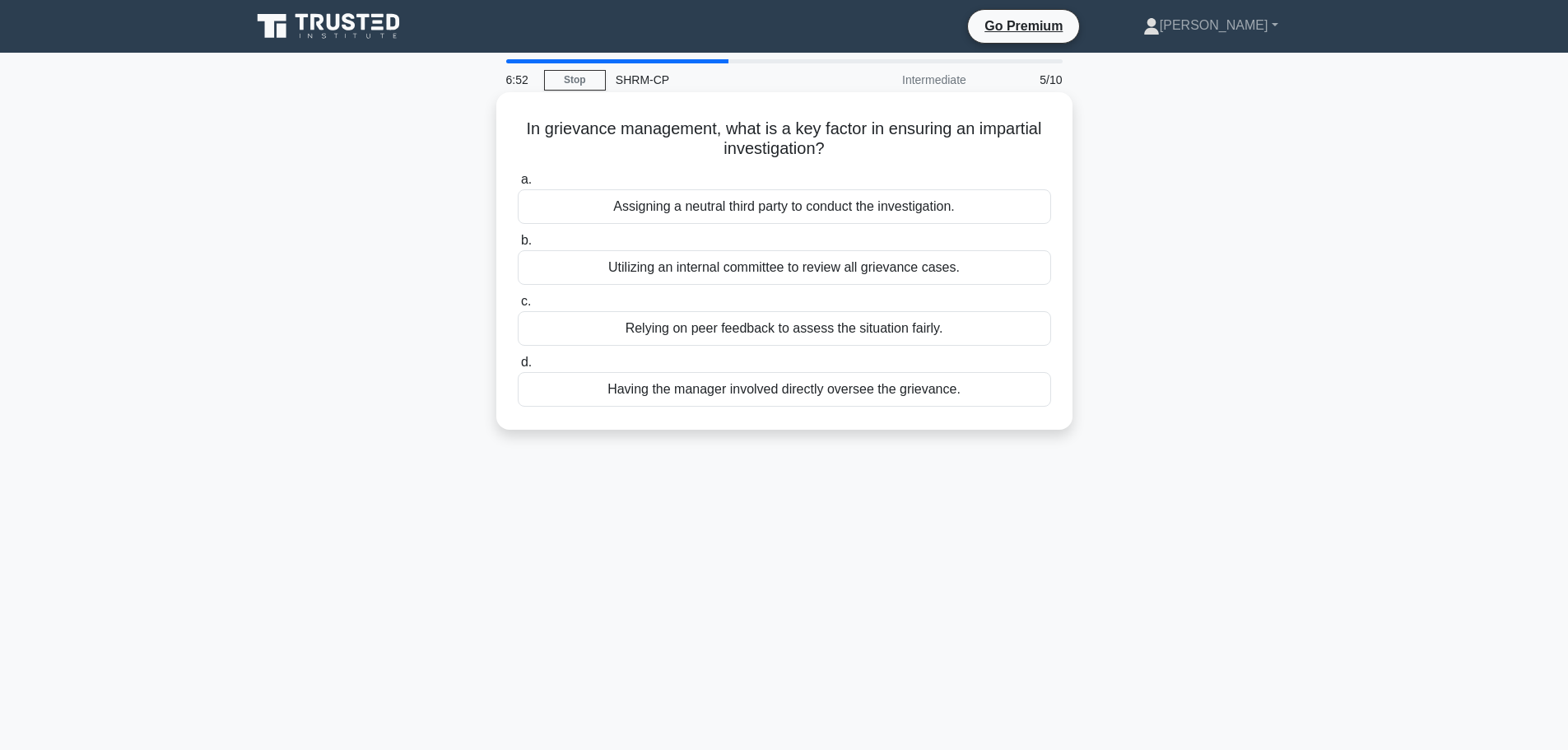
click at [906, 273] on div "Utilizing an internal committee to review all grievance cases." at bounding box center [784, 267] width 533 height 35
click at [518, 246] on input "b. Utilizing an internal committee to review all grievance cases." at bounding box center [518, 241] width 0 height 11
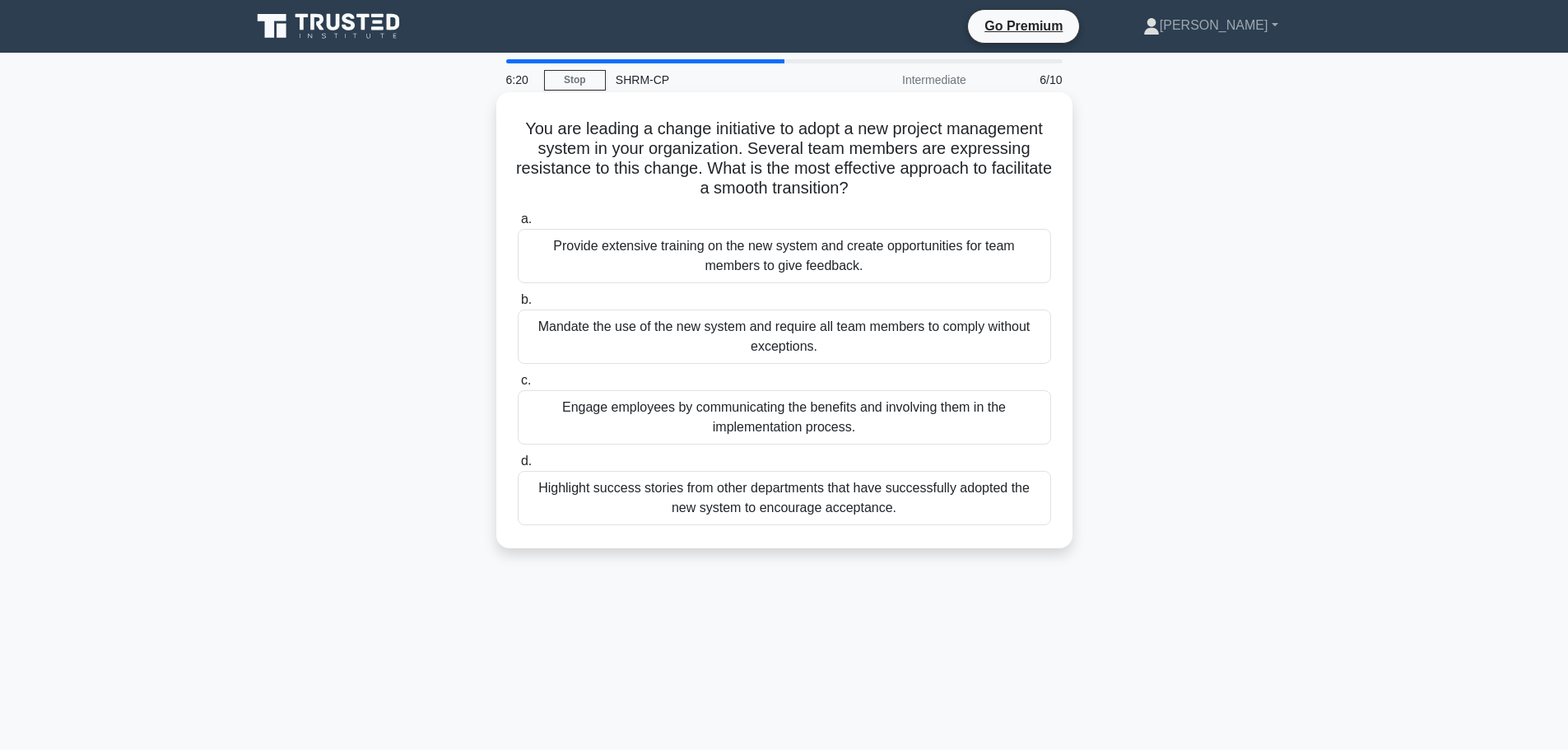
click at [1008, 268] on div "Provide extensive training on the new system and create opportunities for team …" at bounding box center [784, 256] width 533 height 55
click at [518, 225] on input "a. Provide extensive training on the new system and create opportunities for te…" at bounding box center [518, 220] width 0 height 11
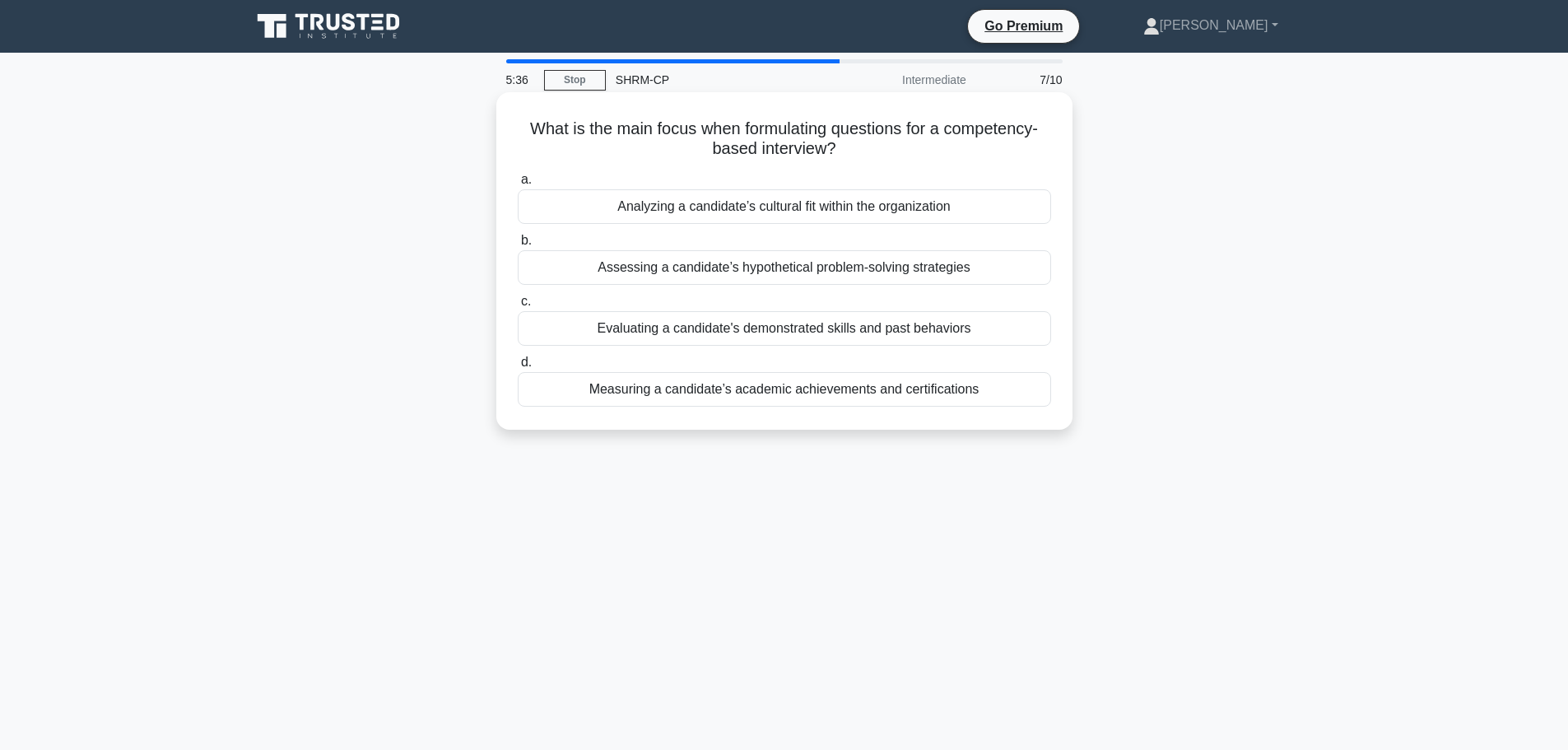
click at [900, 267] on div "Assessing a candidate’s hypothetical problem-solving strategies" at bounding box center [784, 267] width 533 height 35
click at [518, 246] on input "b. Assessing a candidate’s hypothetical problem-solving strategies" at bounding box center [518, 241] width 0 height 11
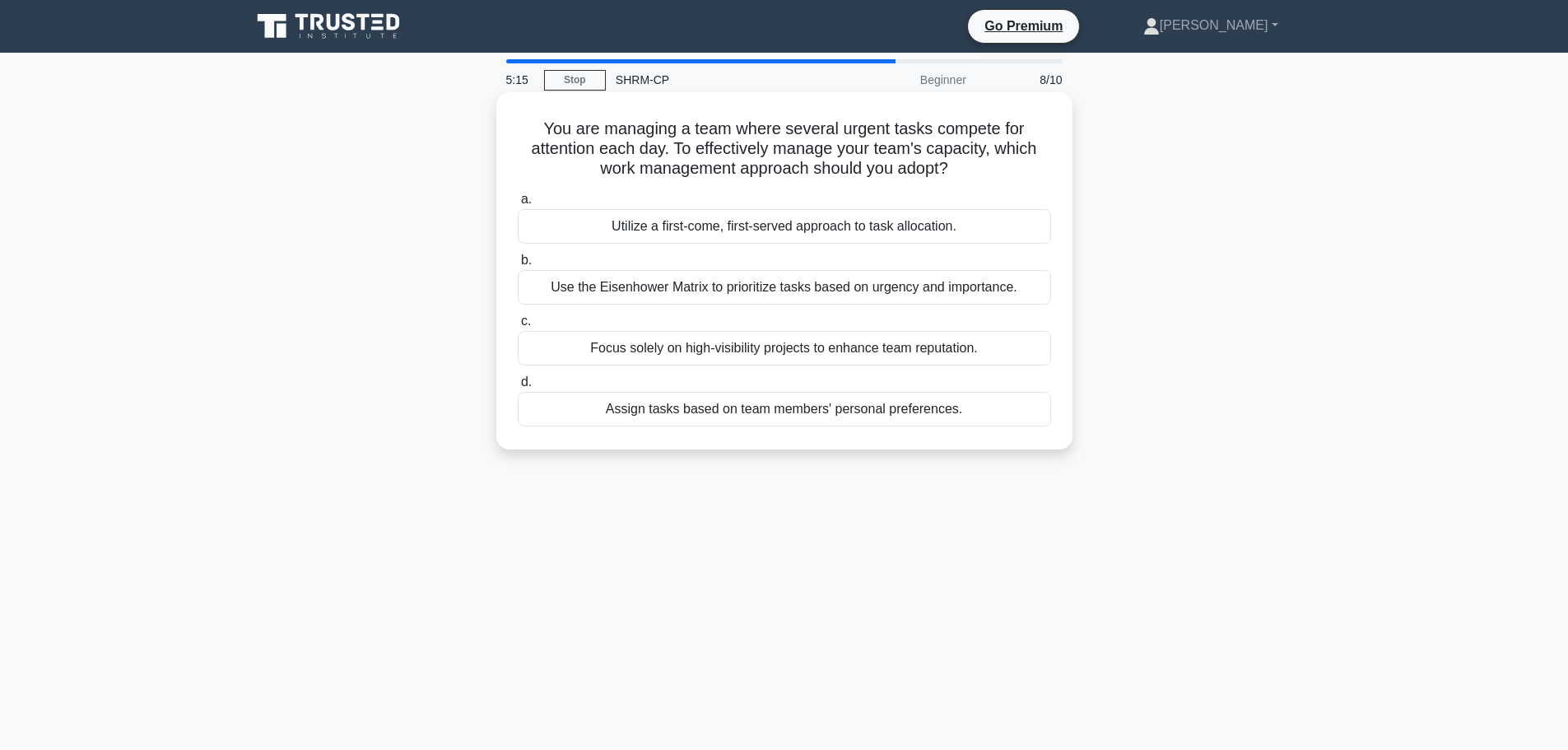
click at [1007, 293] on div "Use the Eisenhower Matrix to prioritize tasks based on urgency and importance." at bounding box center [784, 287] width 533 height 35
click at [518, 266] on input "b. Use the Eisenhower Matrix to prioritize tasks based on urgency and importanc…" at bounding box center [518, 261] width 0 height 11
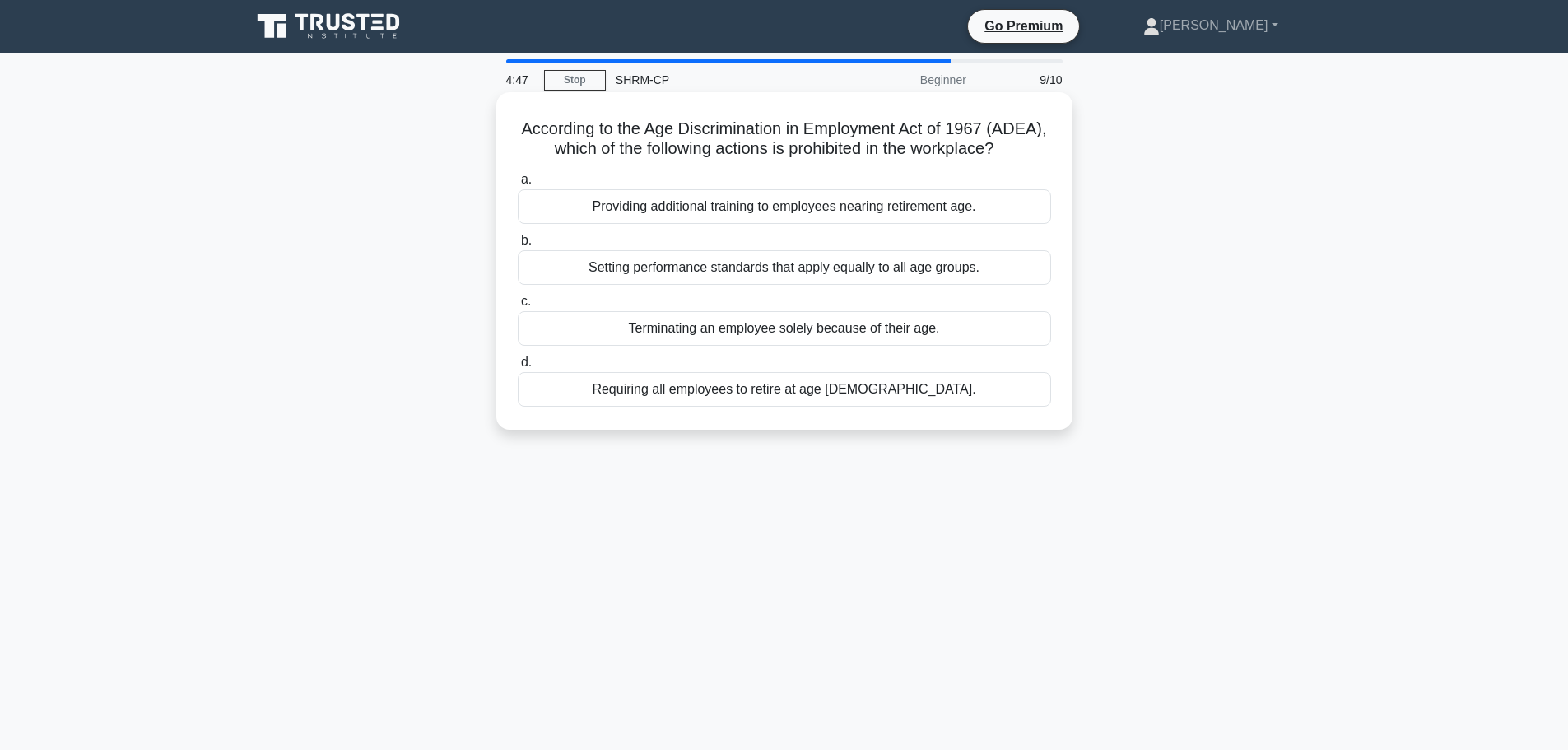
click at [898, 345] on div "Terminating an employee solely because of their age." at bounding box center [784, 328] width 533 height 35
click at [518, 307] on input "c. Terminating an employee solely because of their age." at bounding box center [518, 302] width 0 height 11
click at [940, 392] on div "Providing care for a parent with a serious health condition." at bounding box center [784, 389] width 533 height 35
click at [518, 368] on input "d. Providing care for a parent with a serious health condition." at bounding box center [518, 363] width 0 height 11
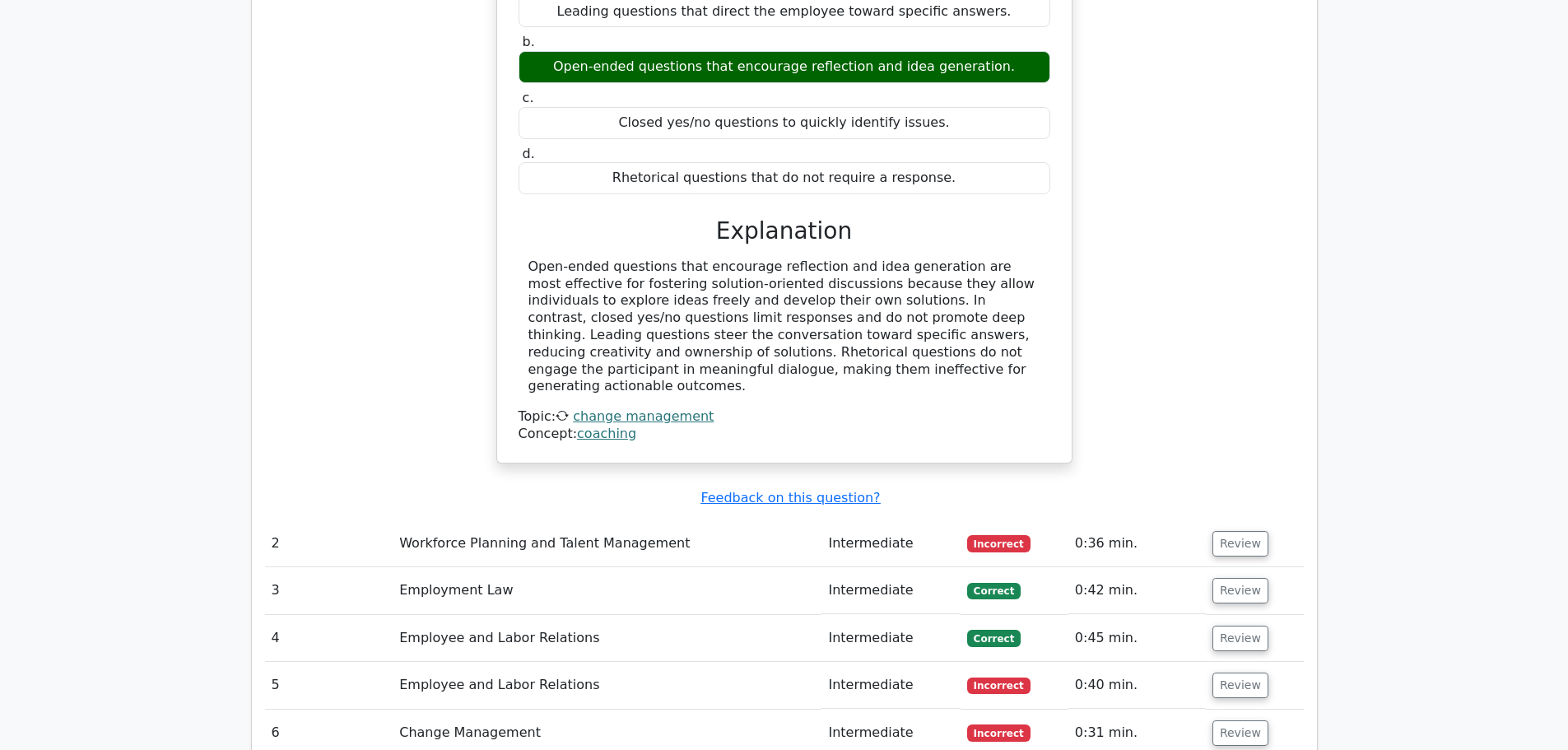
scroll to position [1564, 0]
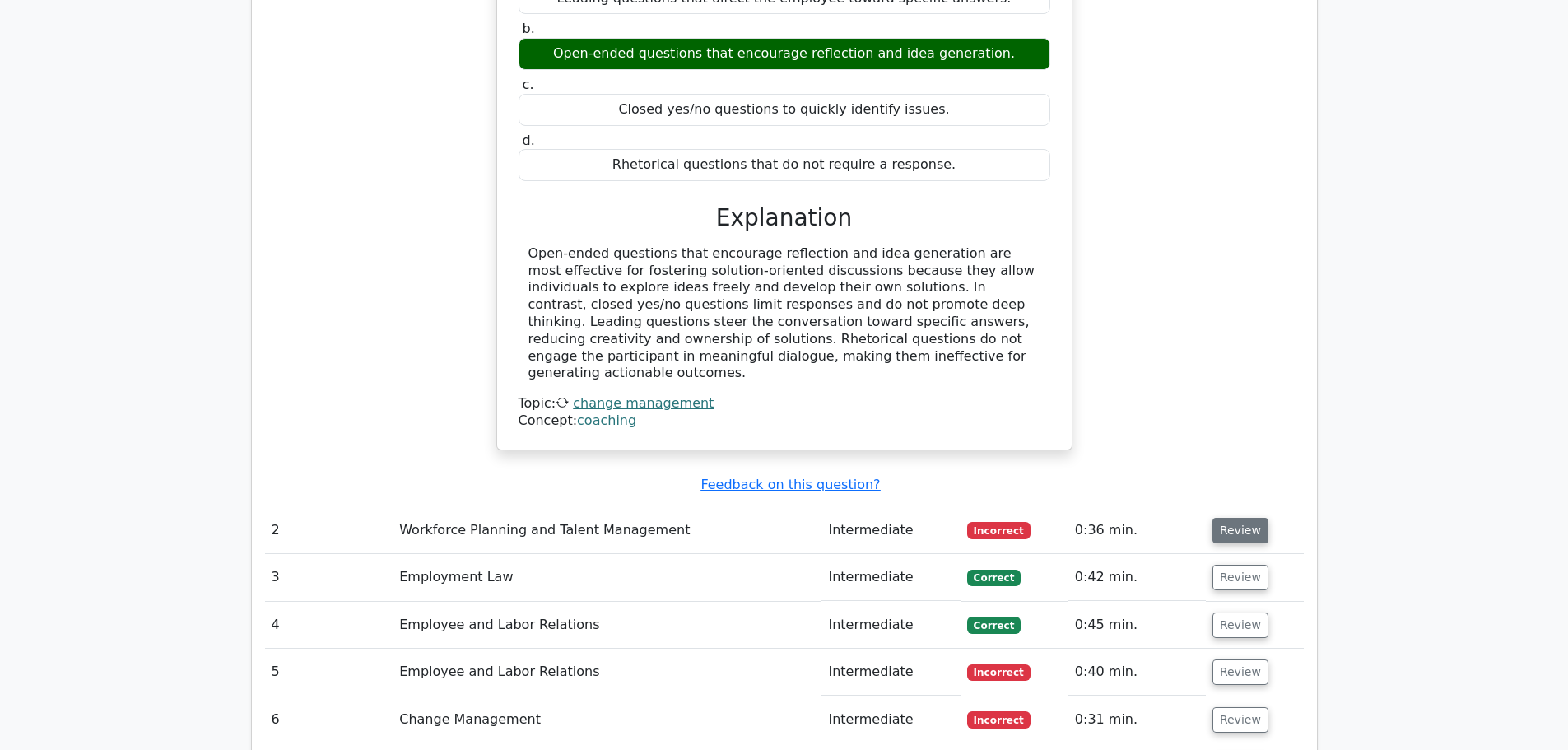
click at [1219, 518] on button "Review" at bounding box center [1240, 530] width 56 height 26
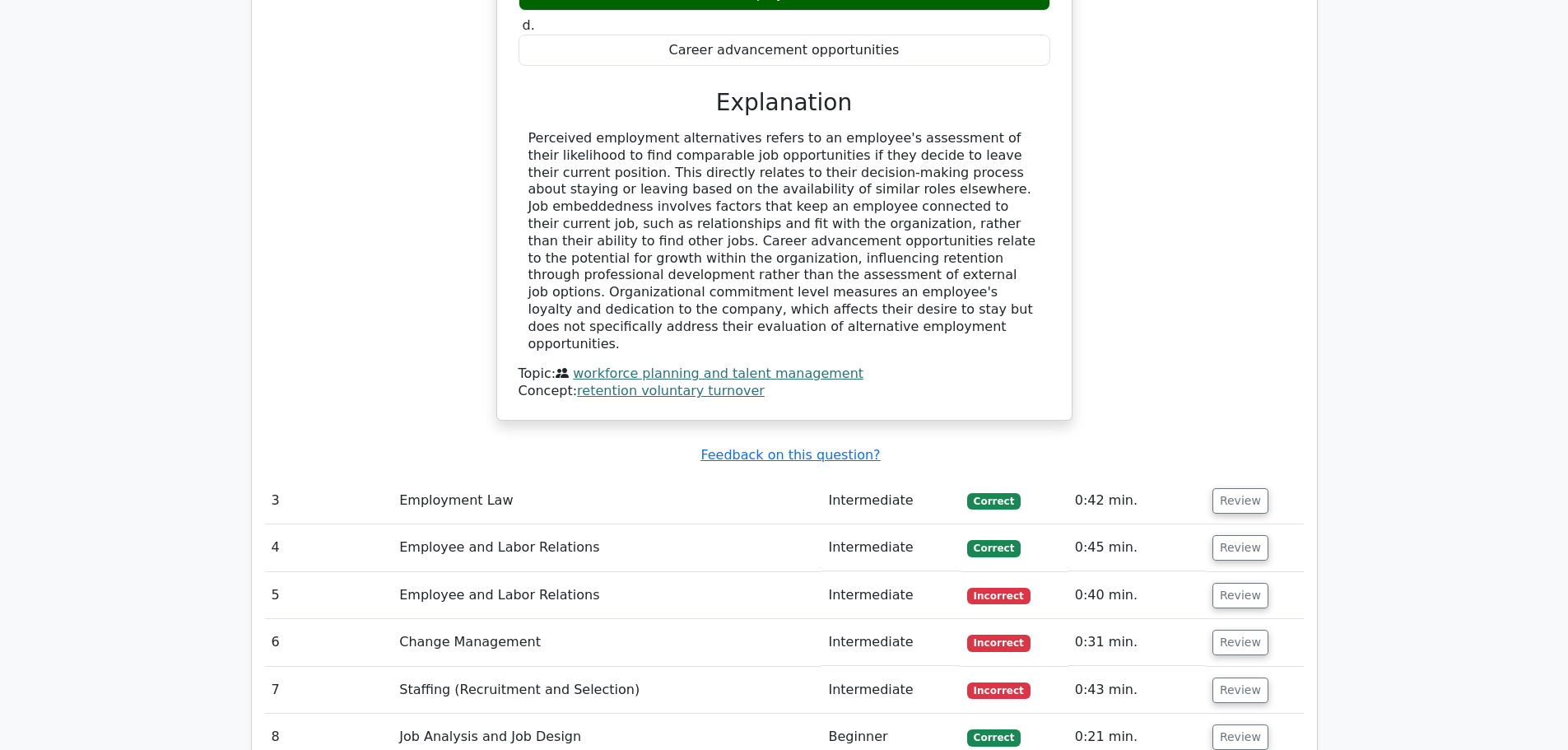
scroll to position [2469, 0]
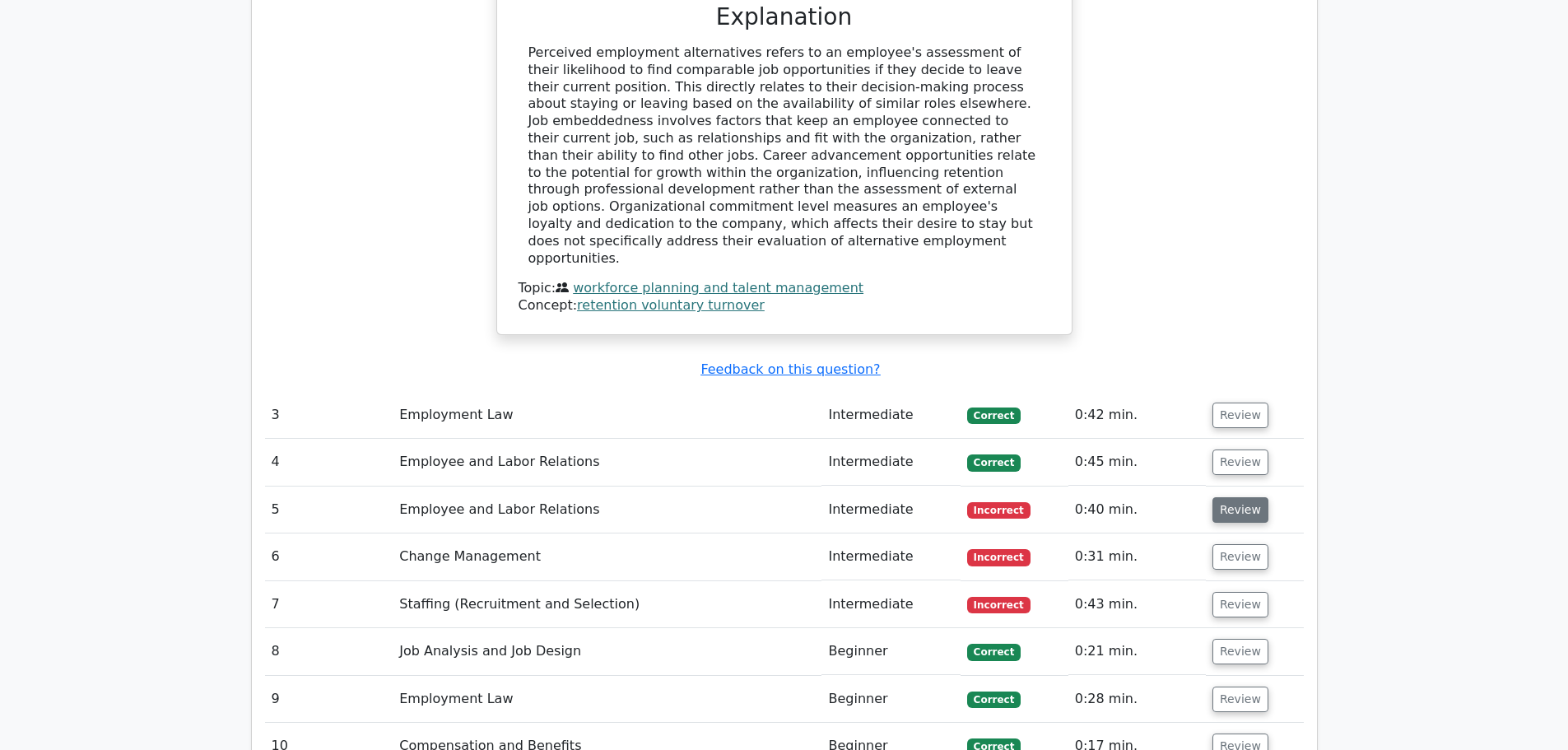
click at [1224, 497] on button "Review" at bounding box center [1240, 509] width 56 height 26
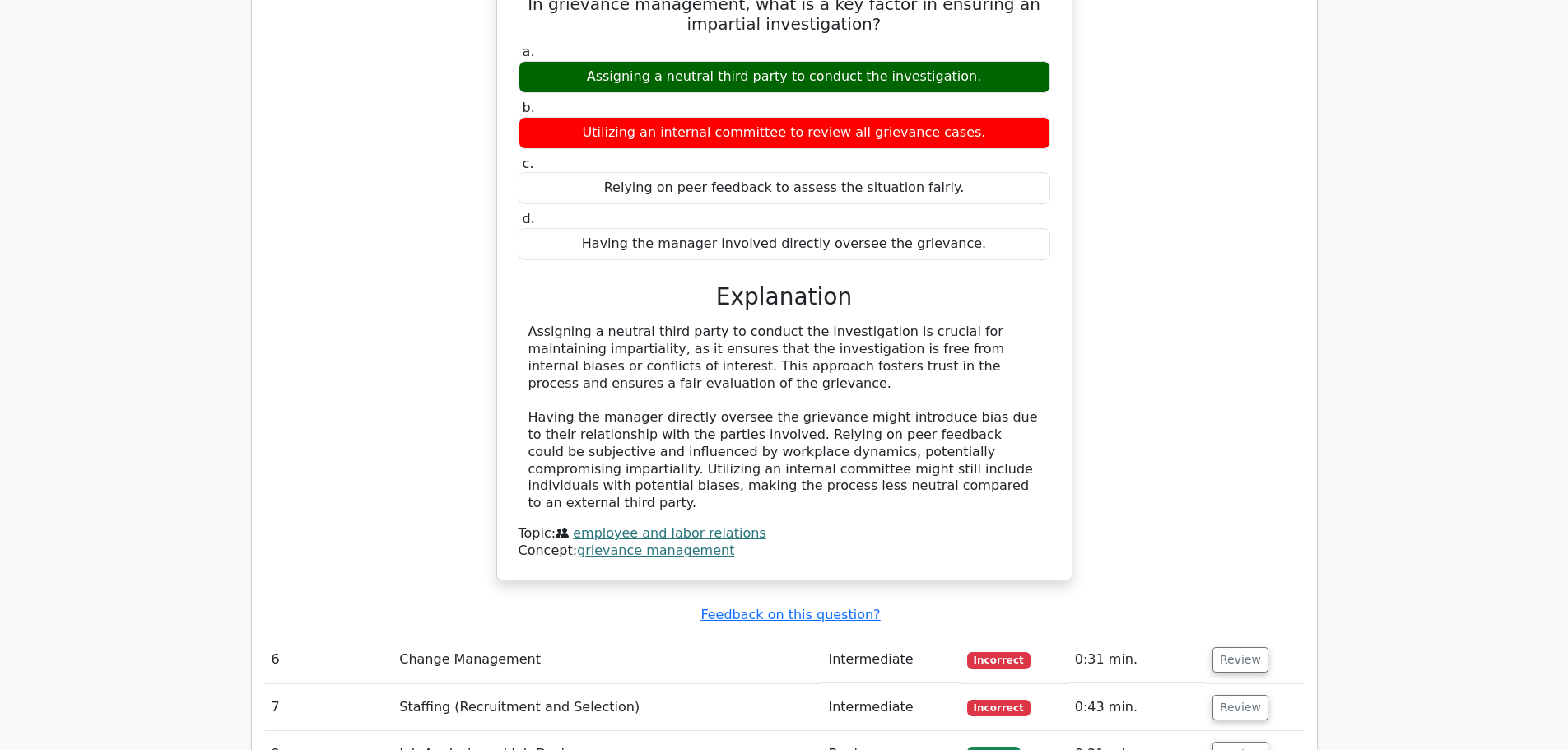
scroll to position [3045, 0]
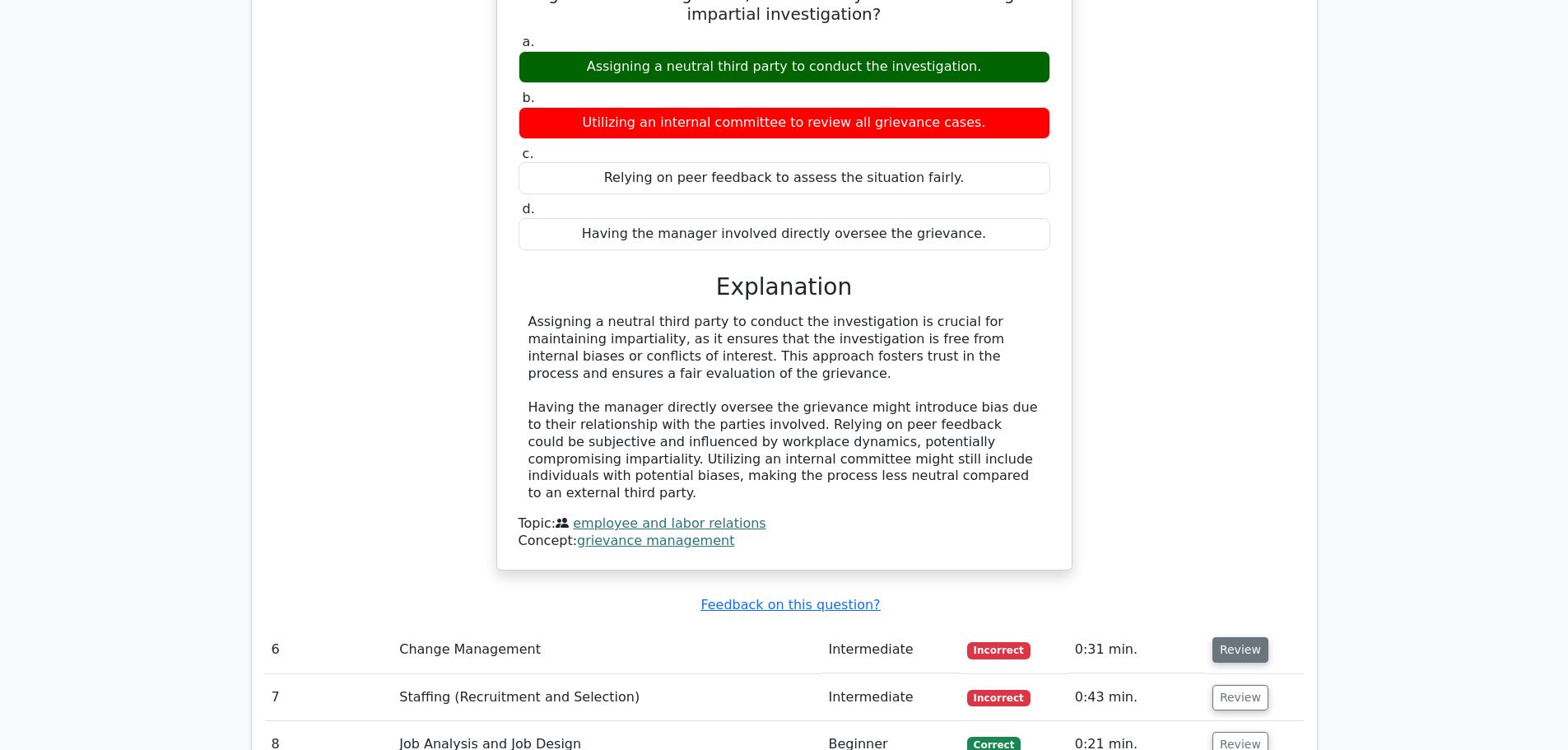
click at [1243, 637] on button "Review" at bounding box center [1240, 650] width 56 height 26
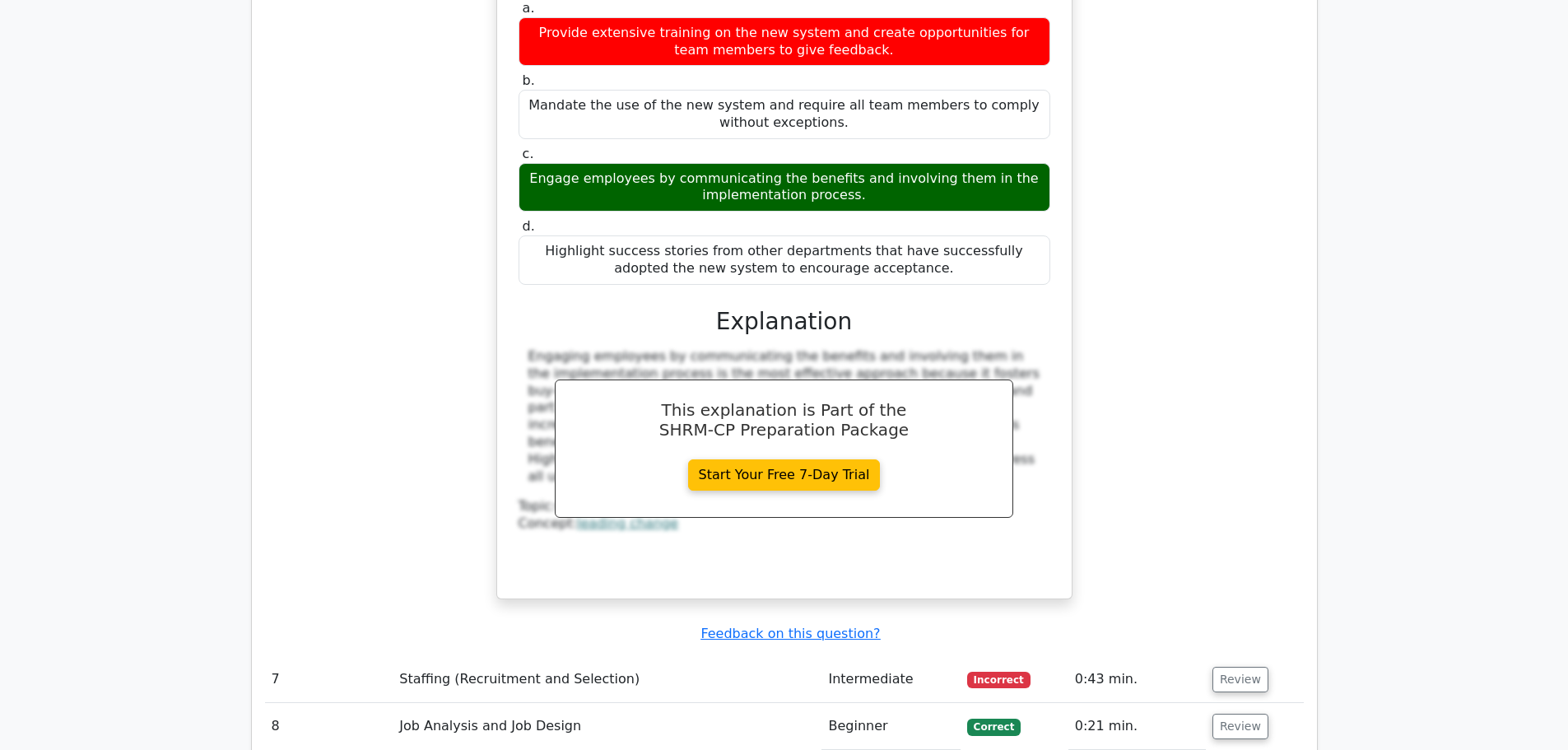
scroll to position [3868, 0]
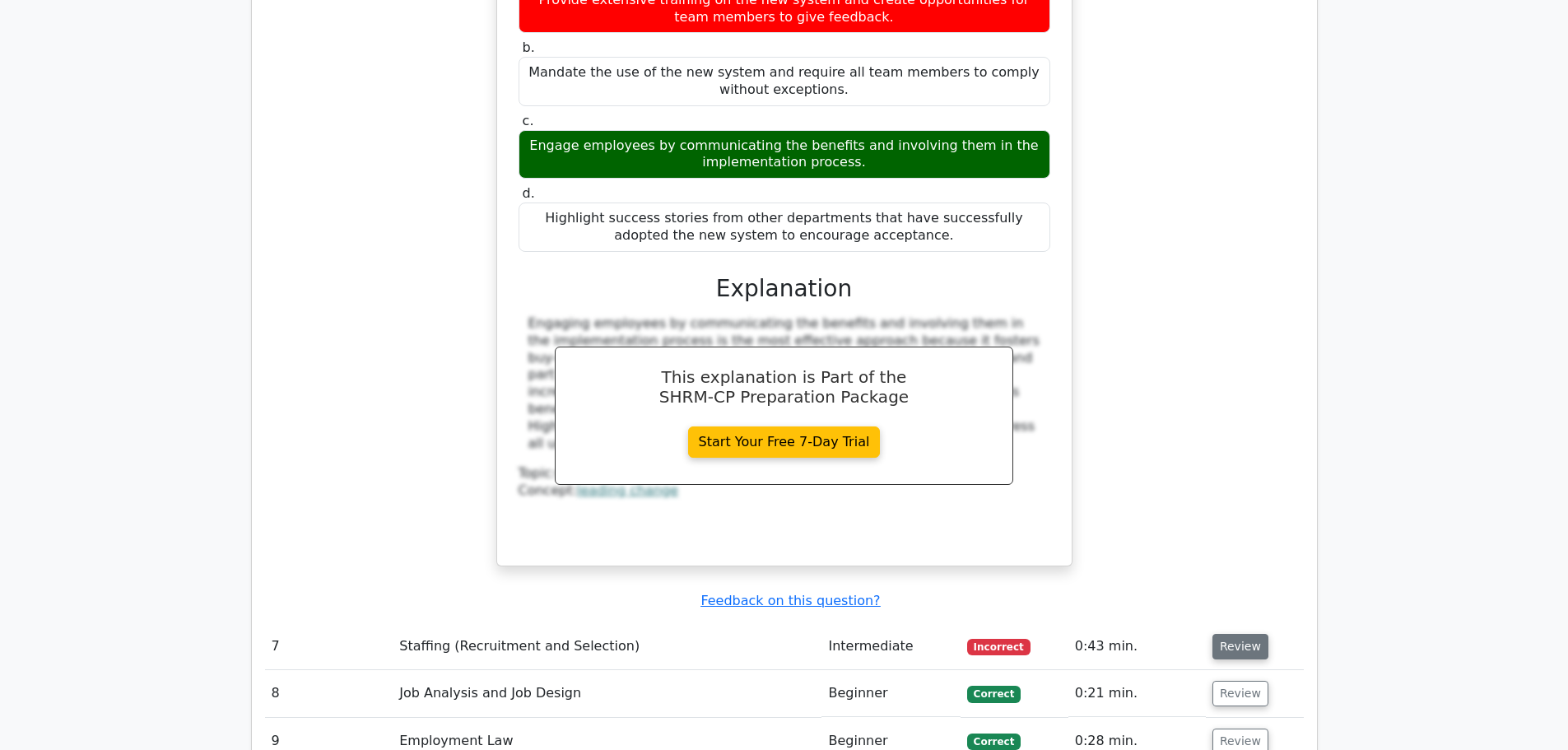
click at [1248, 633] on button "Review" at bounding box center [1240, 646] width 56 height 26
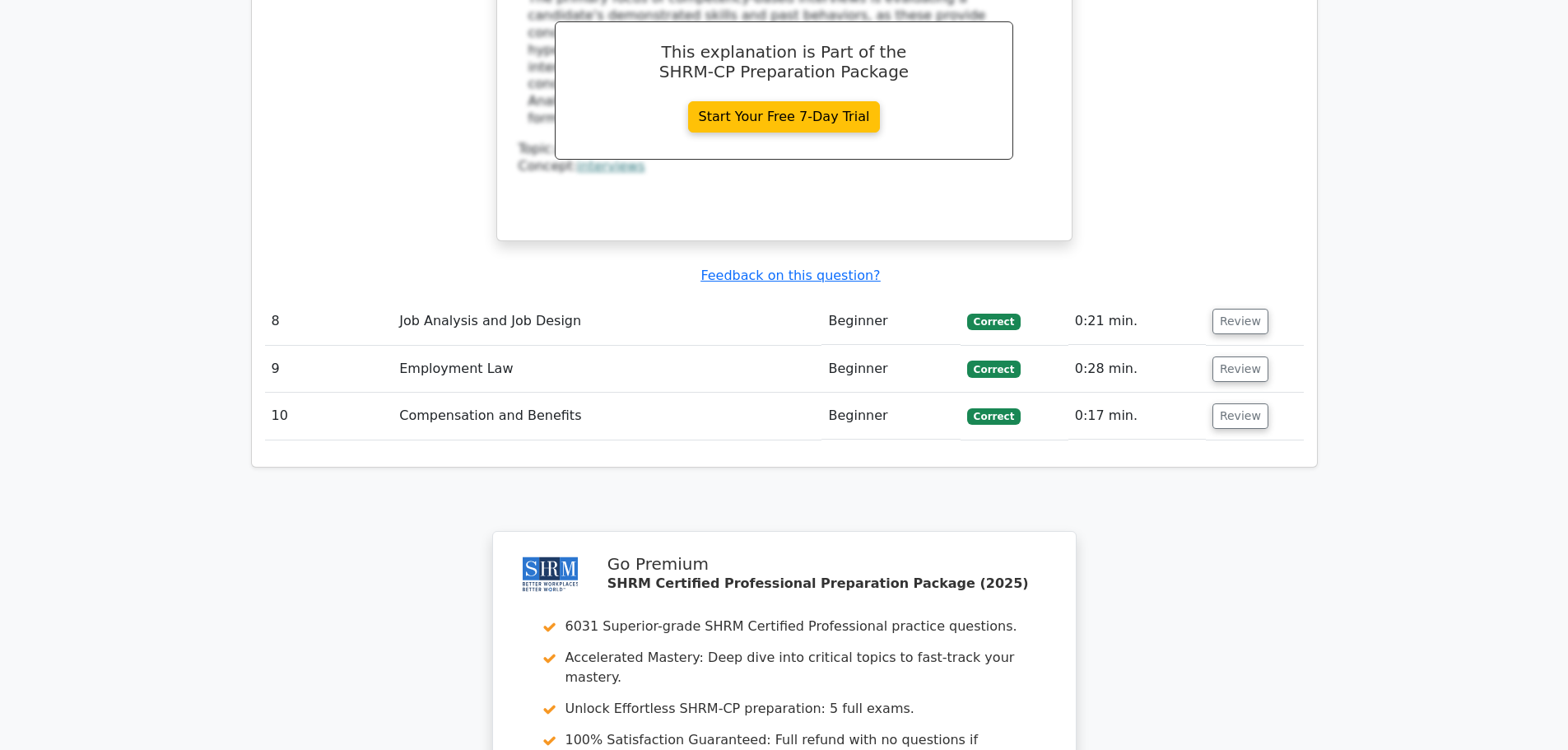
scroll to position [5252, 0]
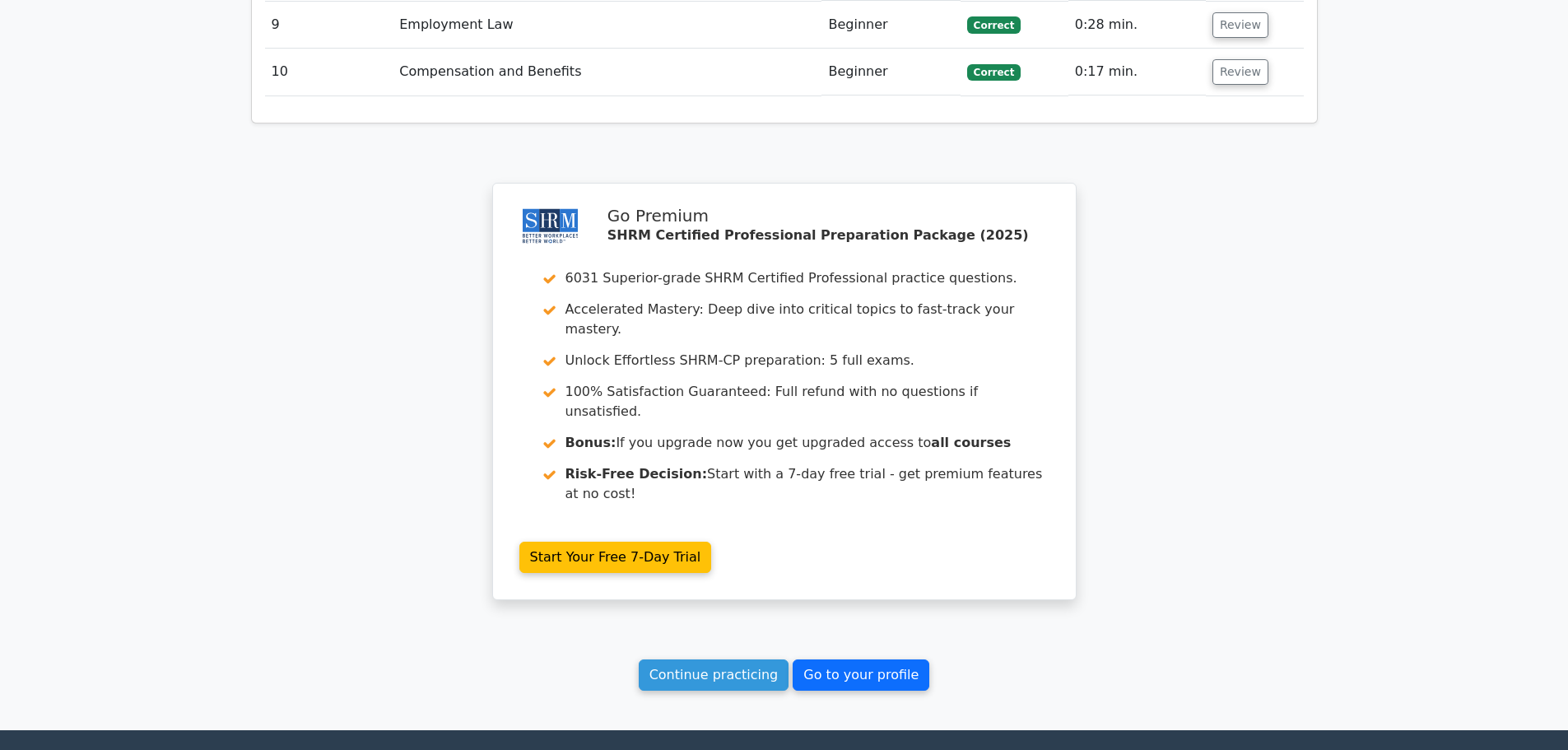
click at [903, 659] on link "Go to your profile" at bounding box center [861, 674] width 137 height 31
click at [745, 659] on link "Continue practicing" at bounding box center [714, 674] width 150 height 31
